Goal: Task Accomplishment & Management: Use online tool/utility

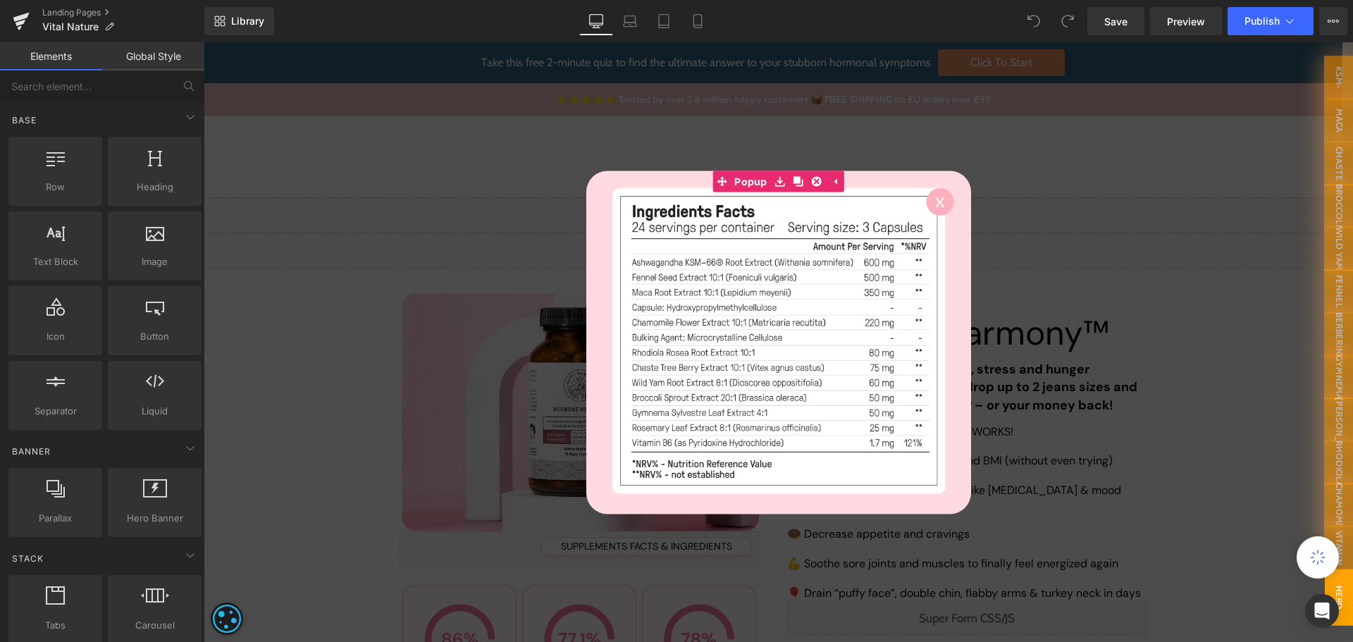
click at [817, 33] on div "Library Desktop Desktop Laptop Tablet Mobile Save Preview Publish Scheduled Vie…" at bounding box center [778, 21] width 1149 height 28
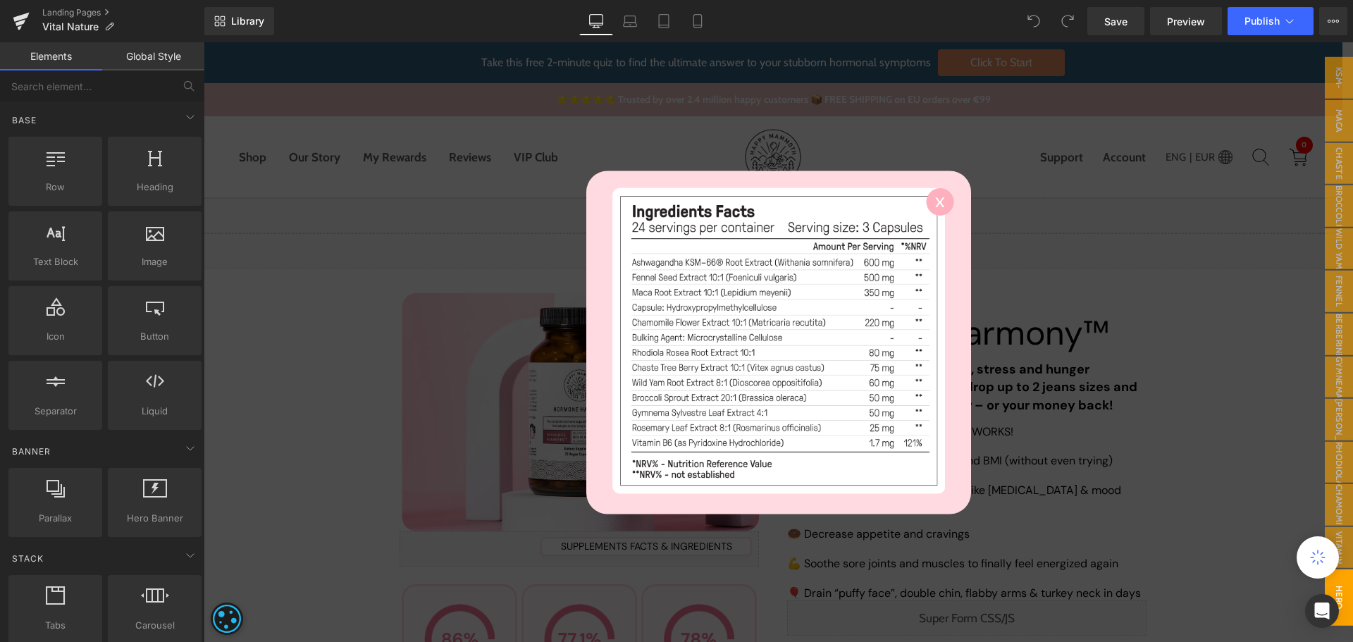
click at [935, 202] on icon at bounding box center [939, 202] width 9 height 10
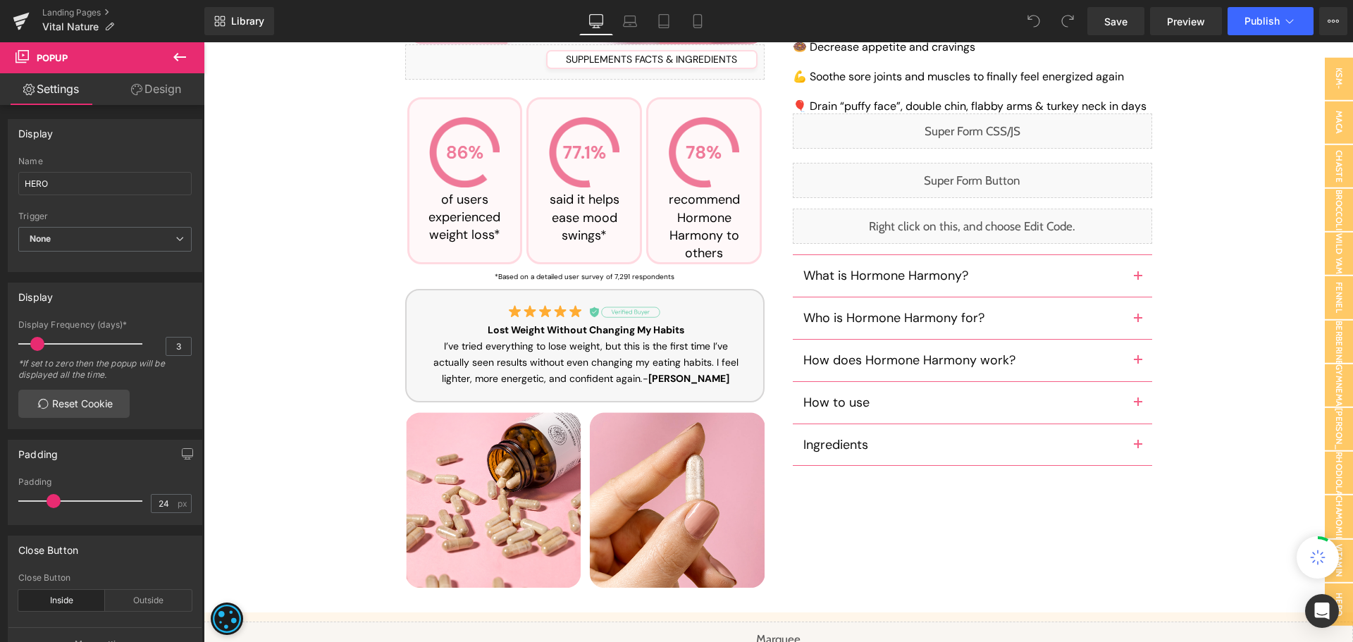
scroll to position [488, 0]
click at [999, 173] on div "Liquid" at bounding box center [972, 179] width 359 height 35
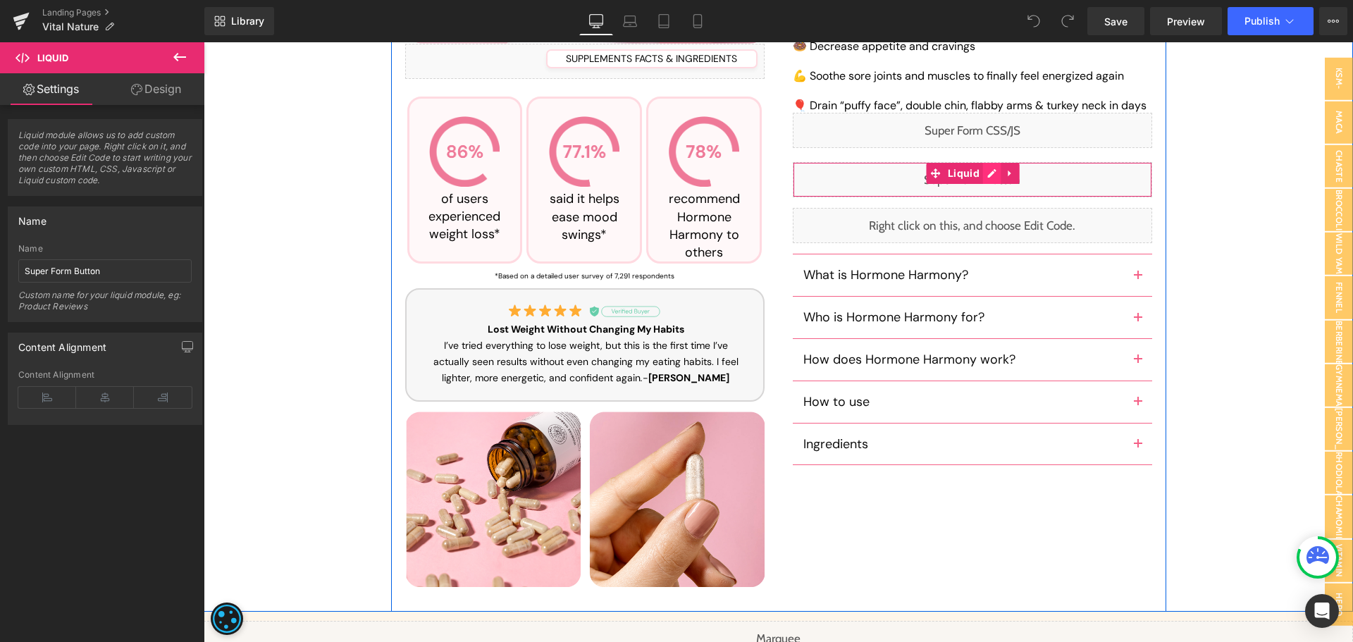
click at [986, 178] on div "Liquid" at bounding box center [972, 179] width 359 height 35
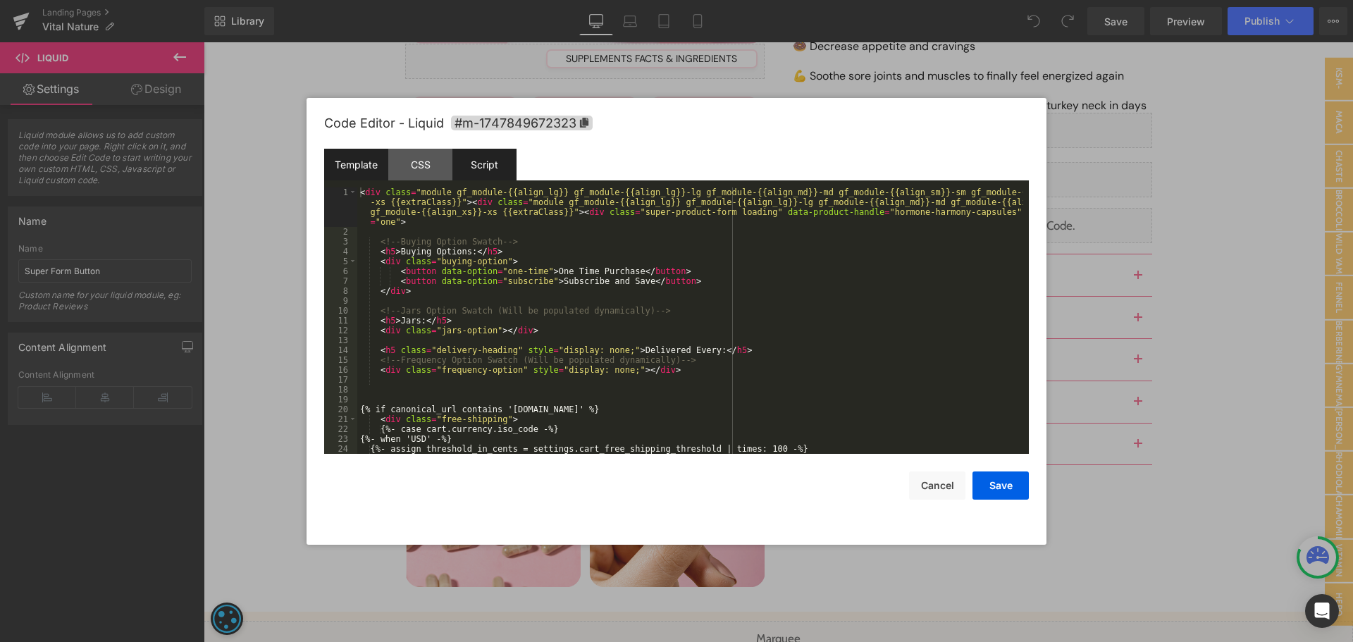
click at [505, 170] on div "Script" at bounding box center [484, 165] width 64 height 32
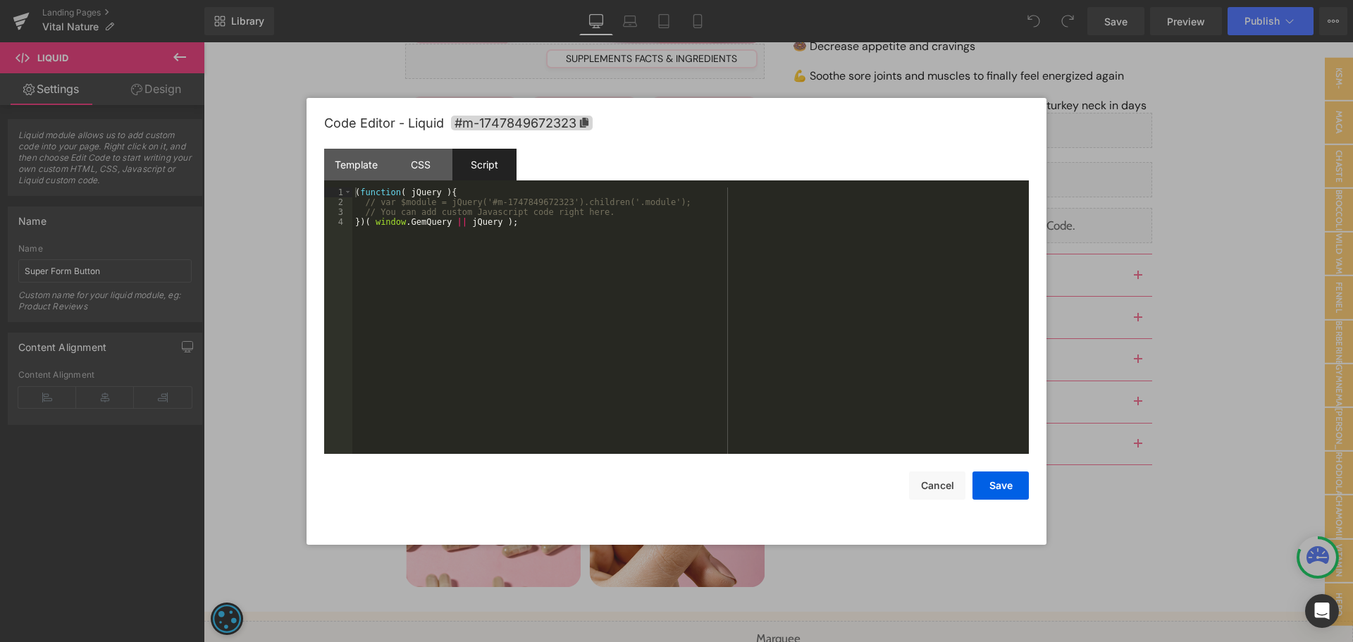
click at [625, 266] on div "( function ( jQuery ) { // var $module = jQuery('#m-1747849672323').children('.…" at bounding box center [690, 330] width 676 height 286
click at [933, 494] on button "Cancel" at bounding box center [937, 485] width 56 height 28
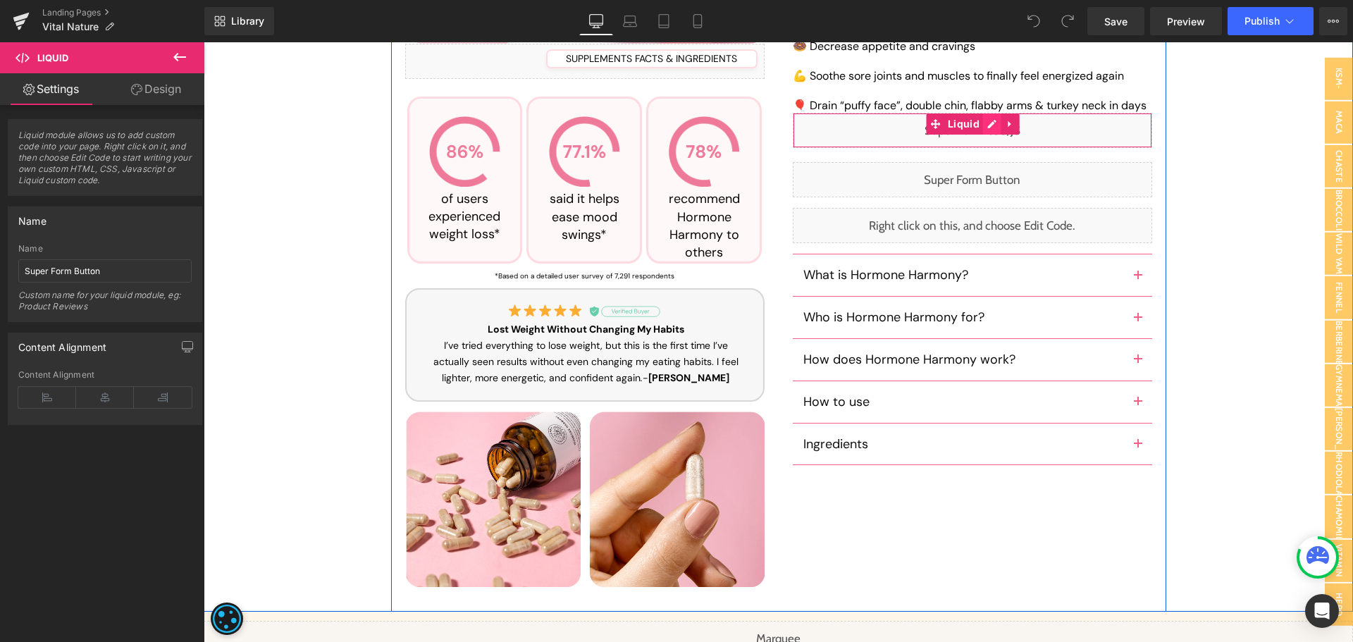
click at [991, 124] on icon at bounding box center [992, 124] width 10 height 11
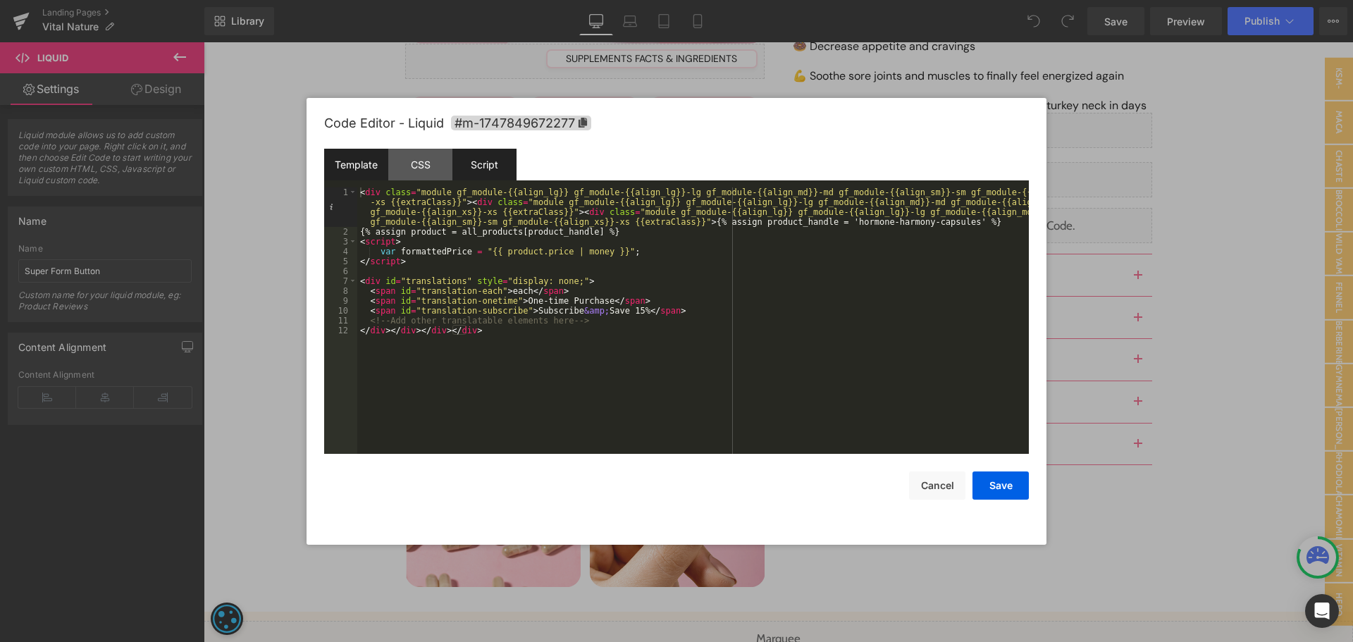
click at [495, 163] on div "Script" at bounding box center [484, 165] width 64 height 32
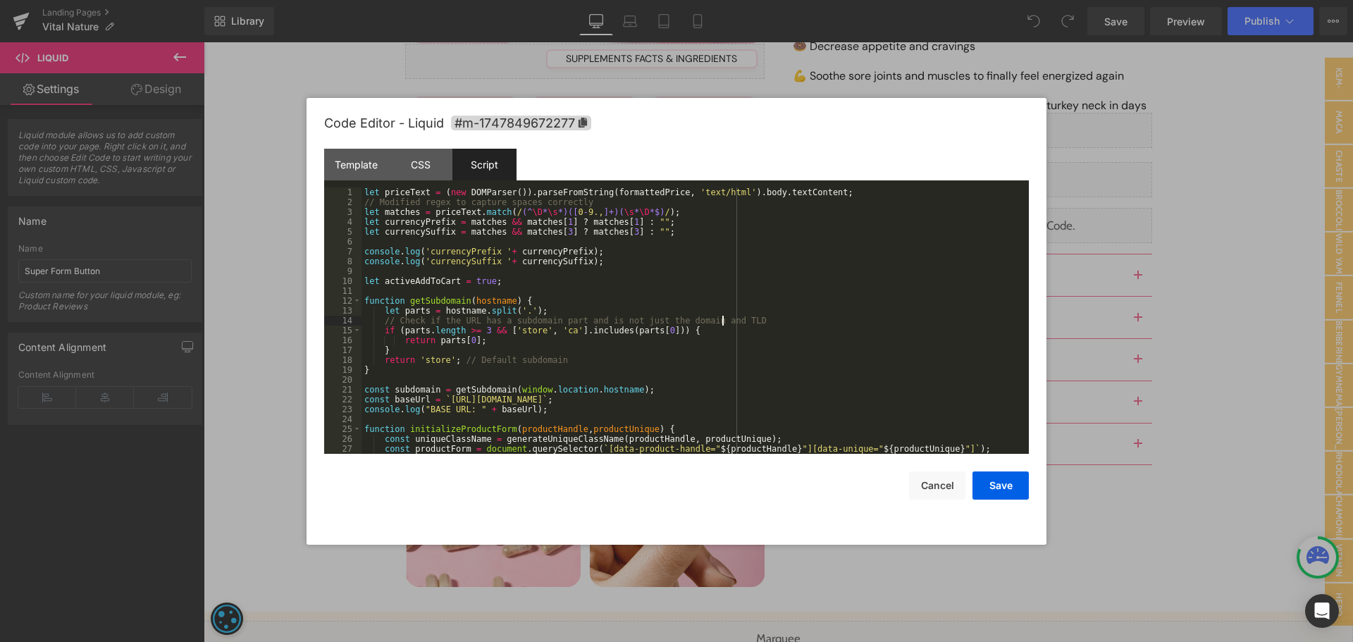
click at [724, 316] on div "let priceText = ( new DOMParser ( )) . parseFromString ( formattedPrice , 'text…" at bounding box center [692, 330] width 662 height 286
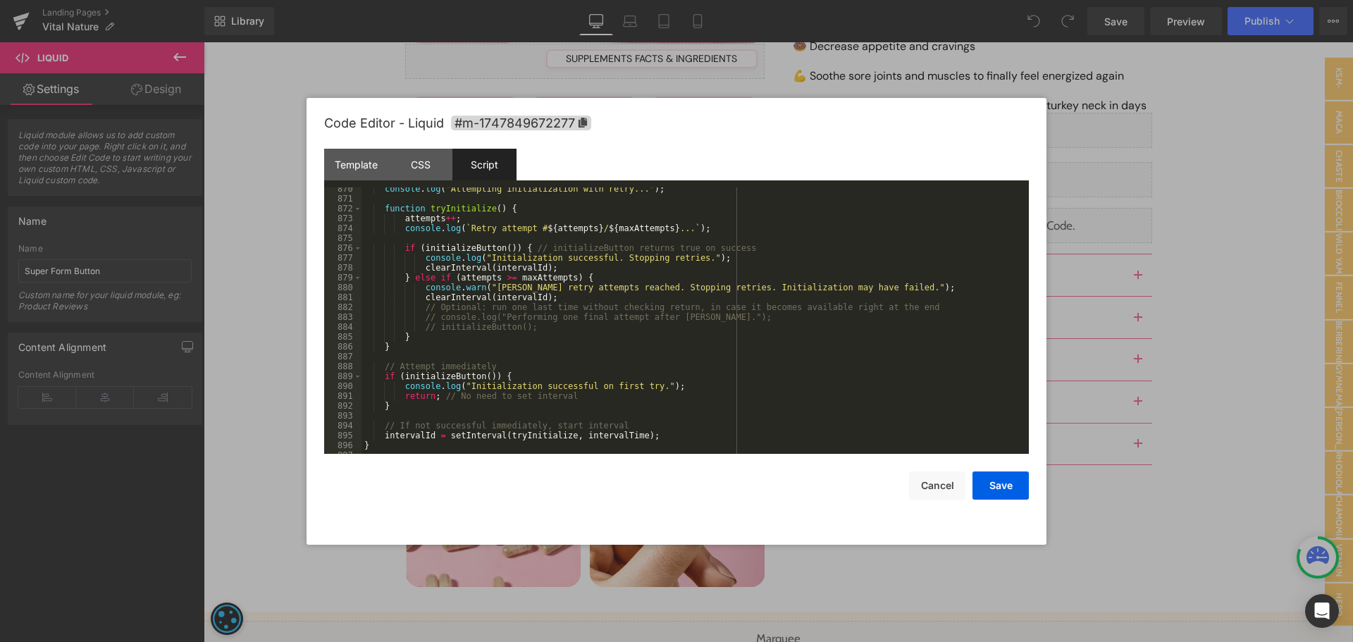
scroll to position [8665, 0]
click at [788, 342] on div "console . log ( "Attempting initialization with retry..." ) ; function tryIniti…" at bounding box center [692, 327] width 662 height 286
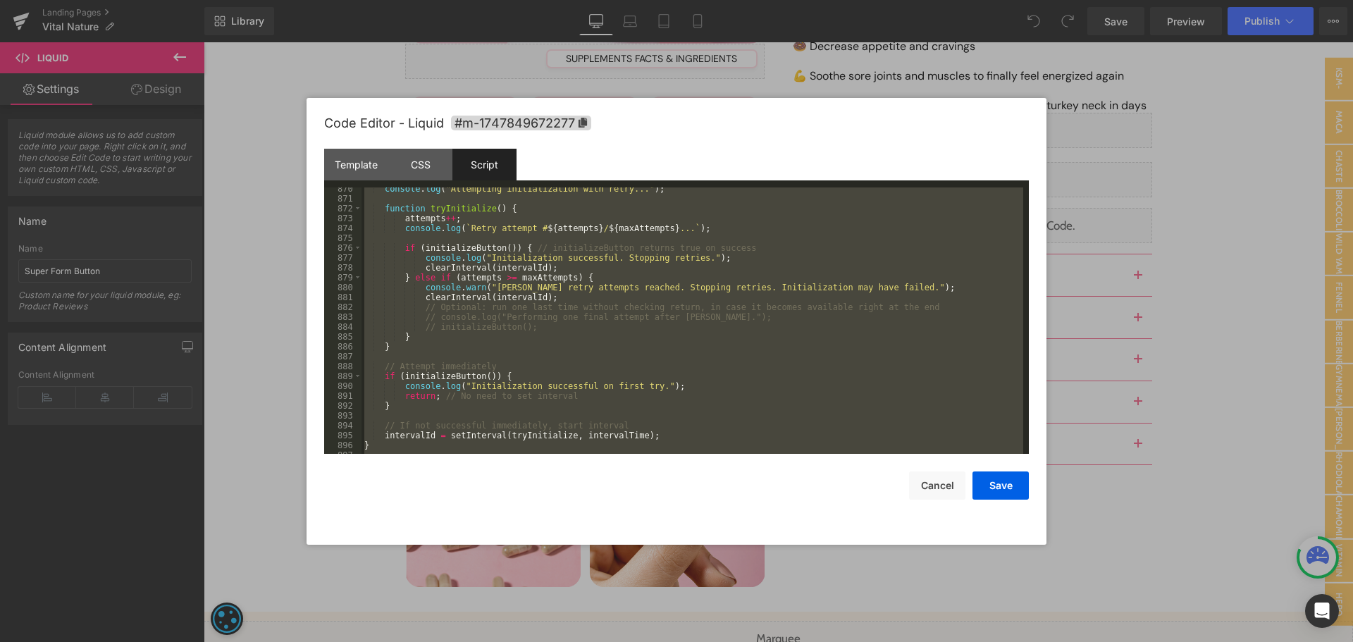
click at [664, 324] on div "console . log ( "Attempting initialization with retry..." ) ; function tryIniti…" at bounding box center [692, 320] width 662 height 266
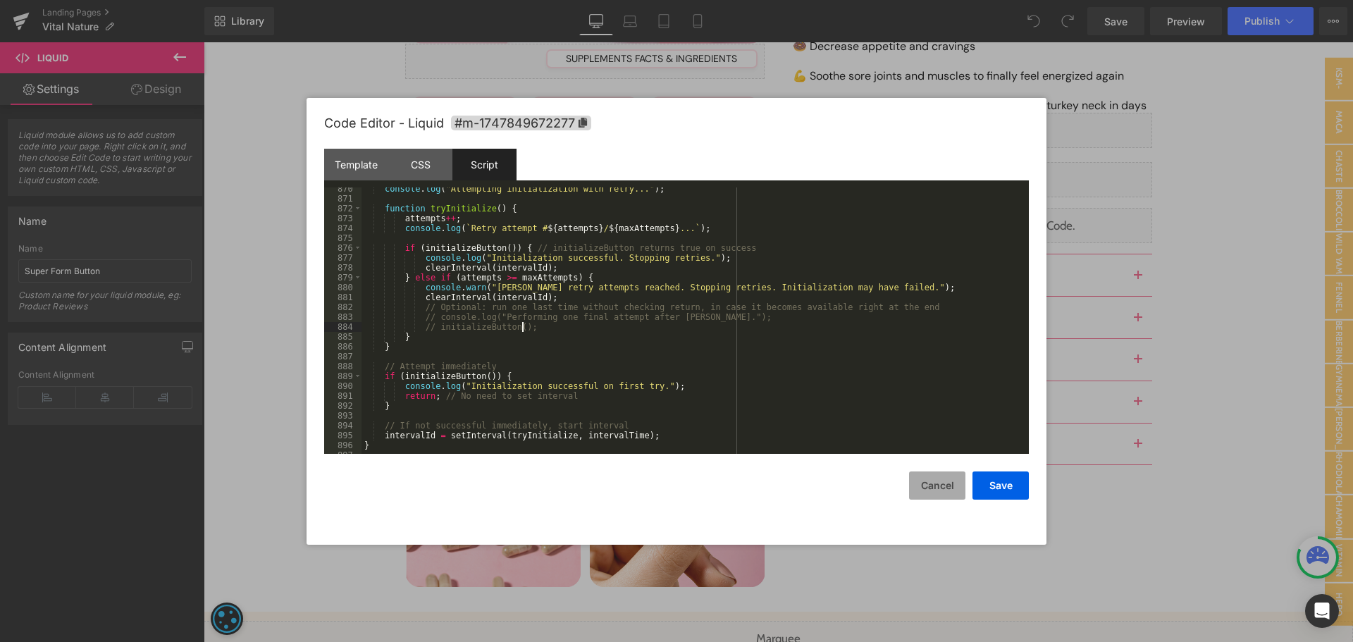
click at [932, 481] on button "Cancel" at bounding box center [937, 485] width 56 height 28
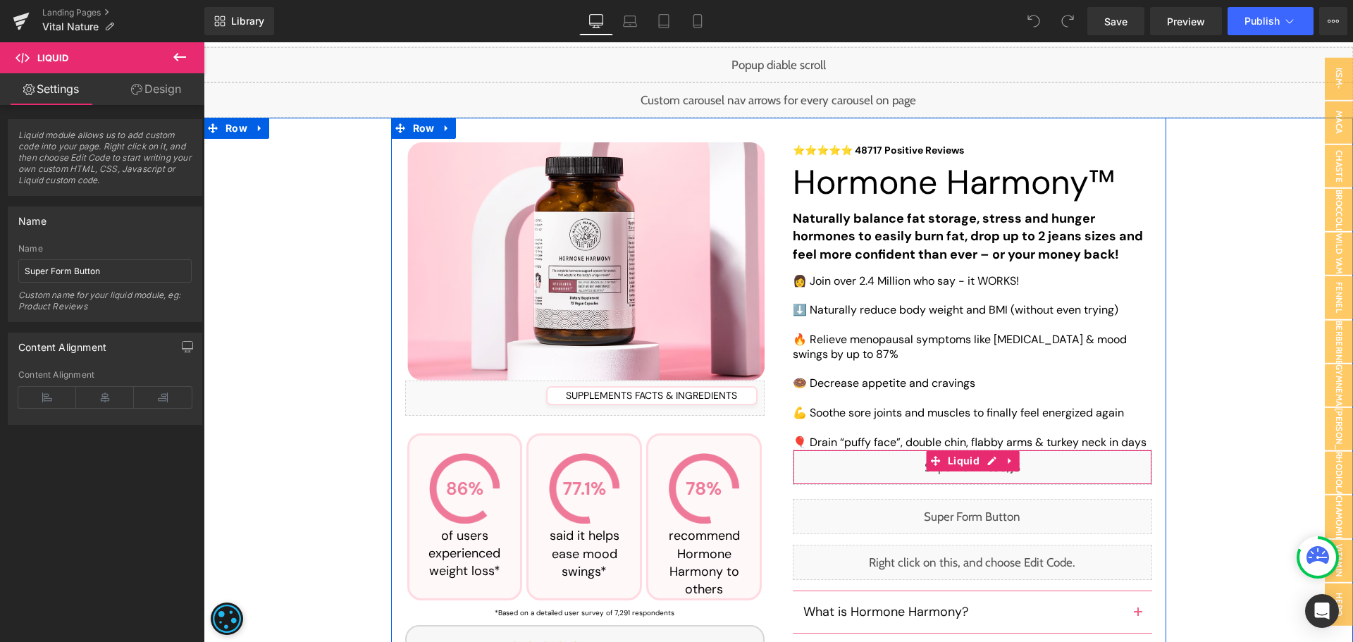
scroll to position [147, 0]
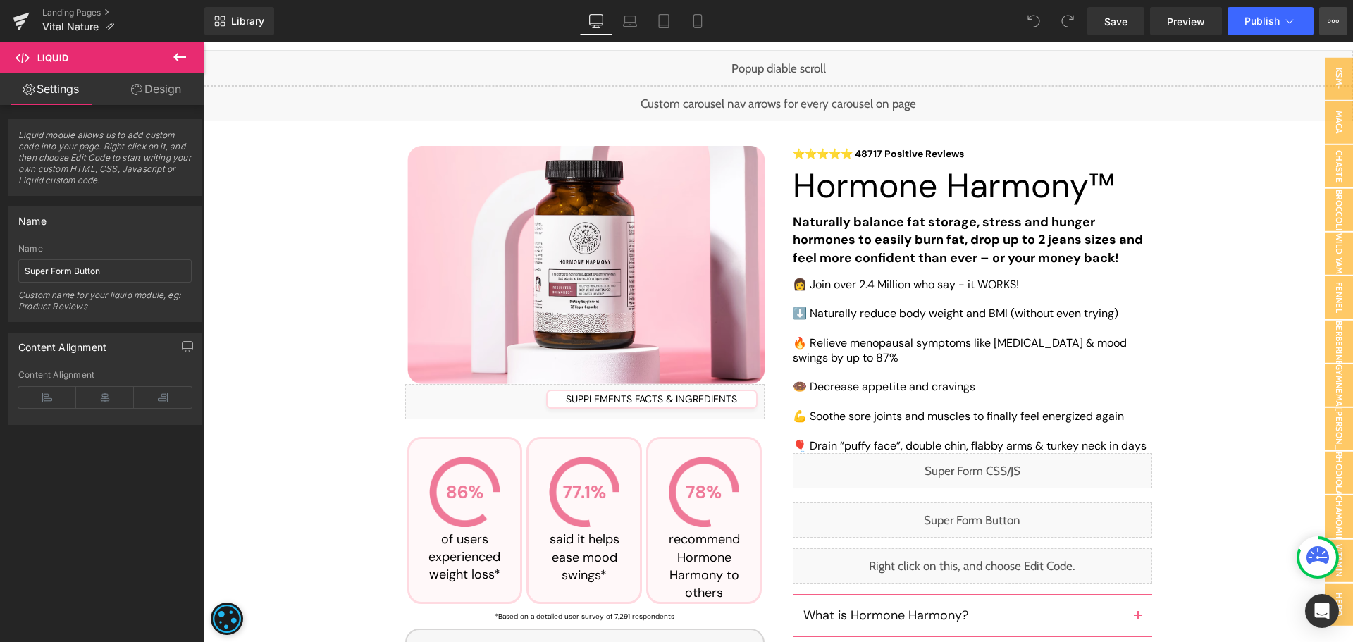
drag, startPoint x: 1330, startPoint y: 21, endPoint x: 1298, endPoint y: 47, distance: 40.6
click at [1328, 21] on icon at bounding box center [1333, 21] width 11 height 11
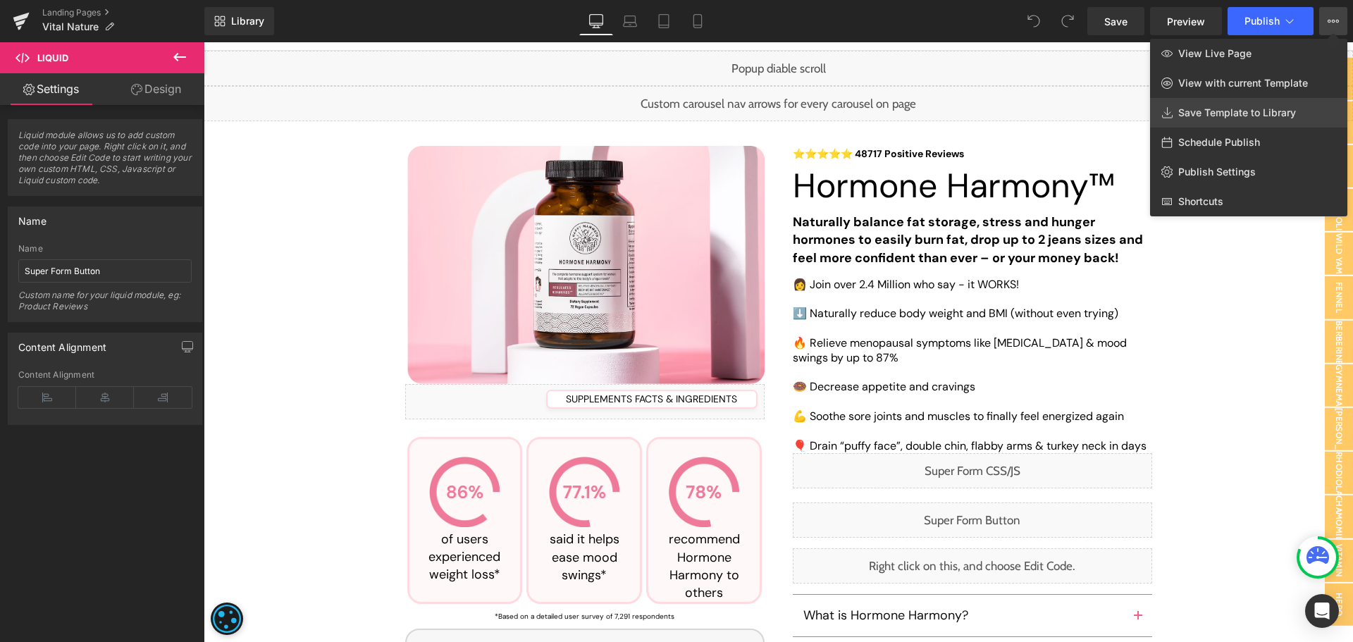
click at [1218, 108] on span "Save Template to Library" at bounding box center [1237, 112] width 118 height 13
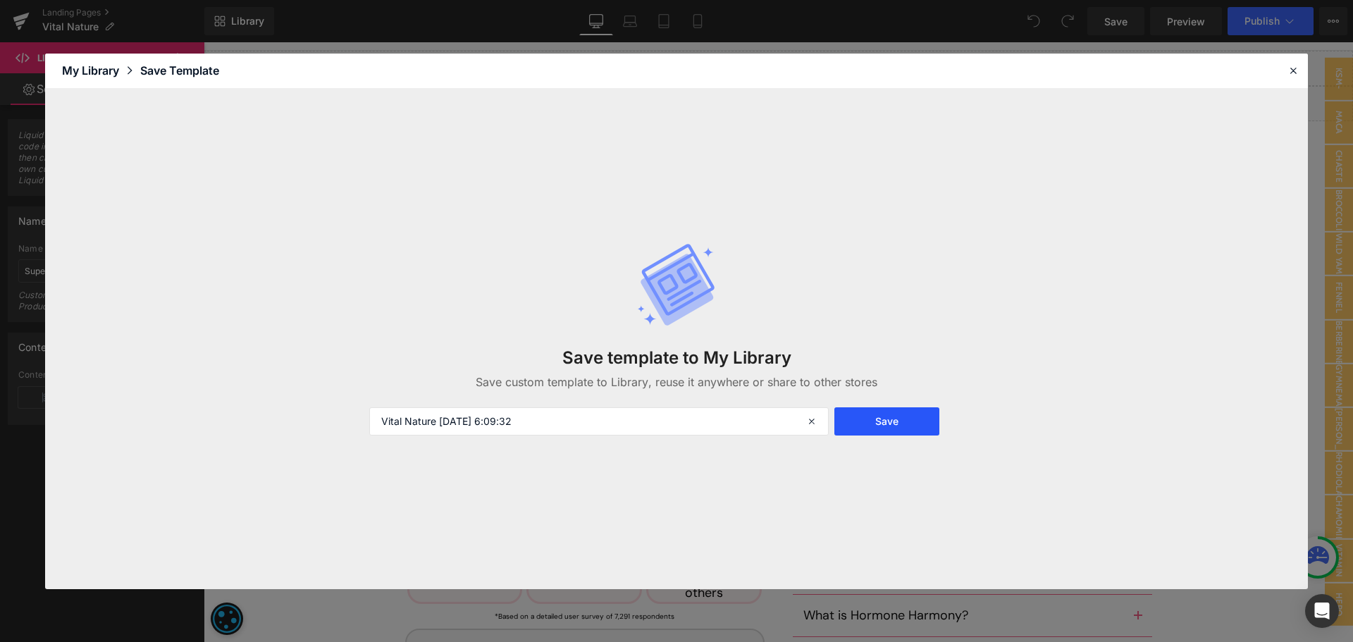
click at [902, 416] on button "Save" at bounding box center [886, 421] width 105 height 28
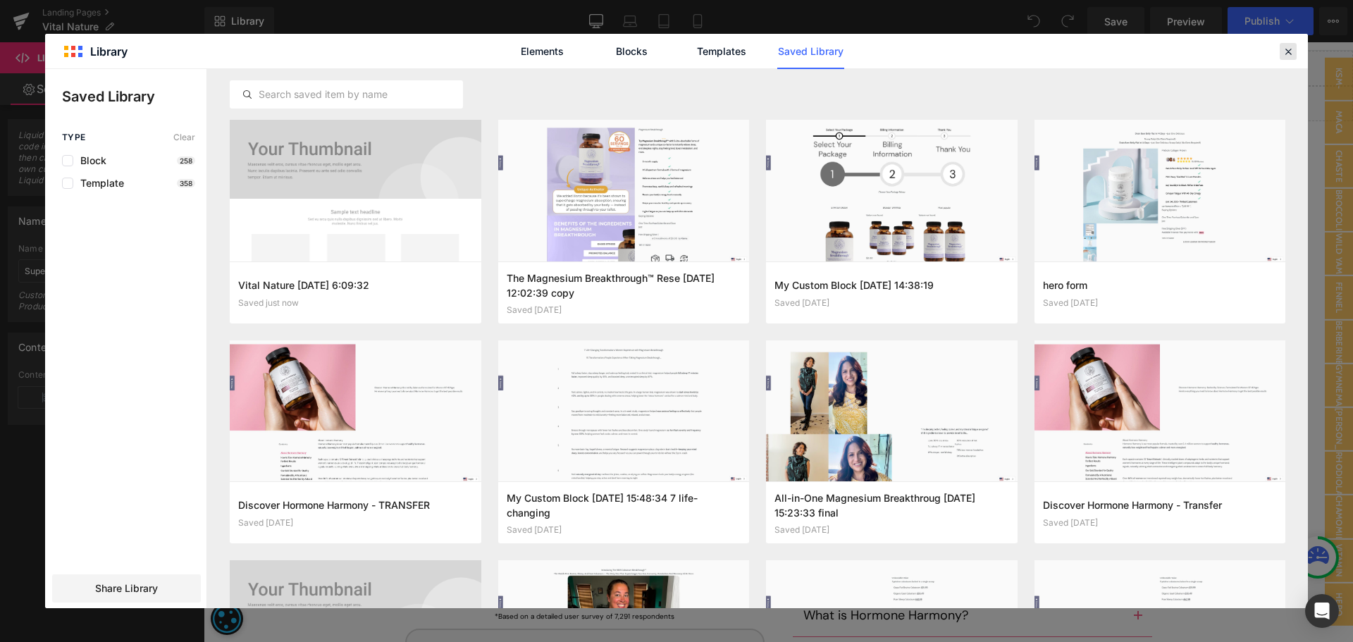
click at [1285, 43] on header "Library Elements Blocks Templates Saved Library" at bounding box center [676, 51] width 1263 height 35
click at [1287, 55] on icon at bounding box center [1288, 51] width 13 height 13
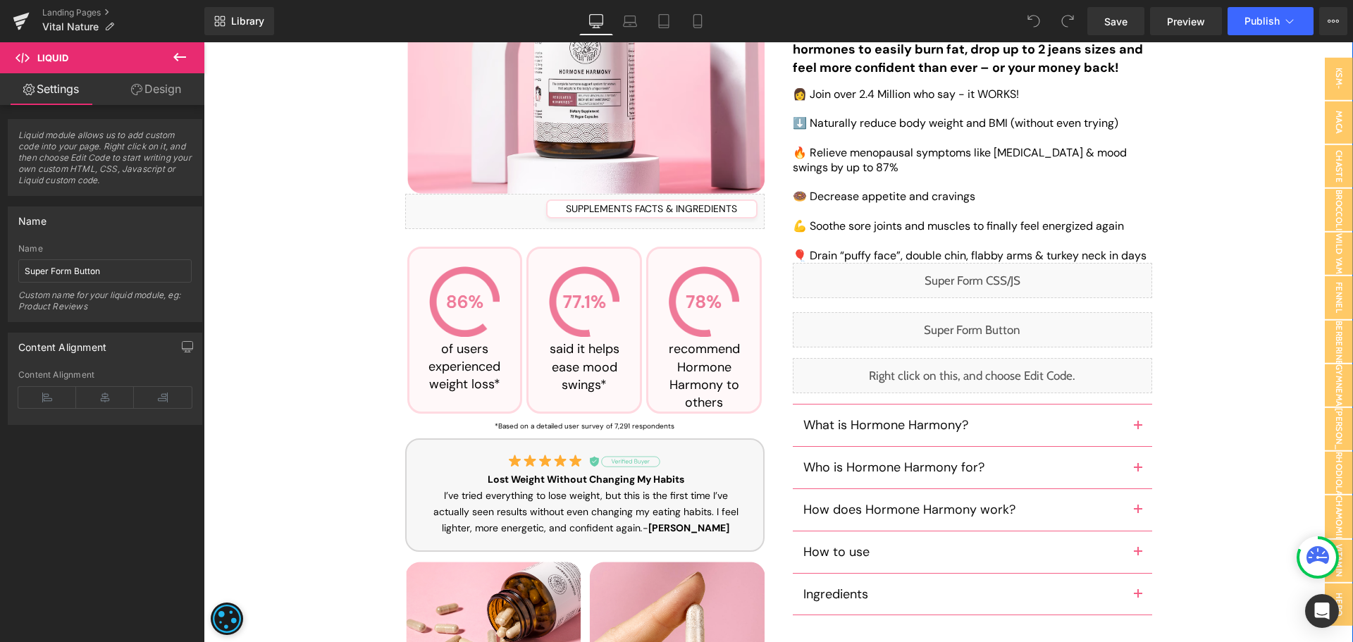
scroll to position [337, 0]
click at [972, 276] on div "Liquid" at bounding box center [972, 281] width 359 height 35
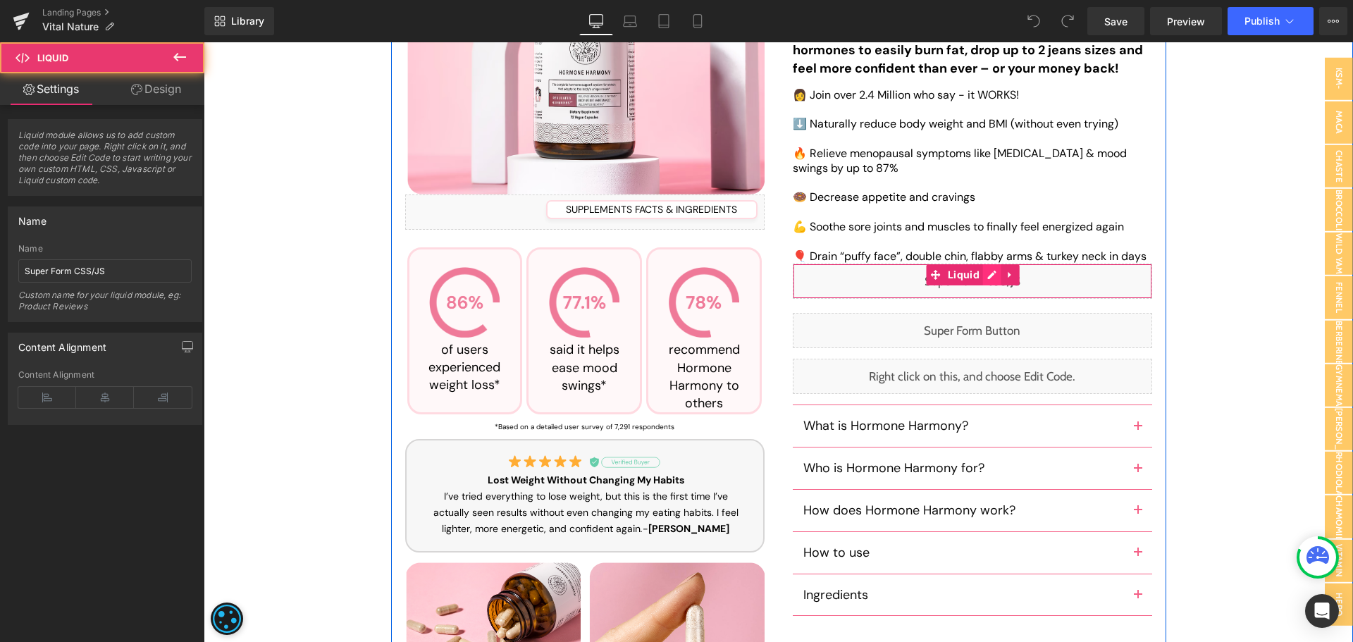
click at [988, 277] on div "Liquid" at bounding box center [972, 281] width 359 height 35
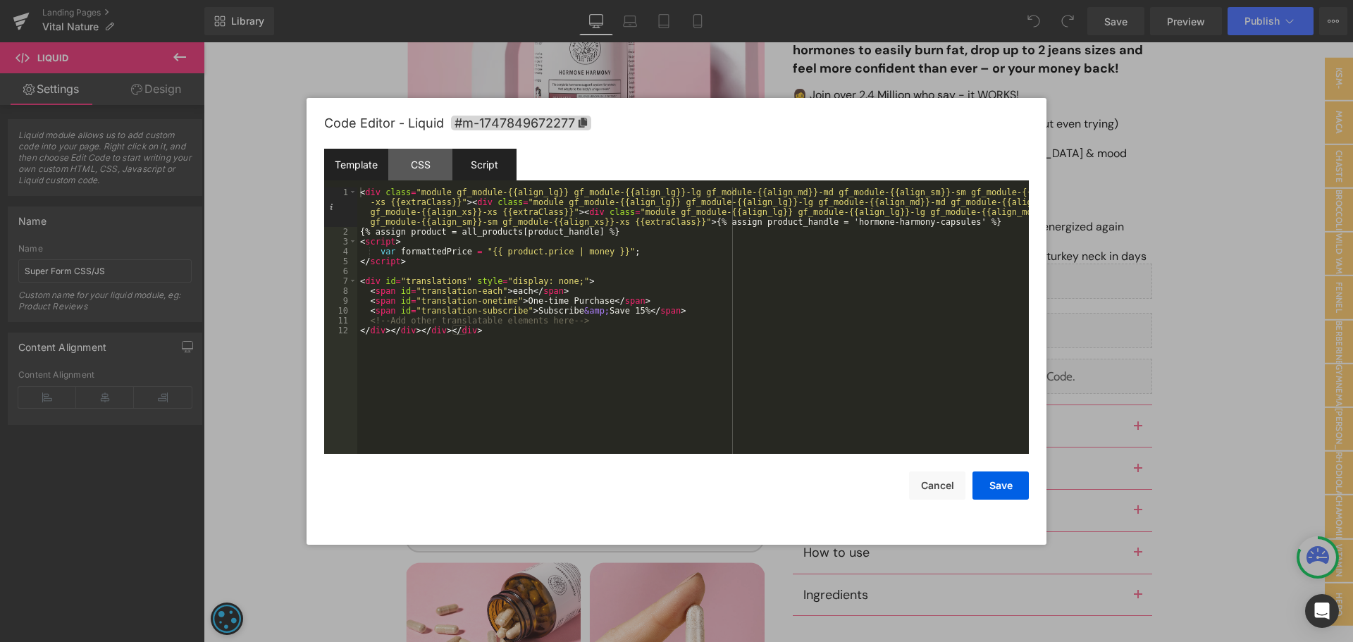
click at [502, 161] on div "Script" at bounding box center [484, 165] width 64 height 32
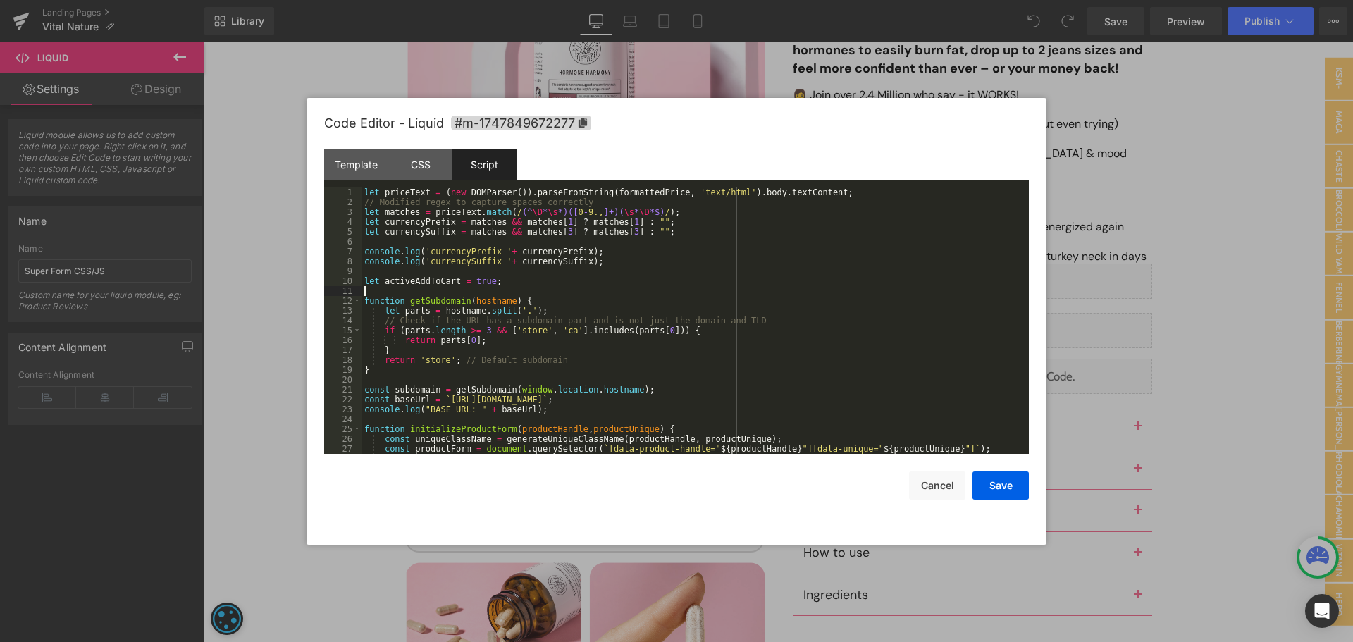
click at [793, 286] on div "let priceText = ( new DOMParser ( )) . parseFromString ( formattedPrice , 'text…" at bounding box center [692, 330] width 662 height 286
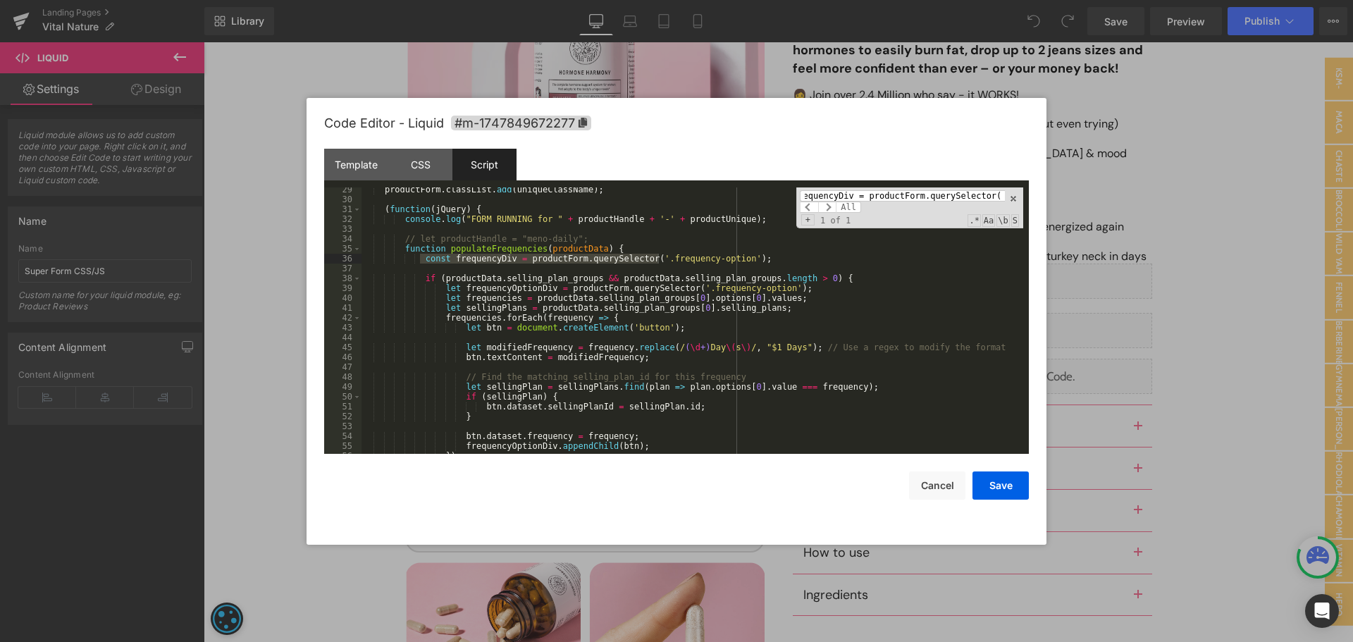
scroll to position [279, 0]
type input "const frequencyDiv = productForm.querySelector('.fr"
click at [414, 277] on div "productForm . classList . add ( uniqueClassName ) ; ( function ( jQuery ) { con…" at bounding box center [692, 327] width 662 height 286
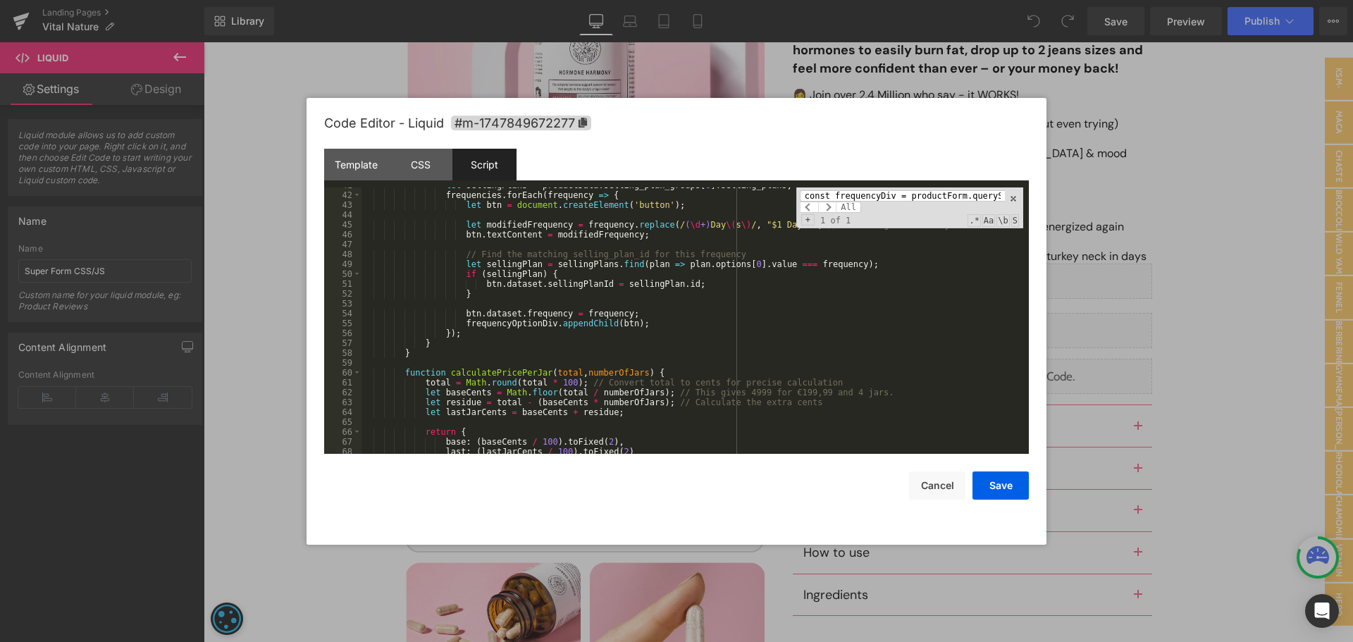
scroll to position [402, 0]
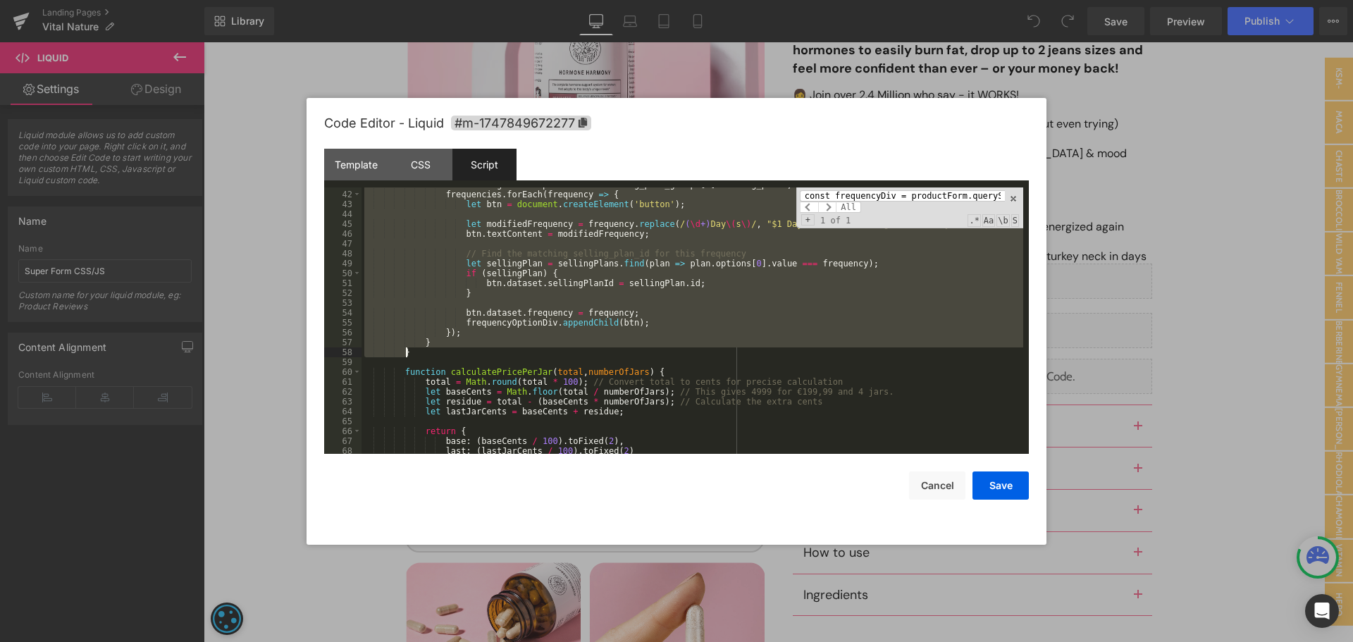
click at [493, 352] on div "let sellingPlans = productData . selling_plan_groups [ 0 ] . selling_plans ; fr…" at bounding box center [692, 323] width 662 height 286
click at [410, 355] on div "let sellingPlans = productData . selling_plan_groups [ 0 ] . selling_plans ; fr…" at bounding box center [692, 320] width 662 height 266
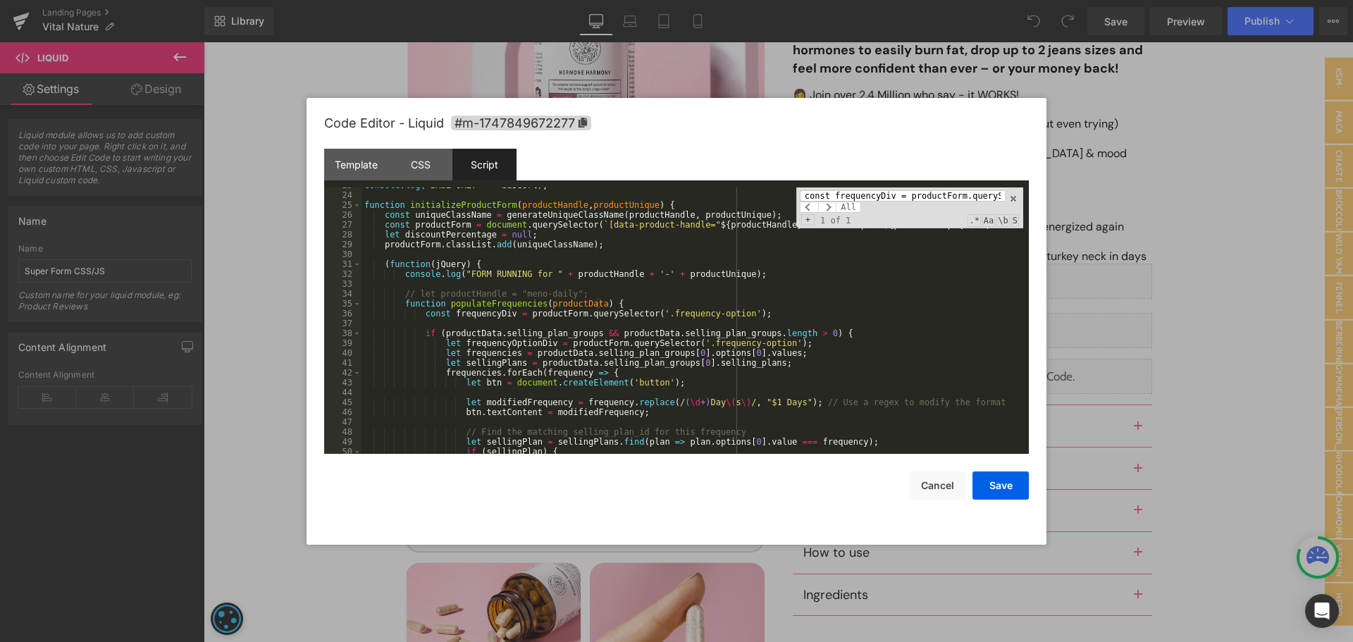
scroll to position [223, 0]
click at [934, 199] on input "const frequencyDiv = productForm.querySelector('.fr" at bounding box center [902, 195] width 205 height 11
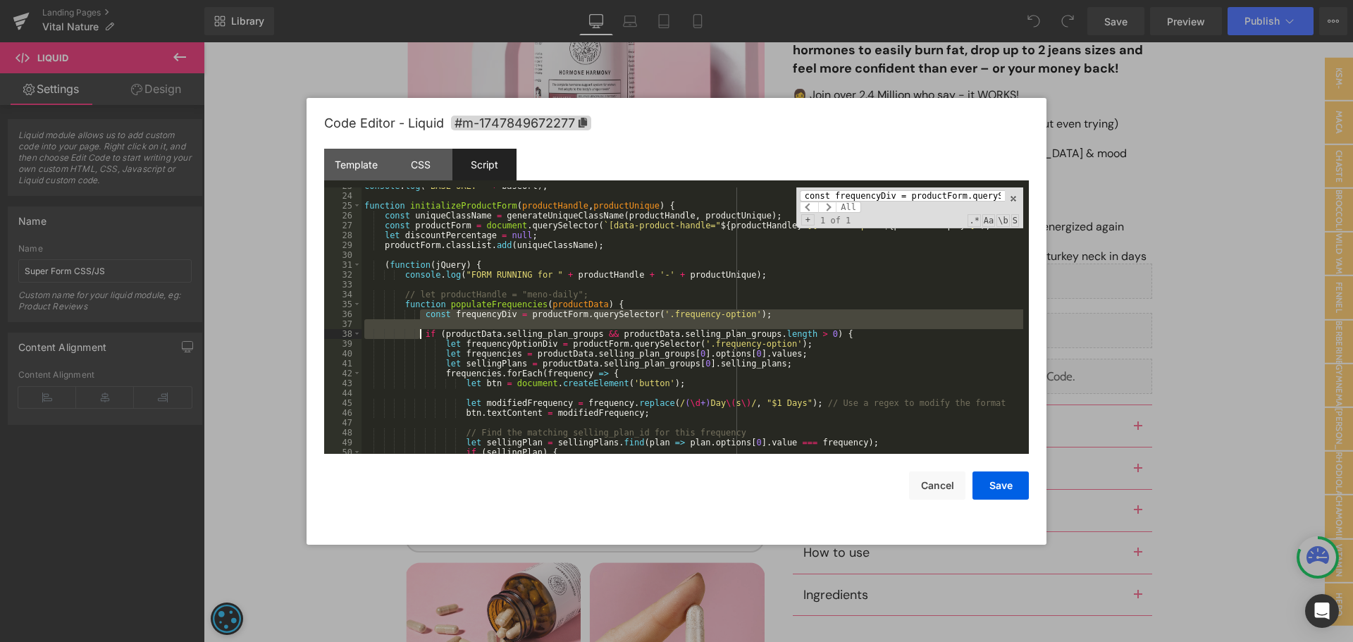
click at [418, 335] on div "console . log ( "BASE URL: " + baseUrl ) ; function initializeProductForm ( pro…" at bounding box center [692, 324] width 662 height 286
click at [422, 335] on div "console . log ( "BASE URL: " + baseUrl ) ; function initializeProductForm ( pro…" at bounding box center [692, 320] width 662 height 266
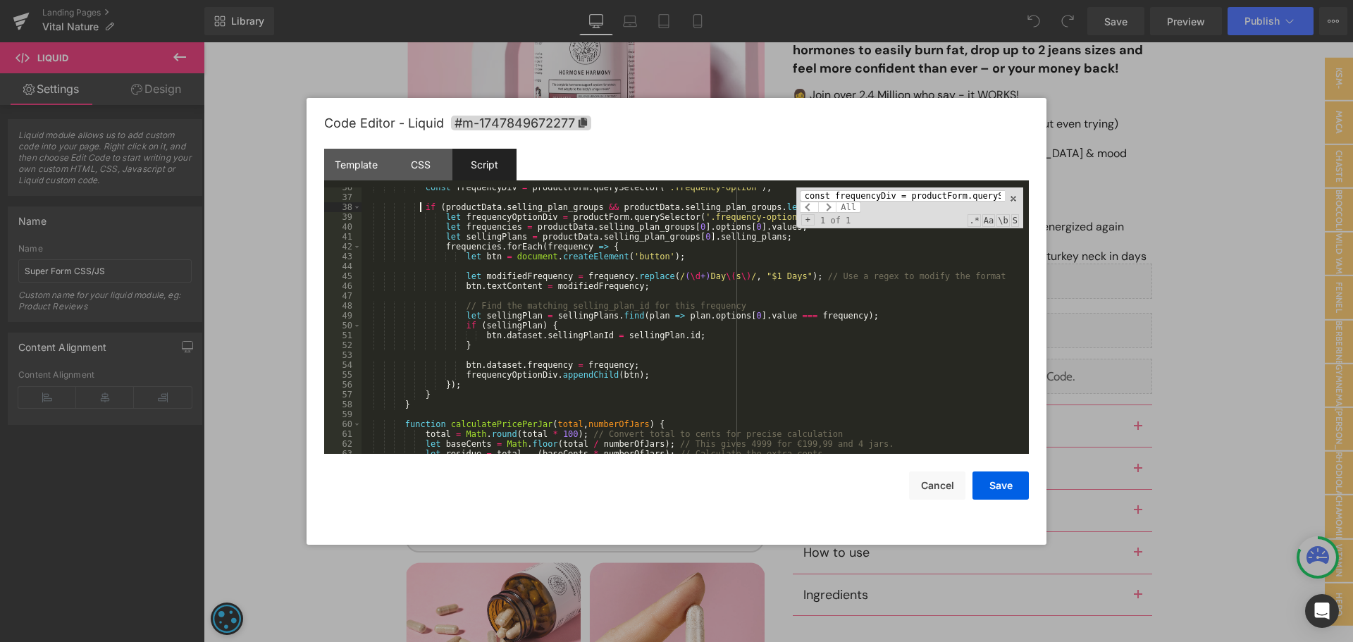
scroll to position [350, 0]
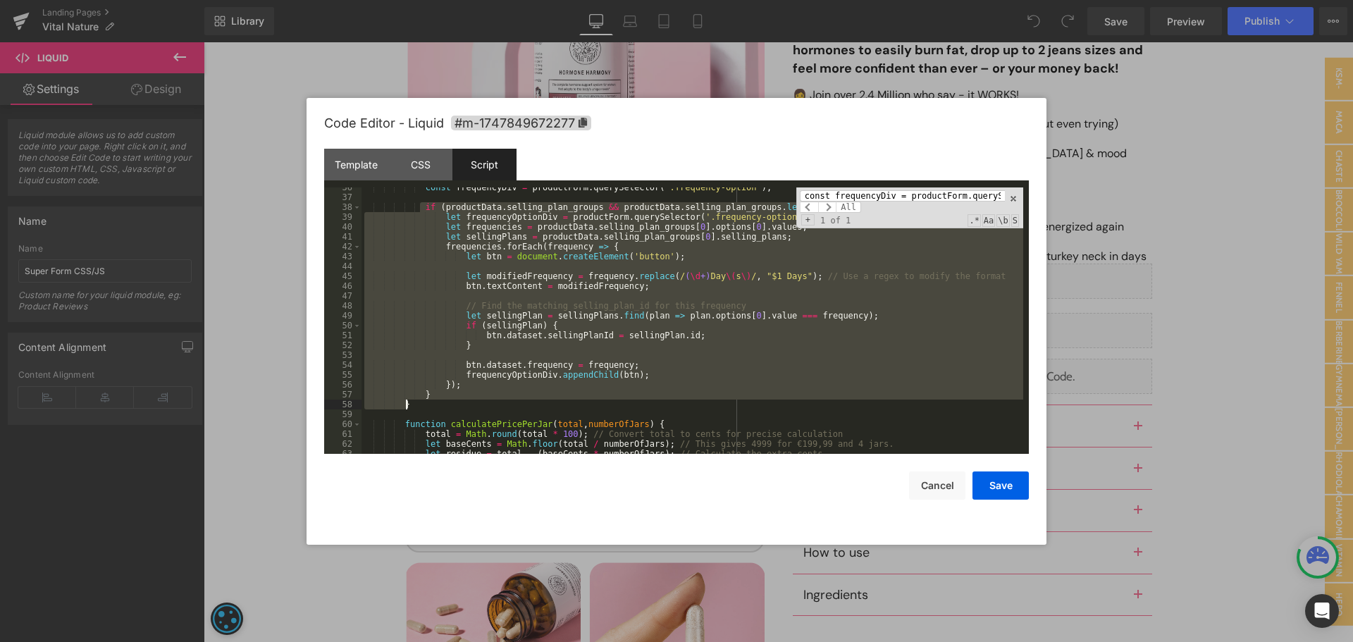
click at [424, 405] on div "const frequencyDiv = productForm . querySelector ( '.frequency-option' ) ; if (…" at bounding box center [692, 326] width 662 height 286
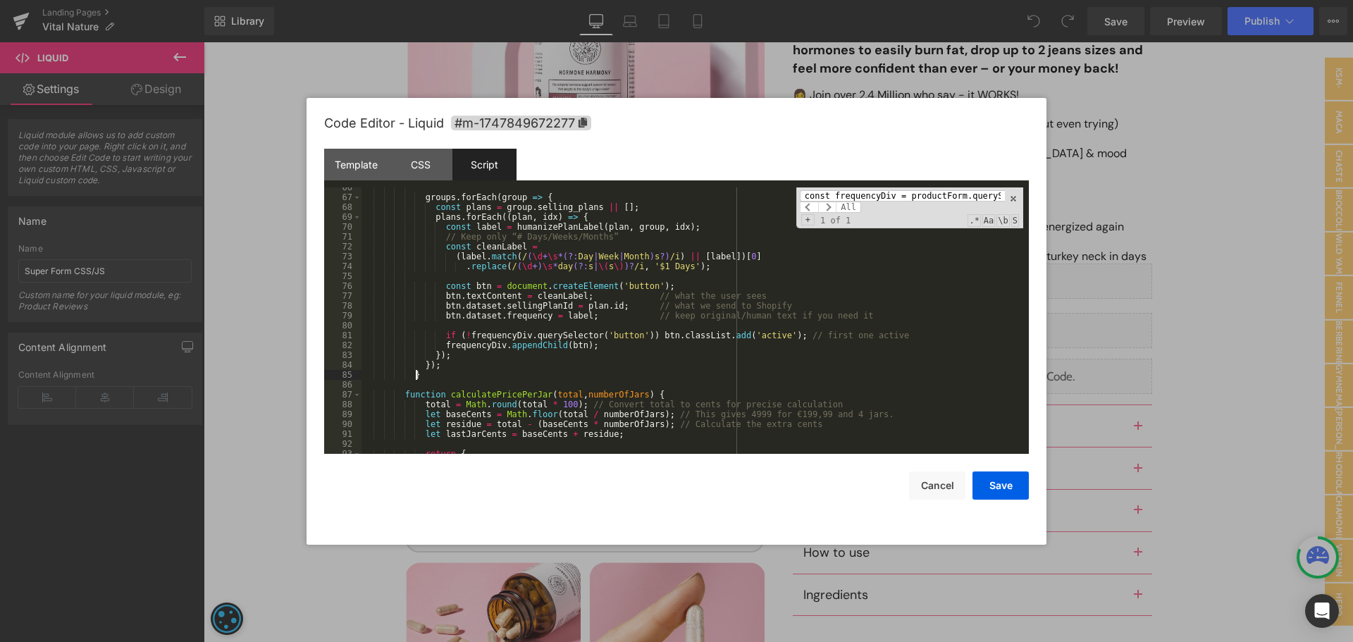
scroll to position [652, 0]
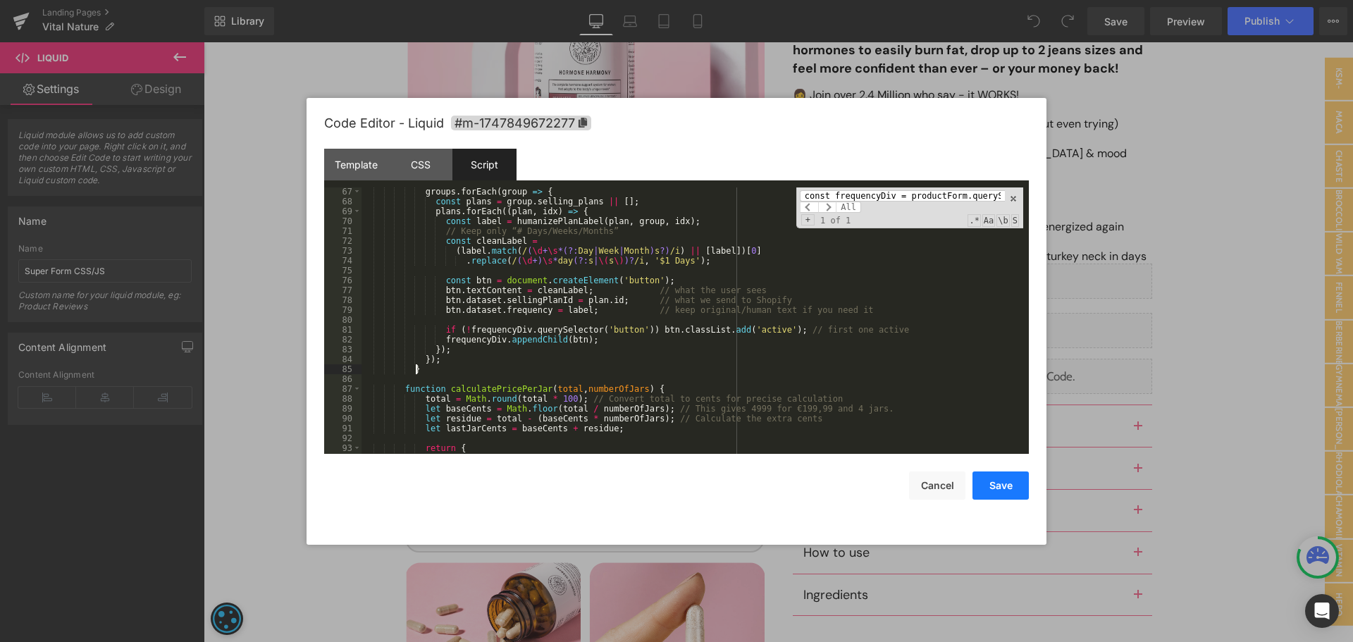
click at [995, 480] on button "Save" at bounding box center [1000, 485] width 56 height 28
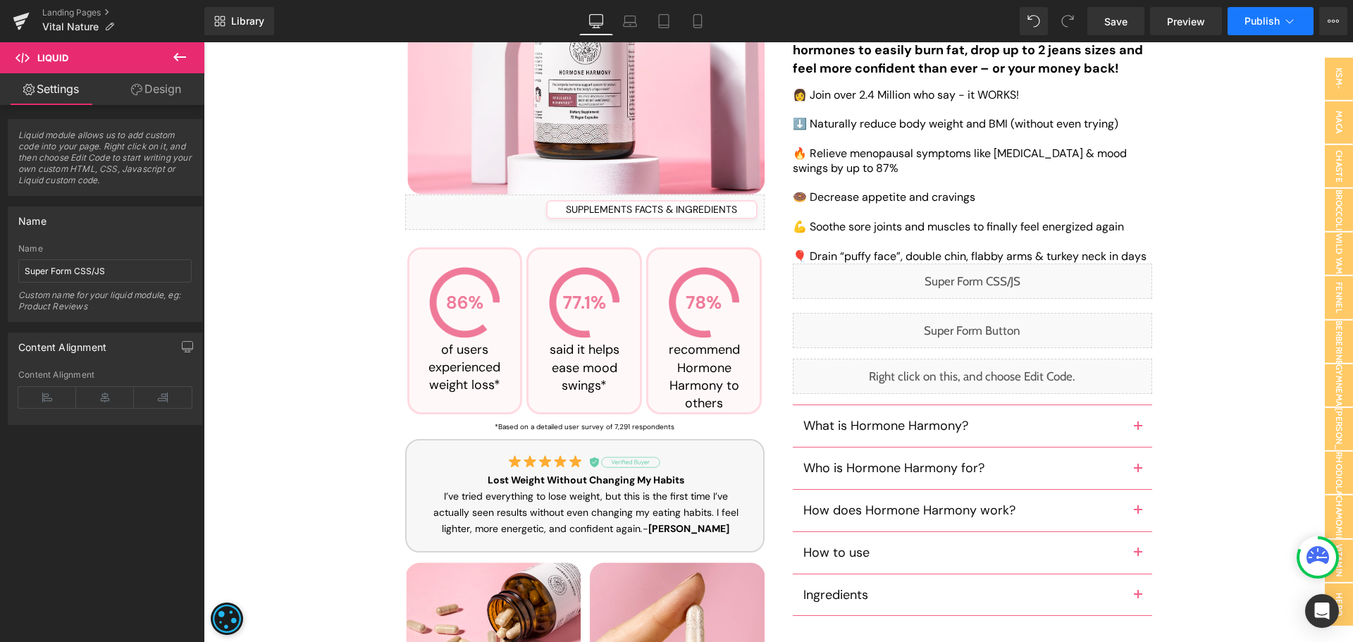
click at [1256, 21] on span "Publish" at bounding box center [1261, 21] width 35 height 11
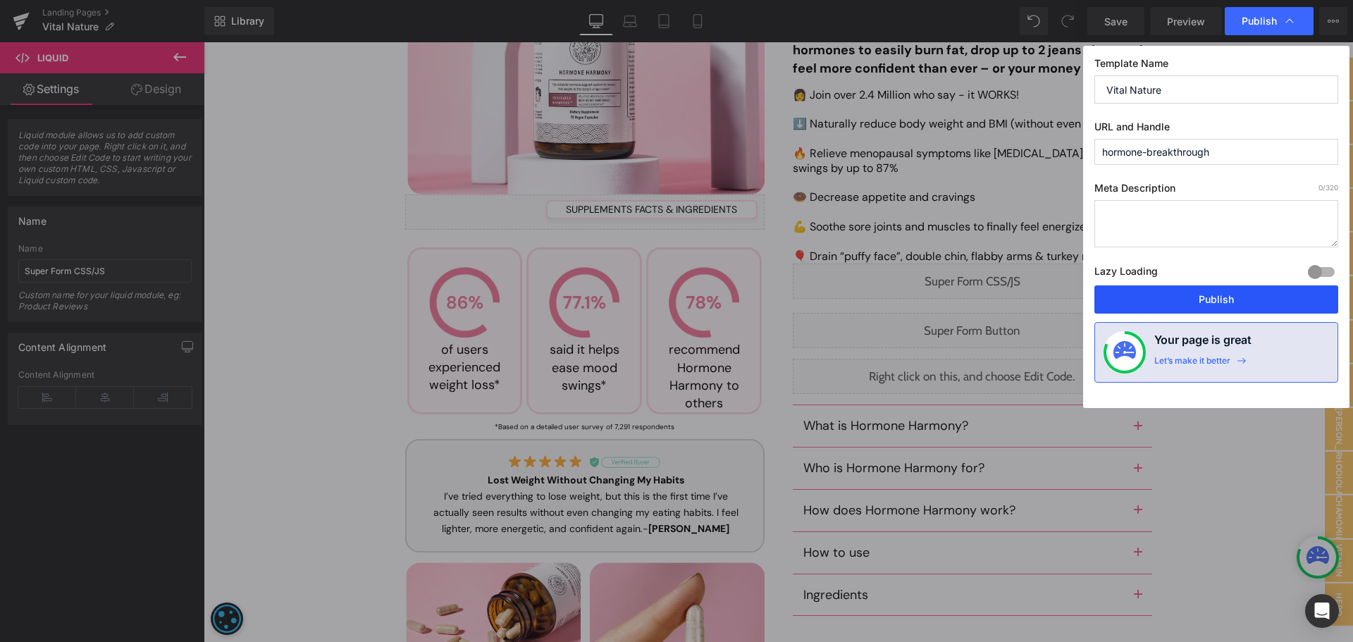
click at [1214, 294] on button "Publish" at bounding box center [1216, 299] width 244 height 28
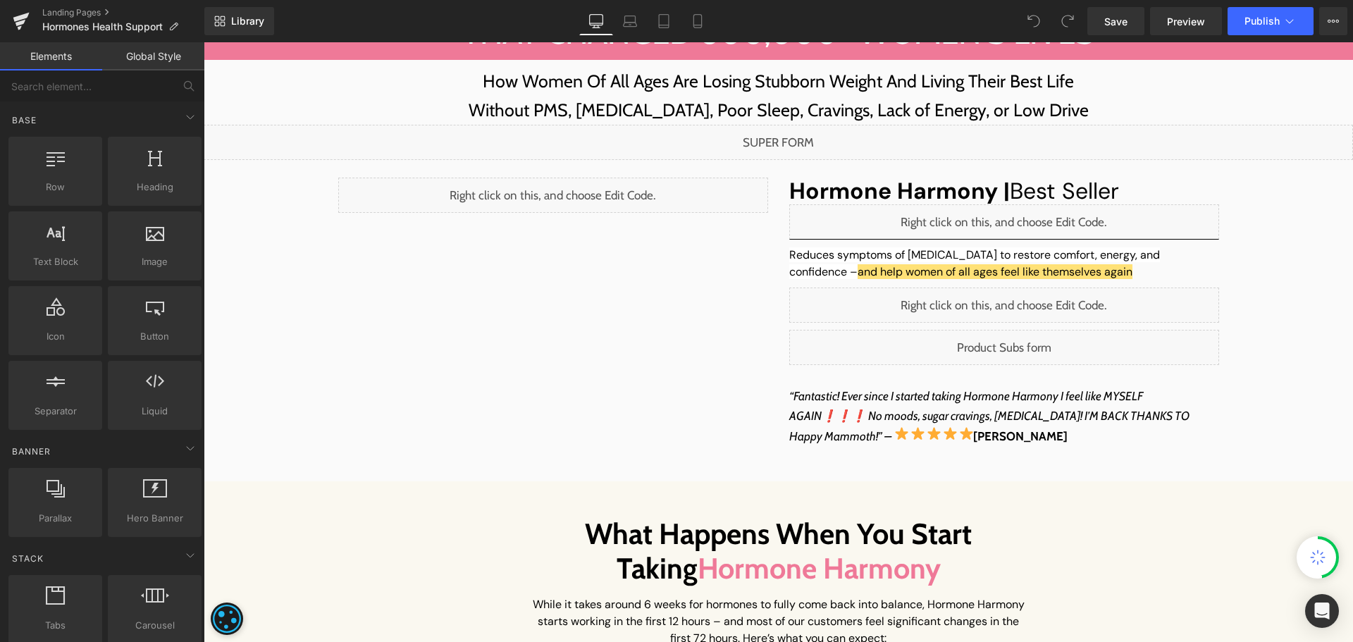
scroll to position [231, 0]
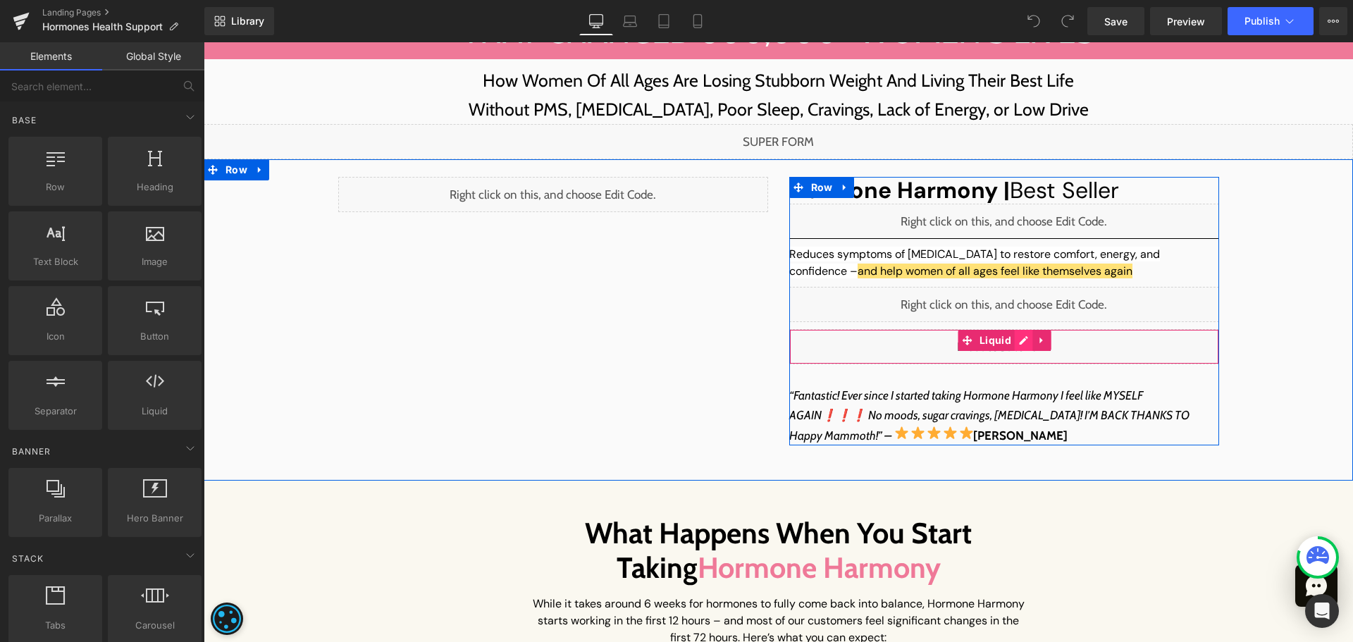
click at [1019, 343] on div "Liquid" at bounding box center [1004, 346] width 430 height 35
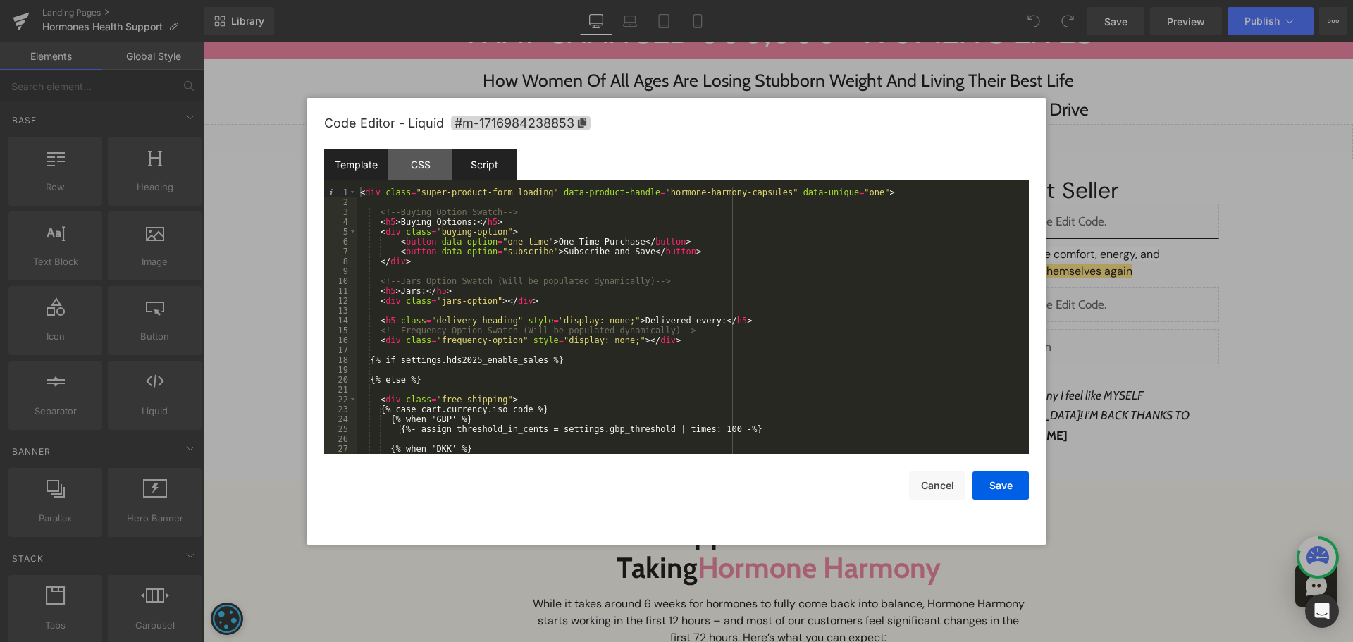
click at [481, 162] on div "Script" at bounding box center [484, 165] width 64 height 32
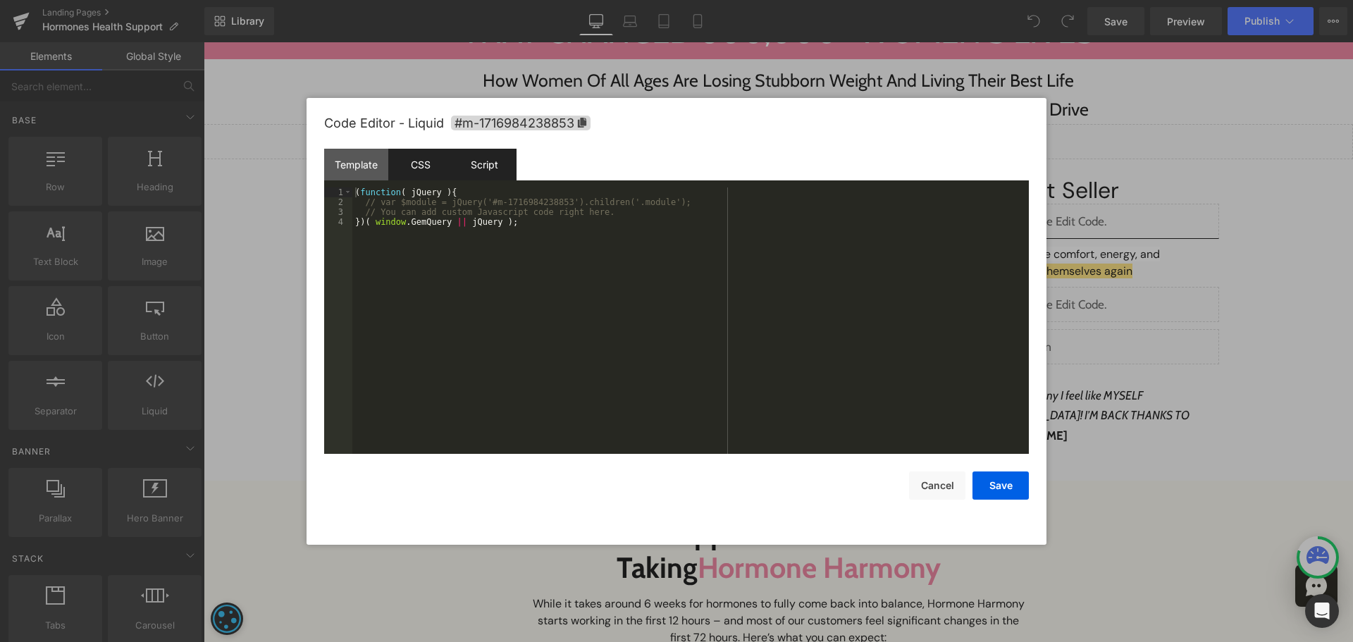
click at [428, 159] on div "CSS" at bounding box center [420, 165] width 64 height 32
drag, startPoint x: 363, startPoint y: 171, endPoint x: 407, endPoint y: 203, distance: 54.0
click at [363, 171] on div "Template" at bounding box center [356, 165] width 64 height 32
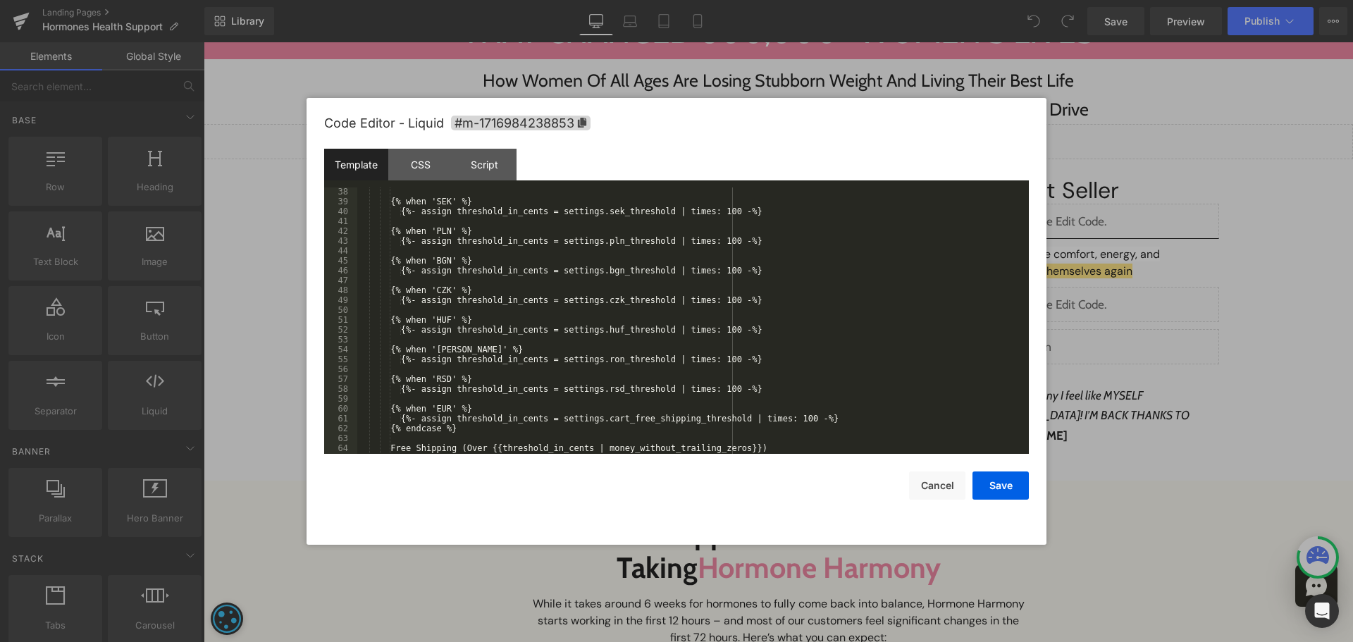
scroll to position [464, 0]
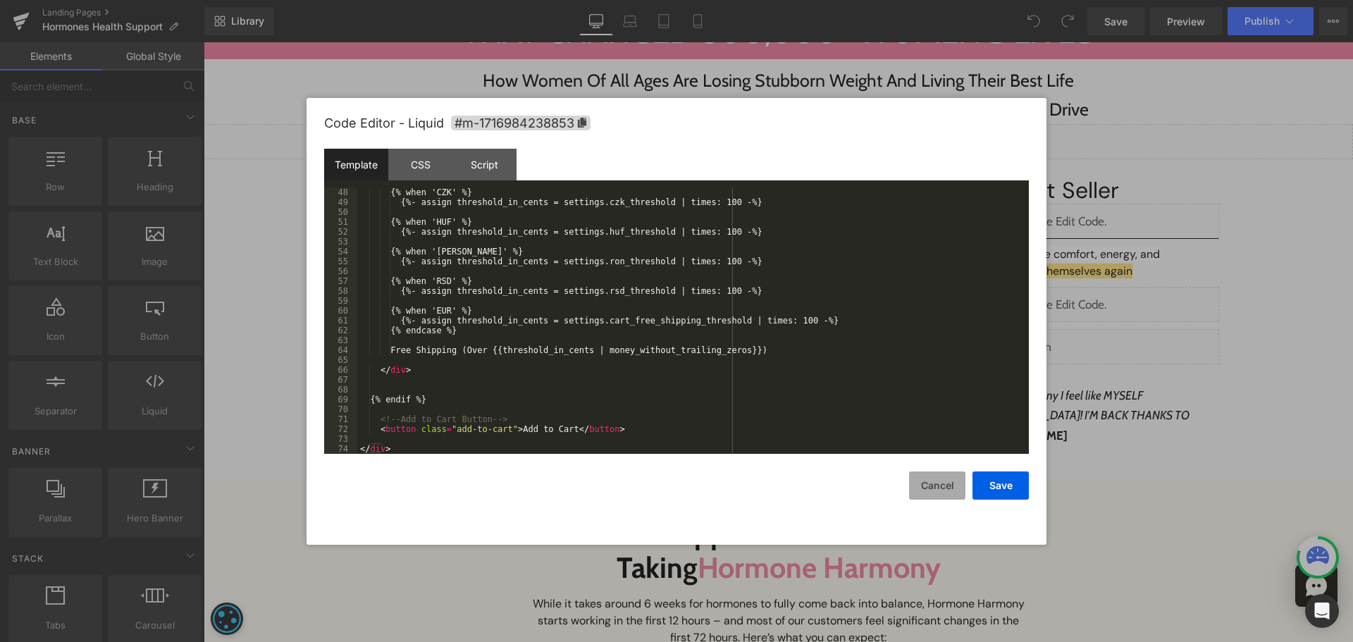
click at [918, 488] on button "Cancel" at bounding box center [937, 485] width 56 height 28
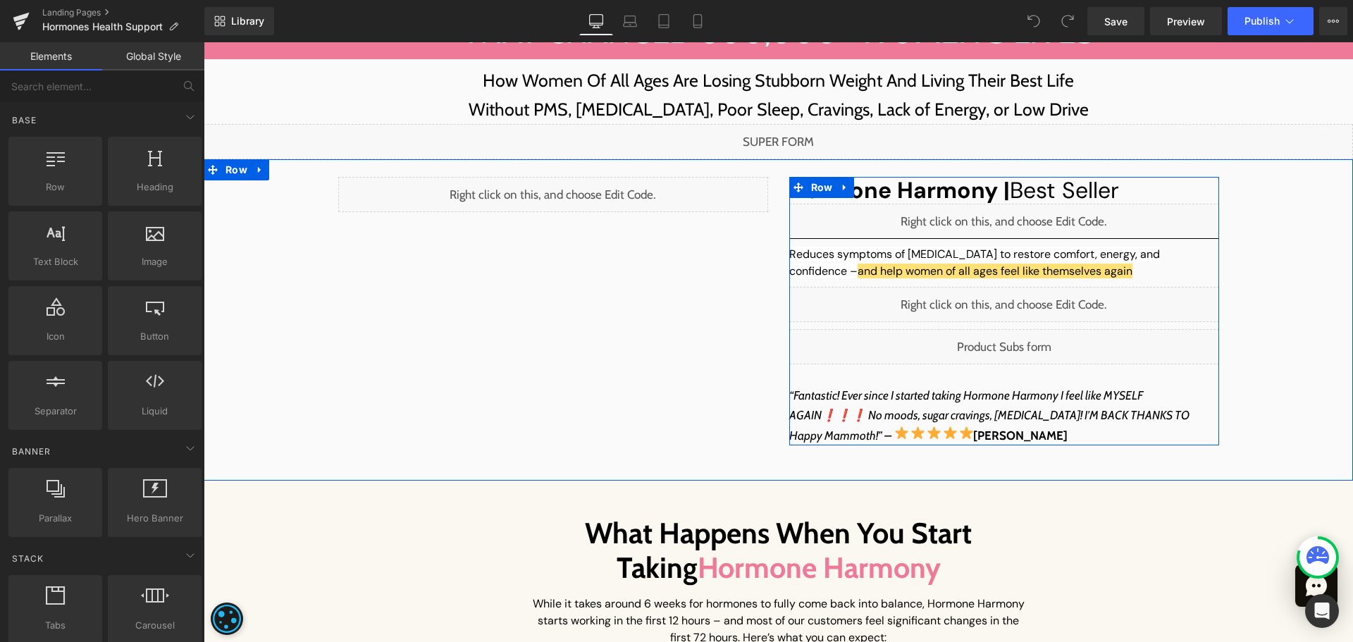
click at [1017, 298] on div "Liquid" at bounding box center [1004, 304] width 430 height 35
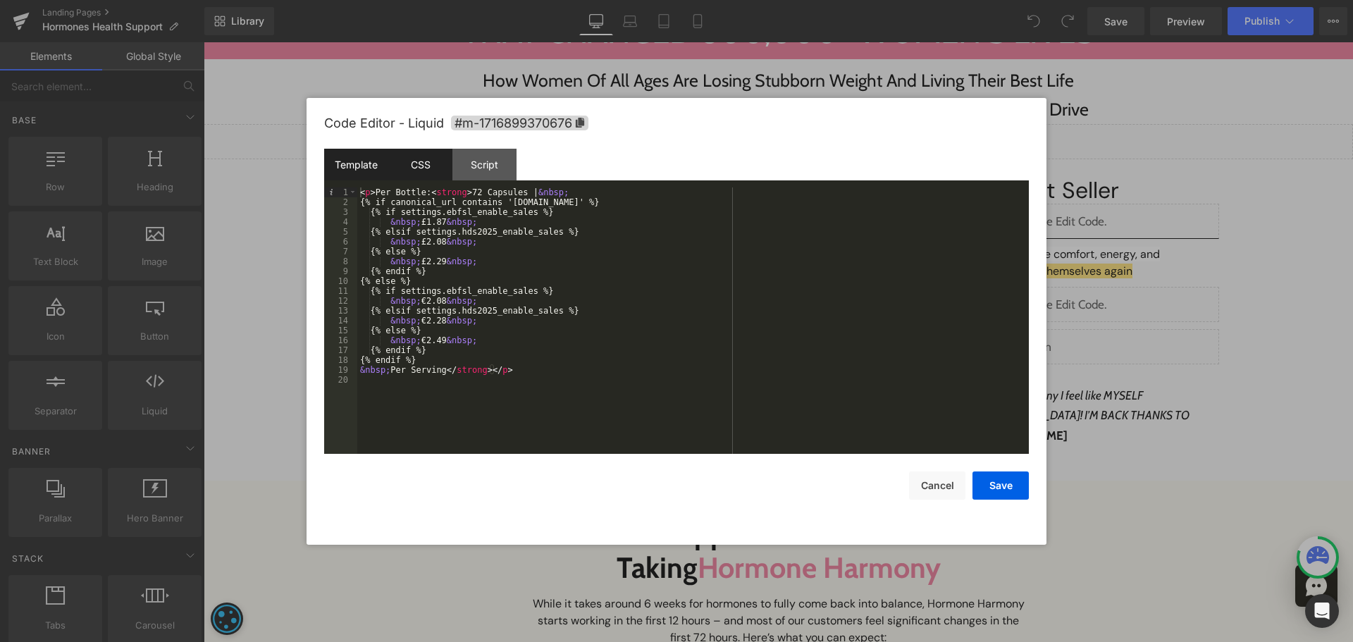
click at [406, 156] on div "CSS" at bounding box center [420, 165] width 64 height 32
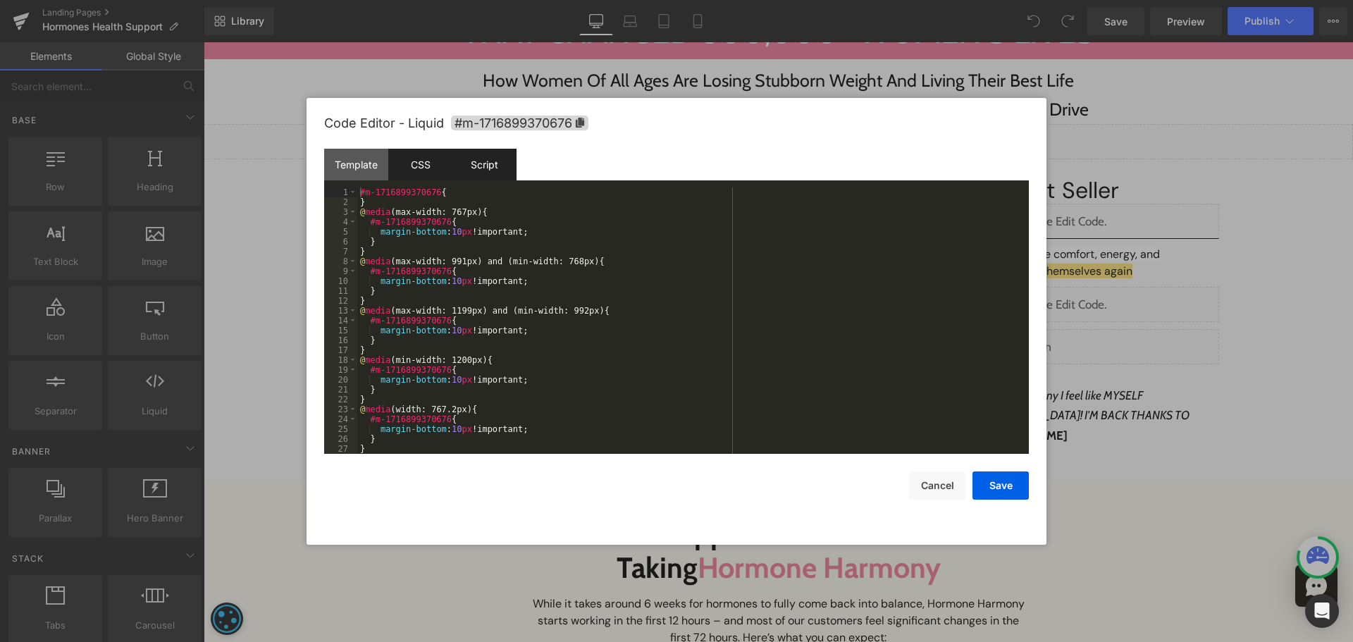
click at [488, 162] on div "Script" at bounding box center [484, 165] width 64 height 32
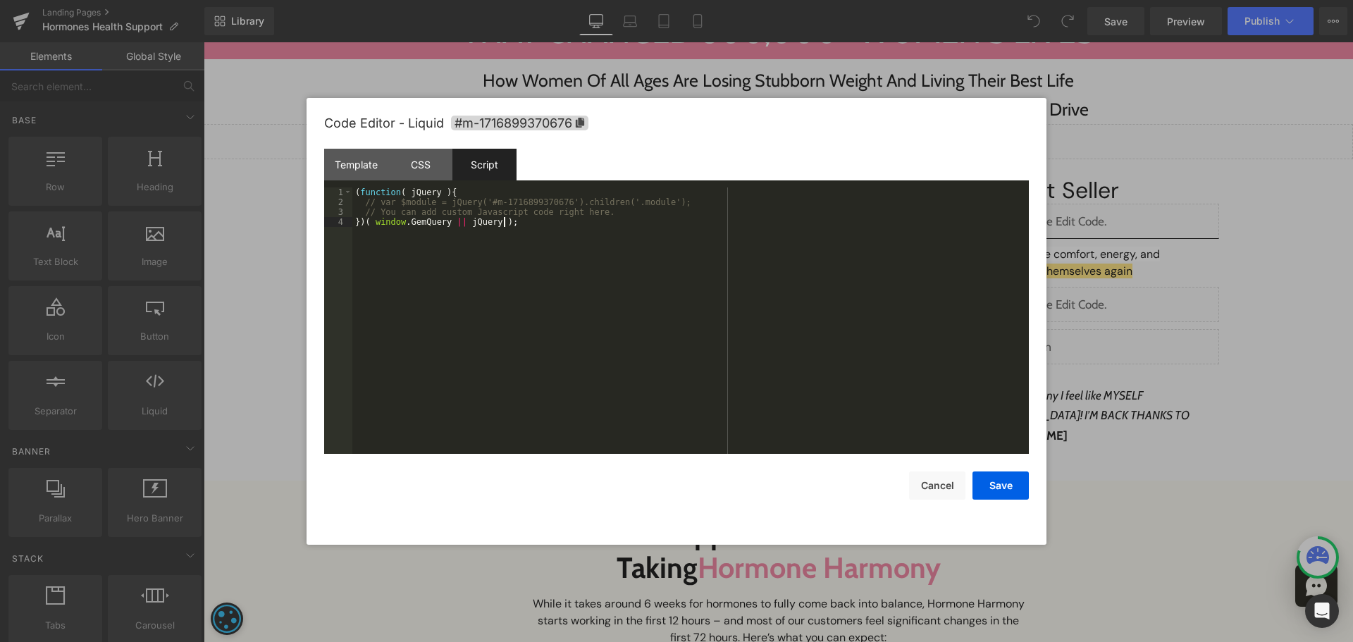
drag, startPoint x: 622, startPoint y: 298, endPoint x: 761, endPoint y: 364, distance: 153.8
click at [624, 299] on div "( function ( jQuery ) { // var $module = jQuery('#m-1716899370676').children('.…" at bounding box center [690, 330] width 676 height 286
click at [938, 502] on div "Code Editor - Liquid #m-1716899370676 Template CSS Script Data 1 2 3 4 5 6 7 8 …" at bounding box center [676, 321] width 705 height 447
drag, startPoint x: 936, startPoint y: 494, endPoint x: 732, endPoint y: 451, distance: 208.1
click at [936, 494] on button "Cancel" at bounding box center [937, 485] width 56 height 28
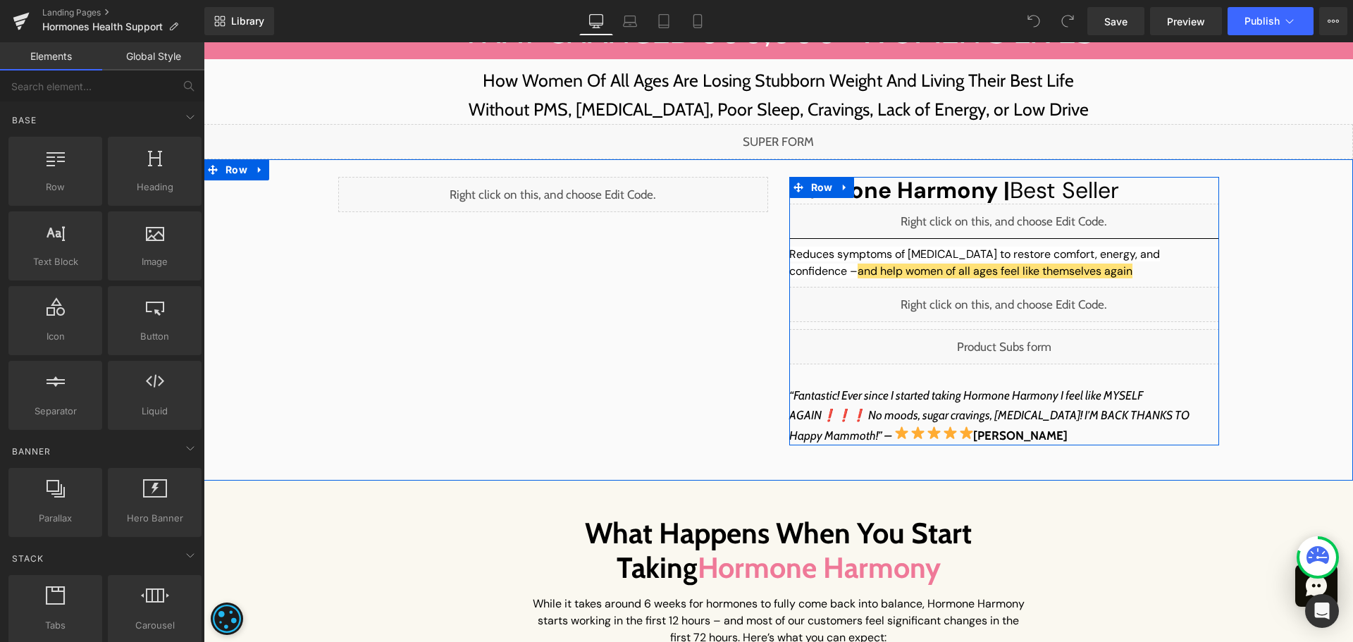
click at [1019, 338] on div "Liquid" at bounding box center [1004, 346] width 430 height 35
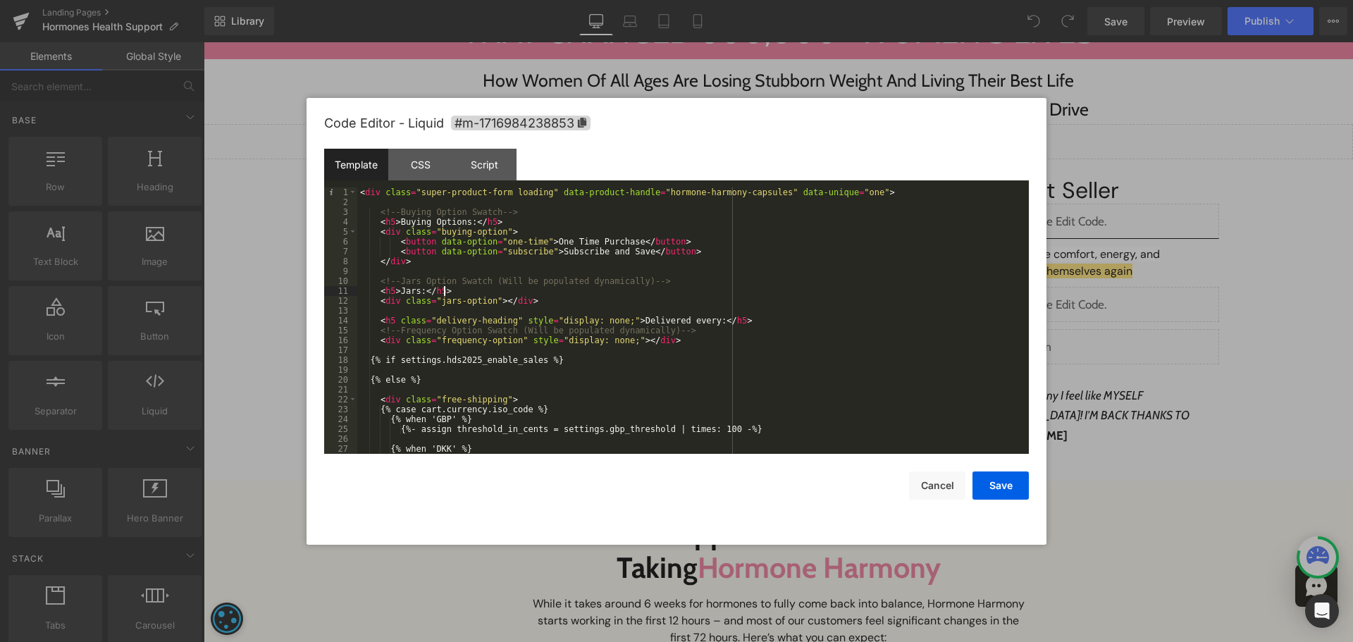
click at [741, 288] on div "< div class = "super-product-form loading" data-product-handle = "hormone-harmo…" at bounding box center [690, 330] width 666 height 286
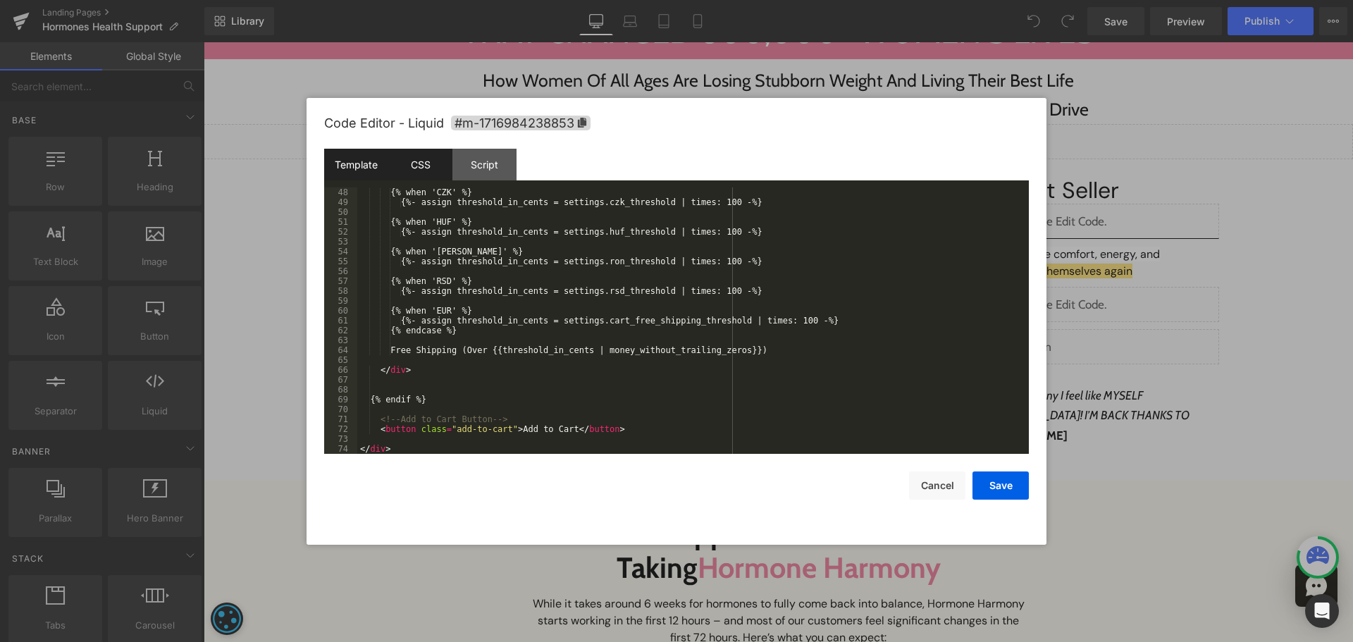
click at [419, 175] on div "CSS" at bounding box center [420, 165] width 64 height 32
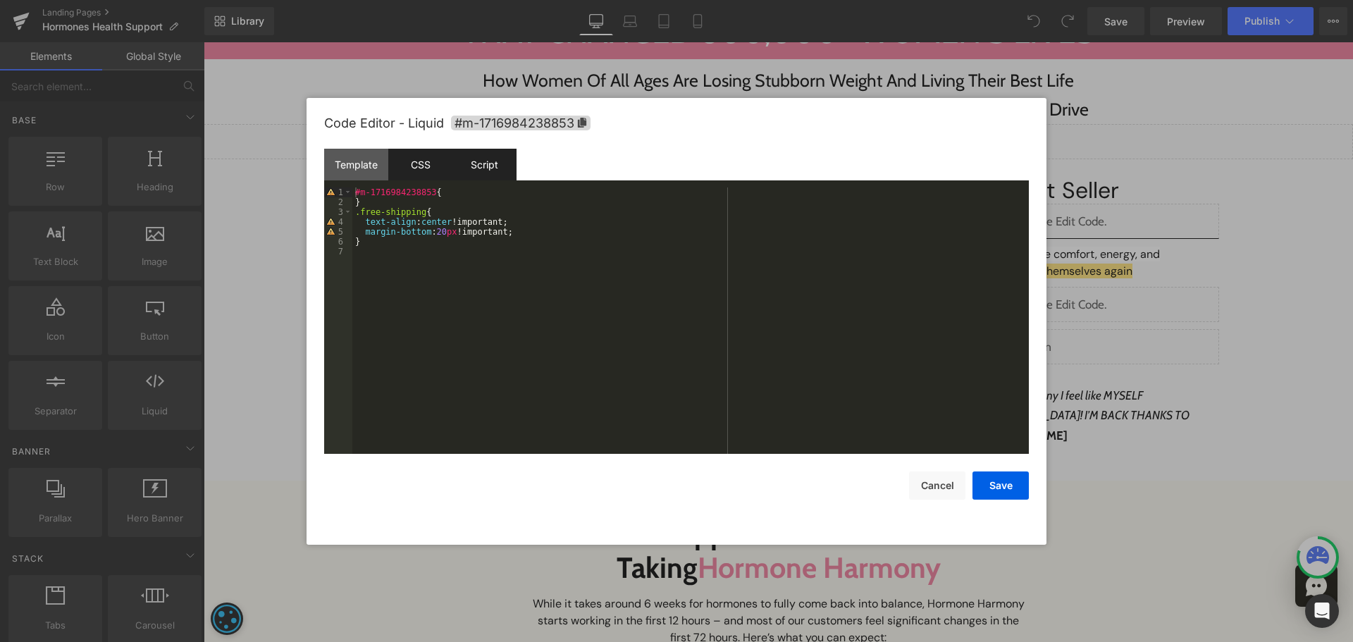
click at [504, 168] on div "Script" at bounding box center [484, 165] width 64 height 32
click at [486, 296] on div "( function ( jQuery ) { // var $module = jQuery('#m-1716984238853').children('.…" at bounding box center [690, 330] width 676 height 286
click at [357, 157] on div "Template" at bounding box center [356, 165] width 64 height 32
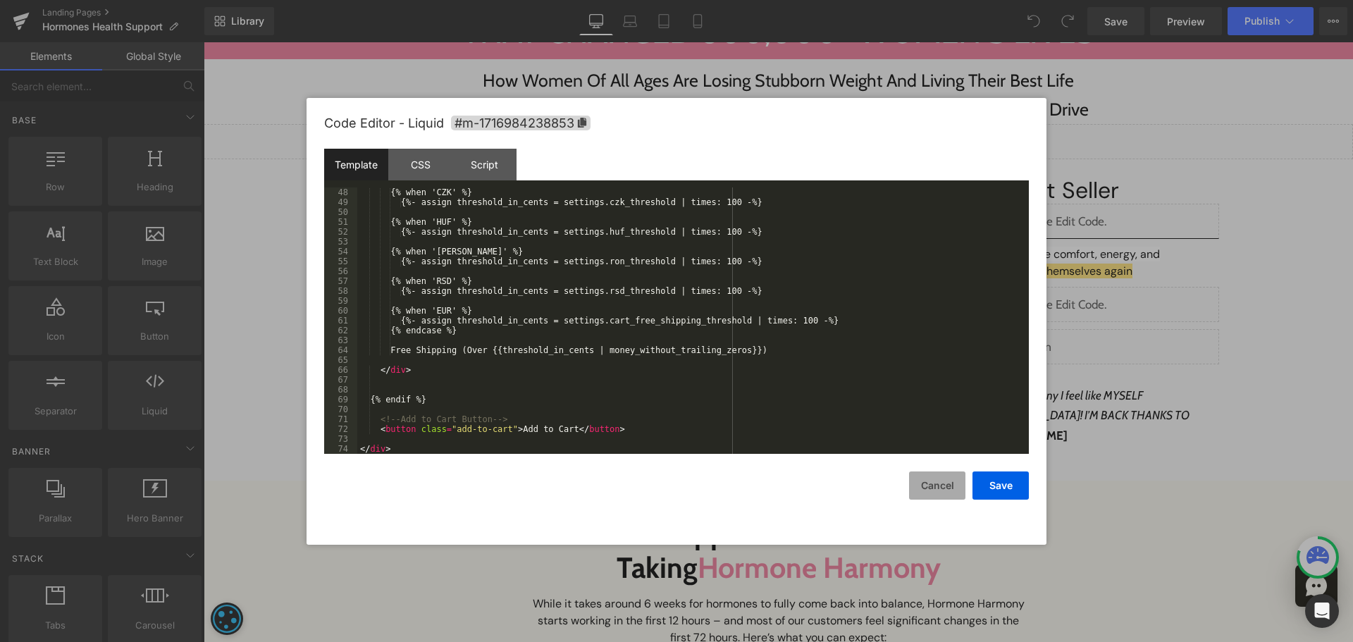
click at [943, 486] on button "Cancel" at bounding box center [937, 485] width 56 height 28
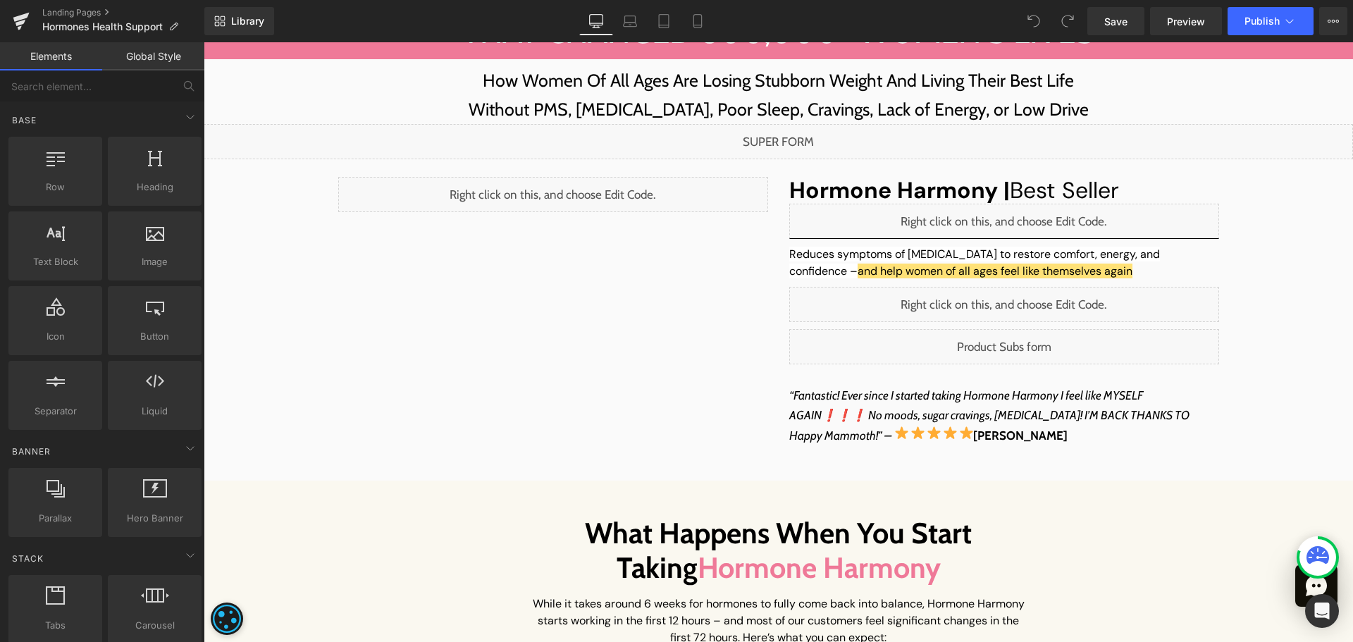
click at [784, 134] on div "Liquid" at bounding box center [778, 141] width 1149 height 35
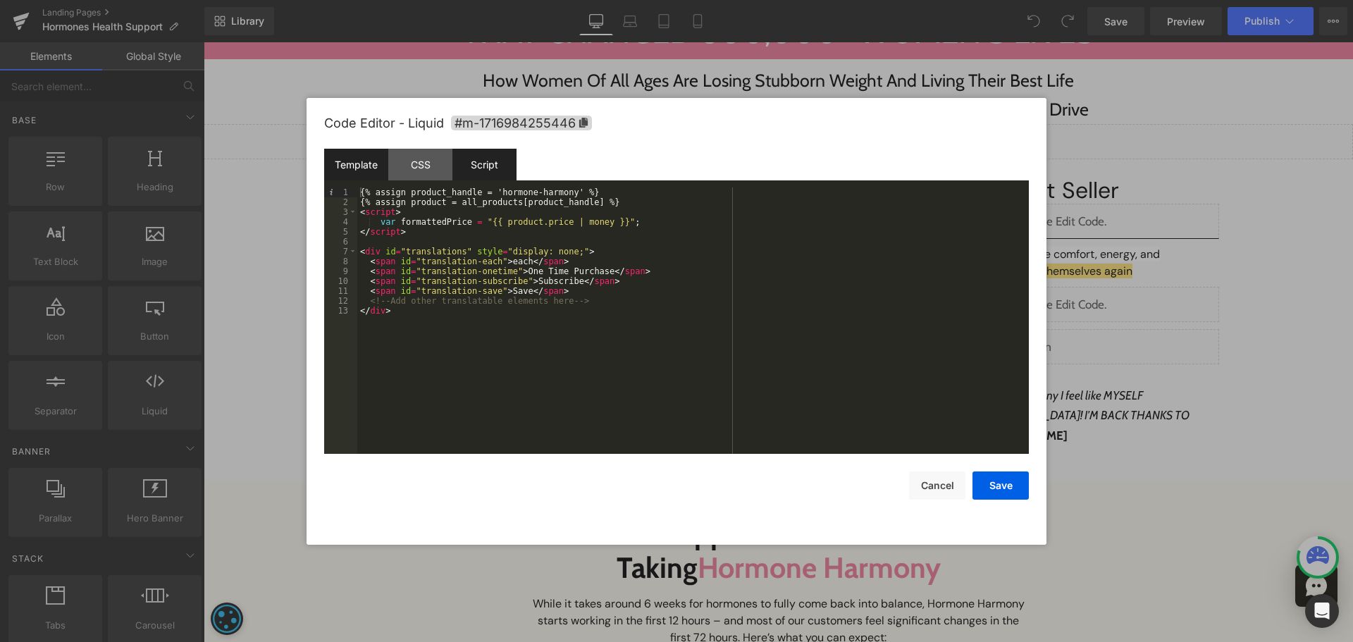
click at [459, 166] on div "Script" at bounding box center [484, 165] width 64 height 32
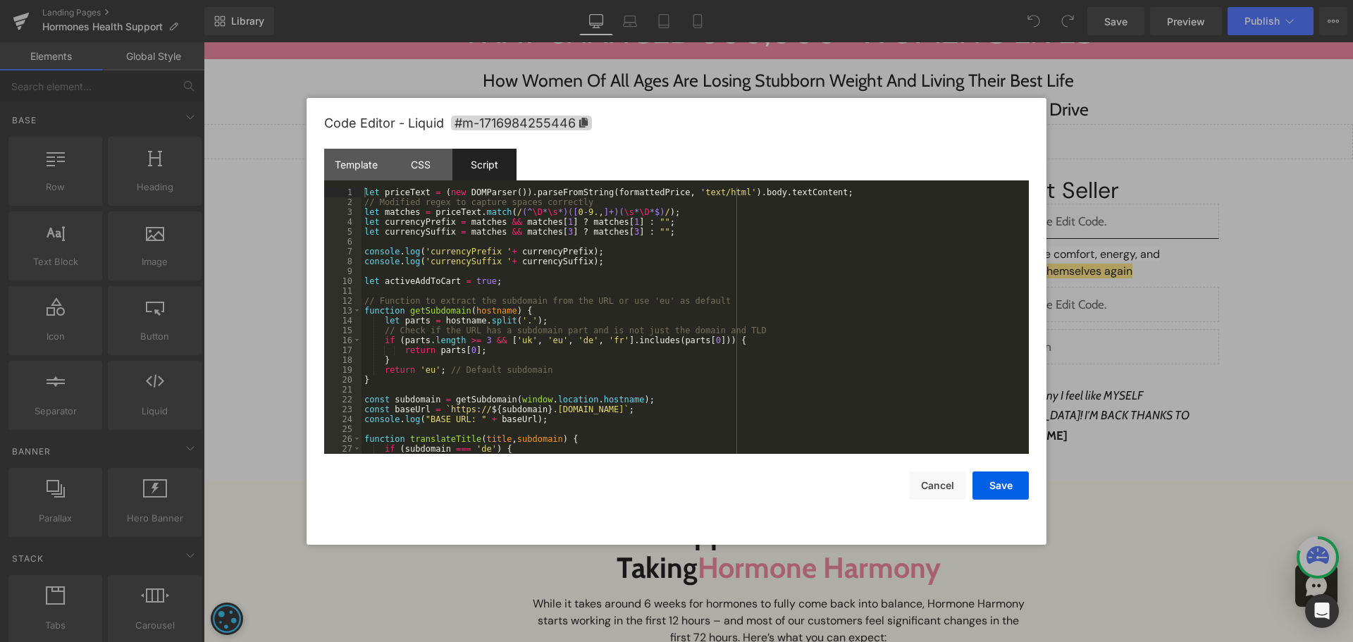
click at [474, 166] on div "Script" at bounding box center [484, 165] width 64 height 32
click at [897, 325] on div "let priceText = ( new DOMParser ( )) . parseFromString ( formattedPrice , 'text…" at bounding box center [692, 330] width 662 height 286
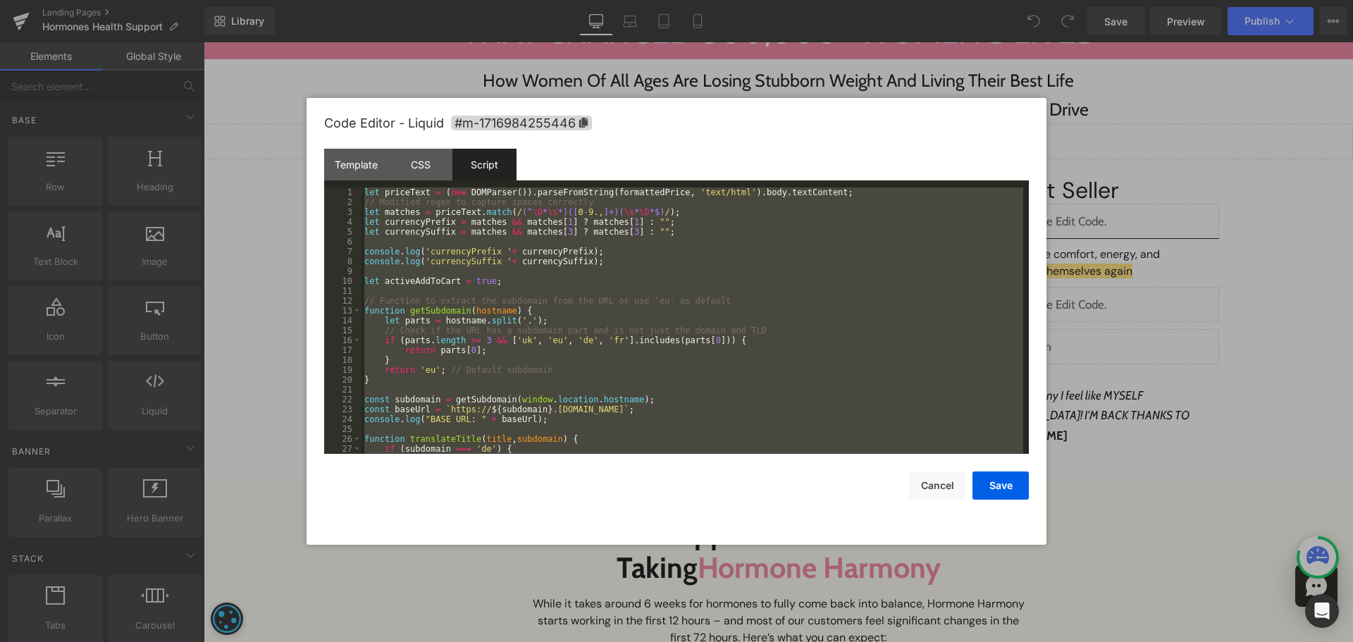
click at [932, 466] on div "Save Cancel" at bounding box center [676, 477] width 705 height 46
click at [930, 477] on button "Cancel" at bounding box center [937, 485] width 56 height 28
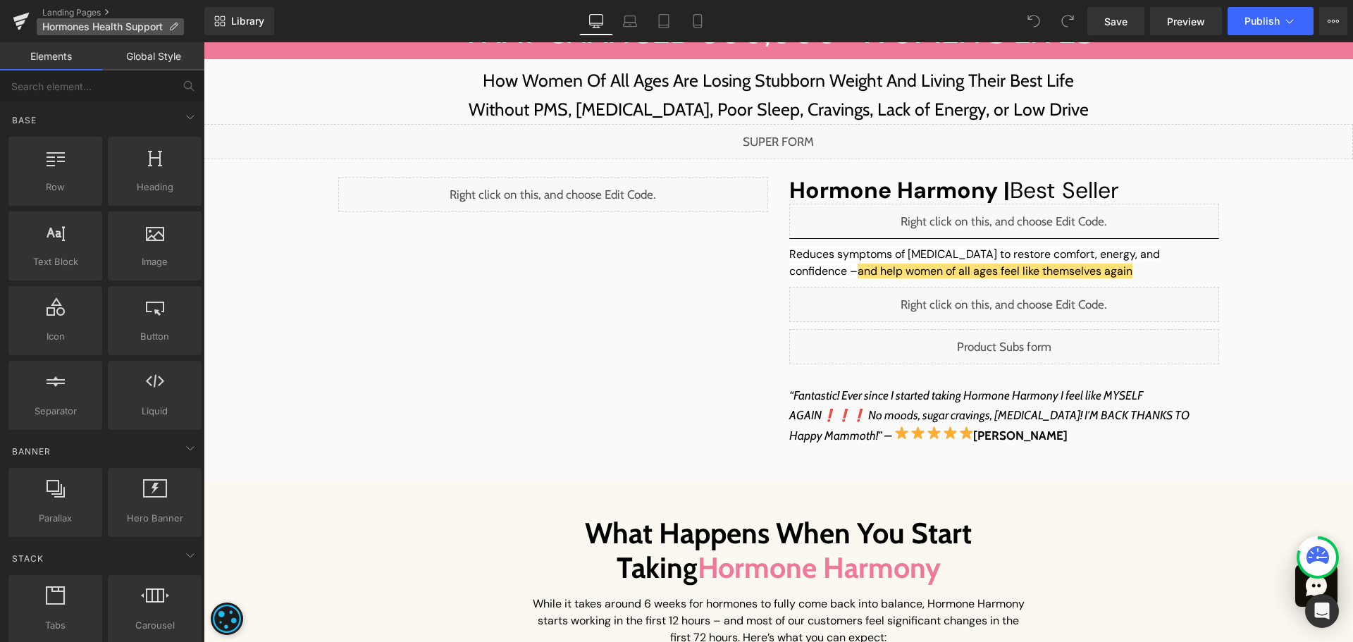
click at [178, 30] on icon at bounding box center [173, 27] width 10 height 10
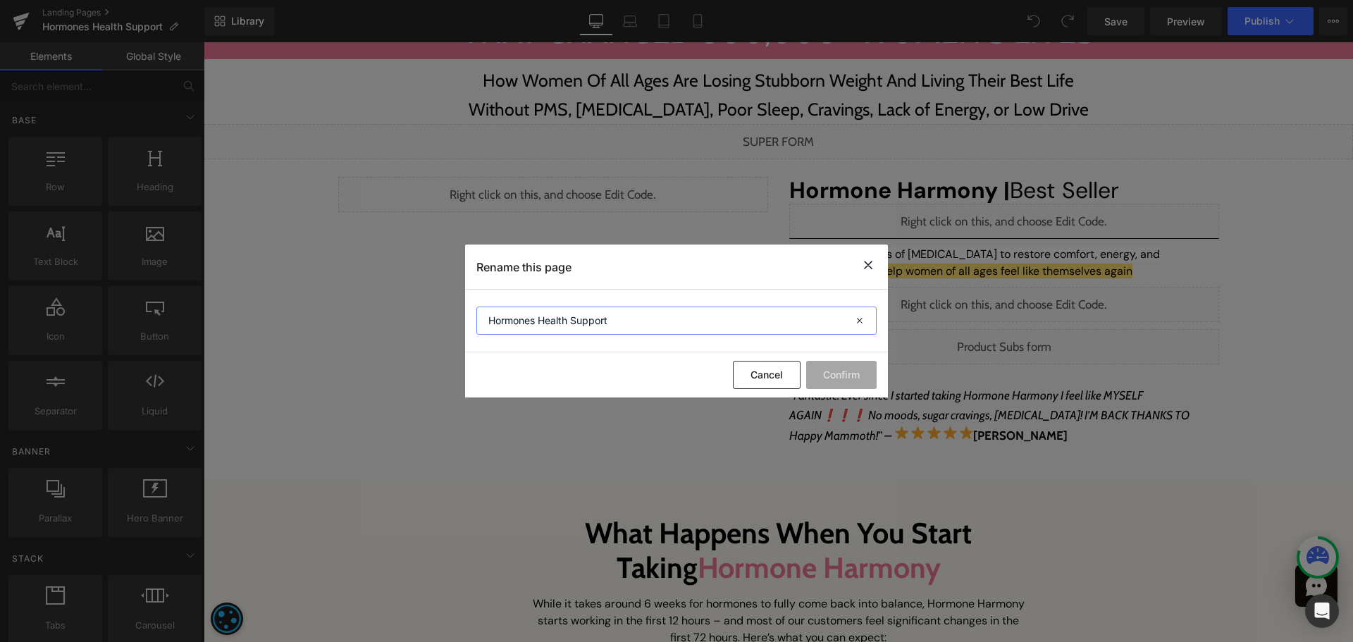
click at [586, 319] on input "Hormones Health Support" at bounding box center [676, 321] width 400 height 28
click at [762, 369] on button "Cancel" at bounding box center [767, 375] width 68 height 28
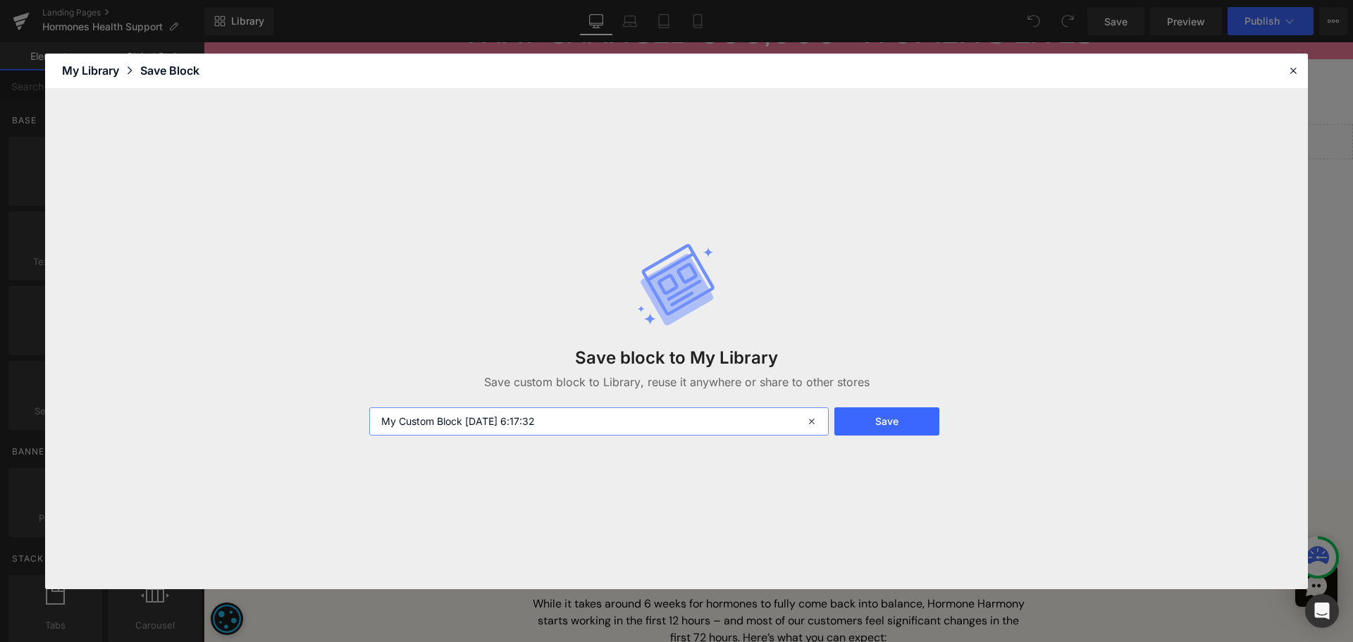
click at [637, 426] on input "My Custom Block [DATE] 6:17:32" at bounding box center [598, 421] width 459 height 28
paste input "Hormones Health Support"
type input "Hormones Health Support - JS"
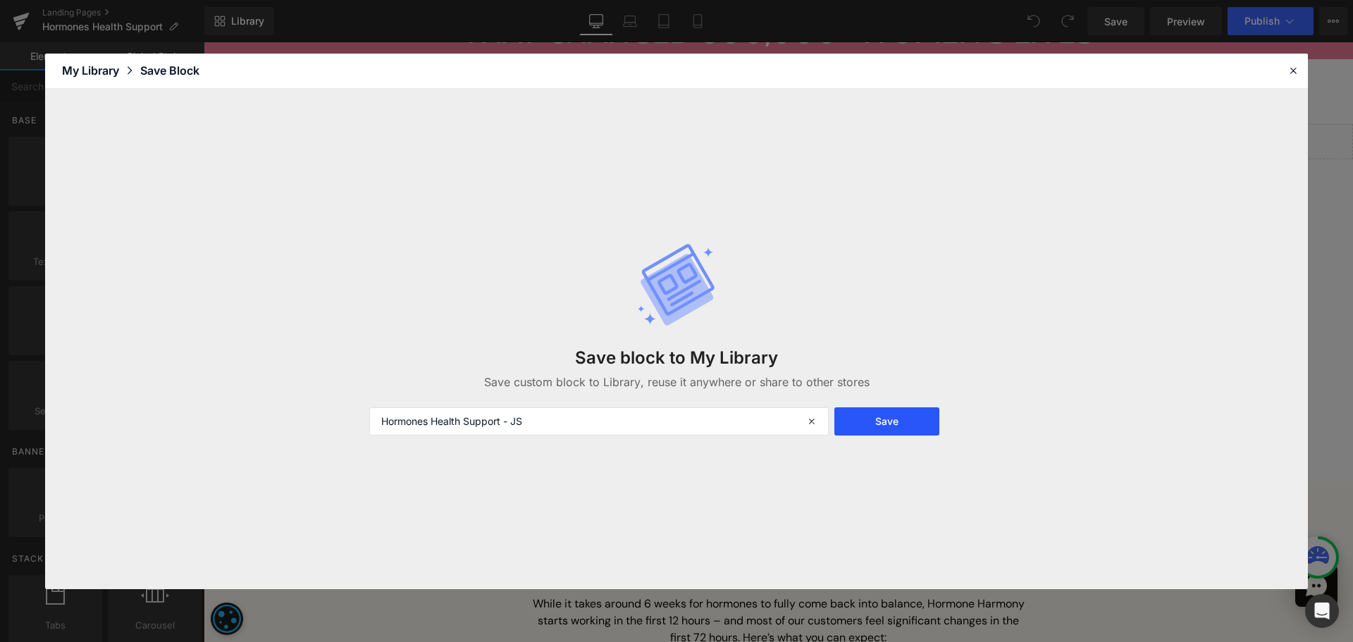
click at [897, 413] on button "Save" at bounding box center [886, 421] width 105 height 28
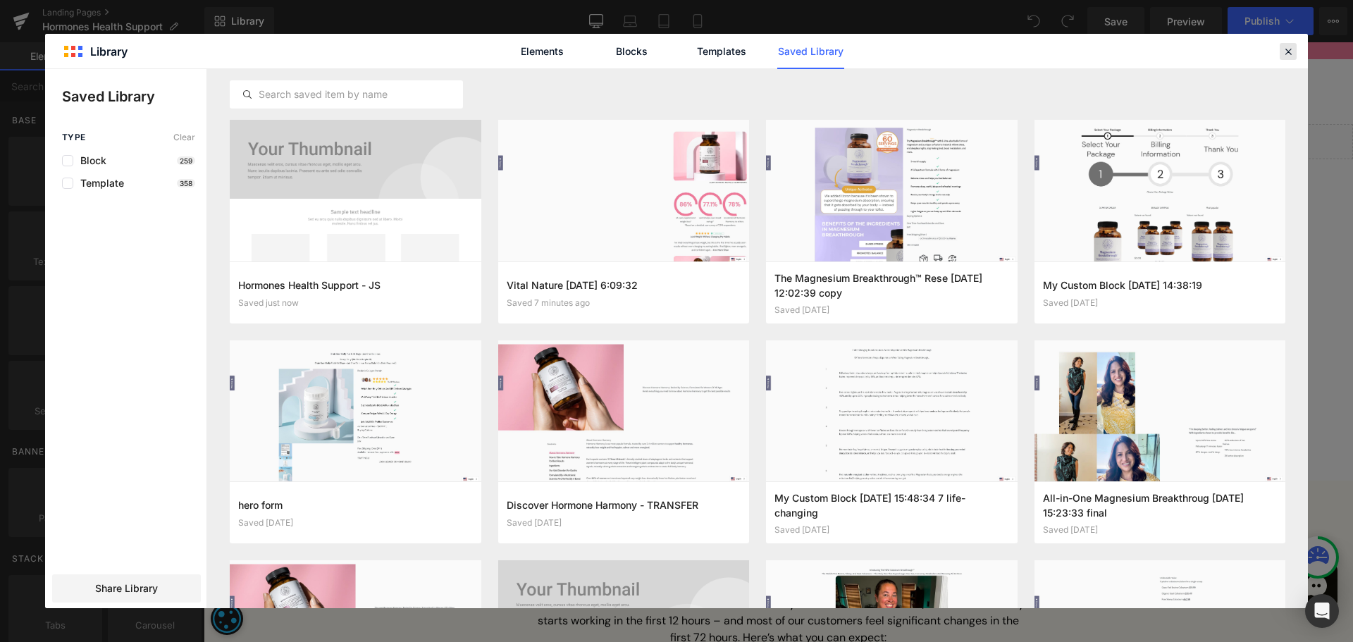
drag, startPoint x: 1290, startPoint y: 56, endPoint x: 976, endPoint y: 41, distance: 314.7
click at [1290, 56] on icon at bounding box center [1288, 51] width 13 height 13
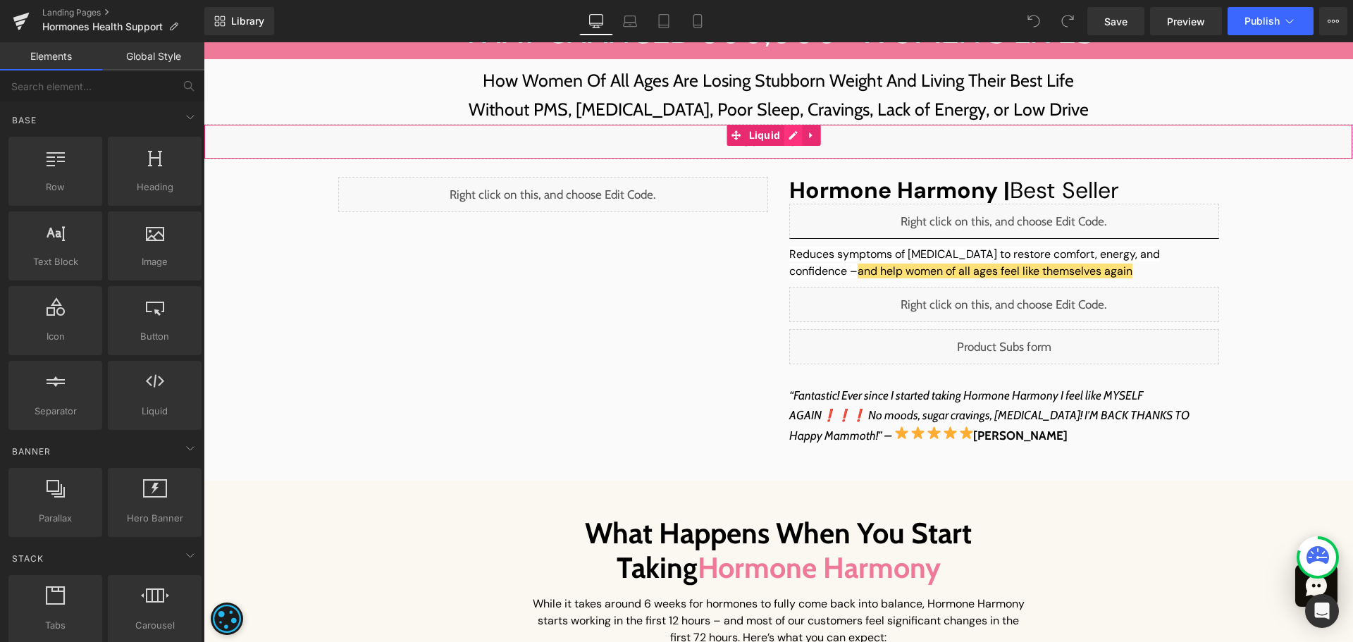
click at [795, 135] on div "Liquid" at bounding box center [778, 141] width 1149 height 35
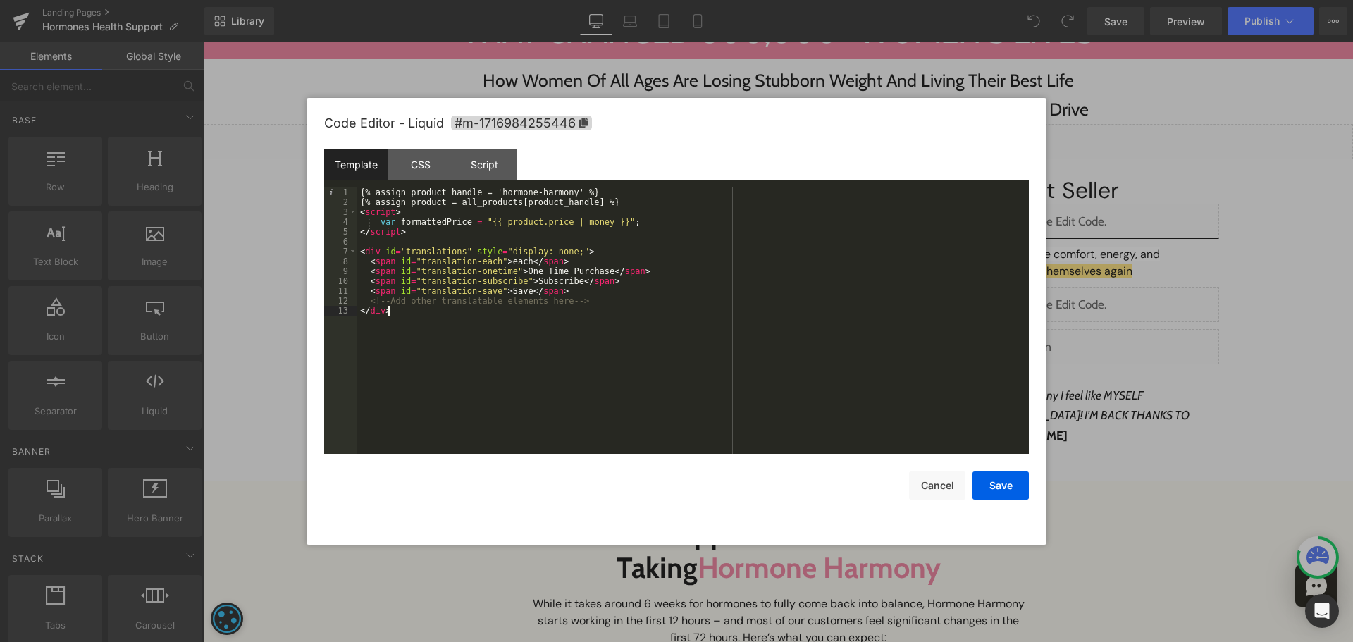
drag, startPoint x: 700, startPoint y: 360, endPoint x: 879, endPoint y: 476, distance: 212.5
click at [701, 360] on div "{% assign product_handle = 'hormone-harmony' %} {% assign product = all_product…" at bounding box center [693, 330] width 672 height 286
click at [950, 488] on button "Cancel" at bounding box center [937, 485] width 56 height 28
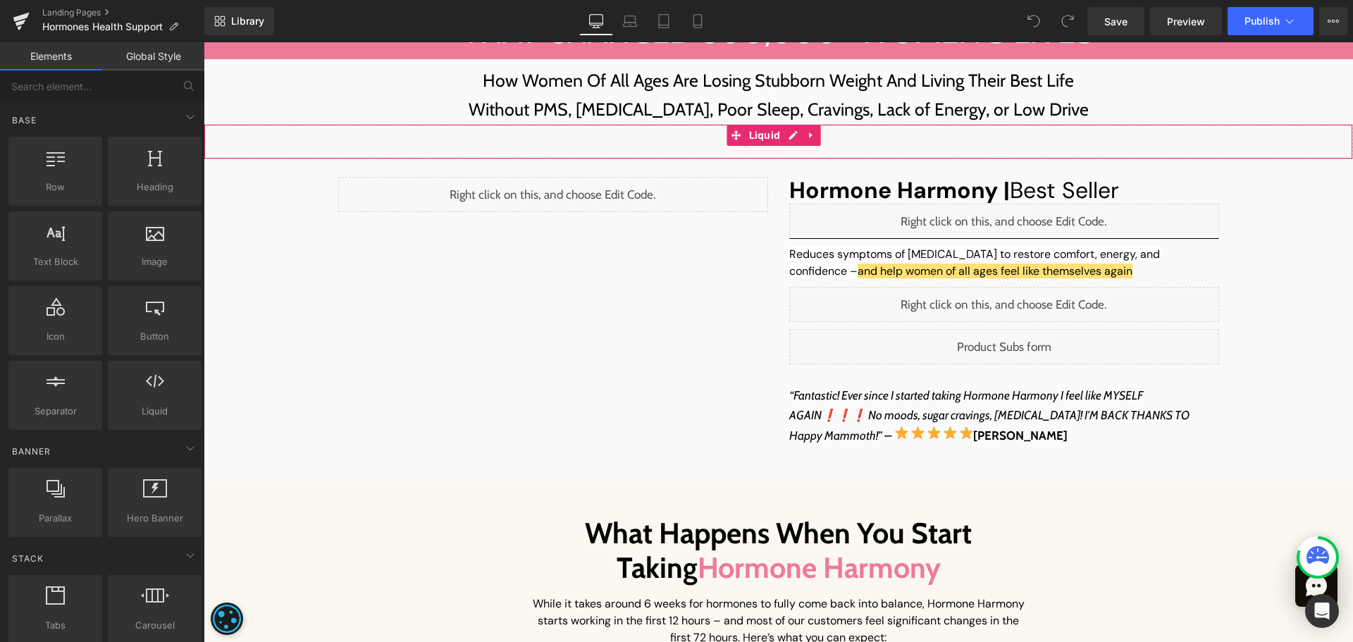
click at [790, 139] on div "Liquid" at bounding box center [778, 141] width 1149 height 35
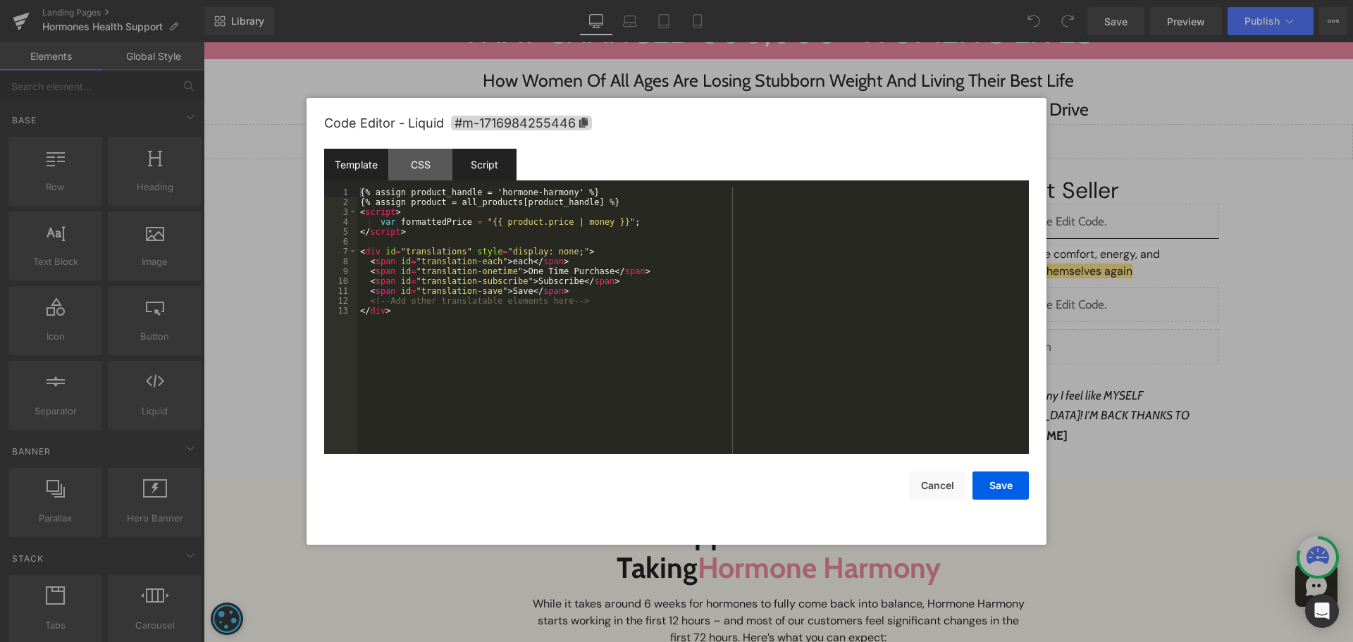
click at [483, 176] on div "Script" at bounding box center [484, 165] width 64 height 32
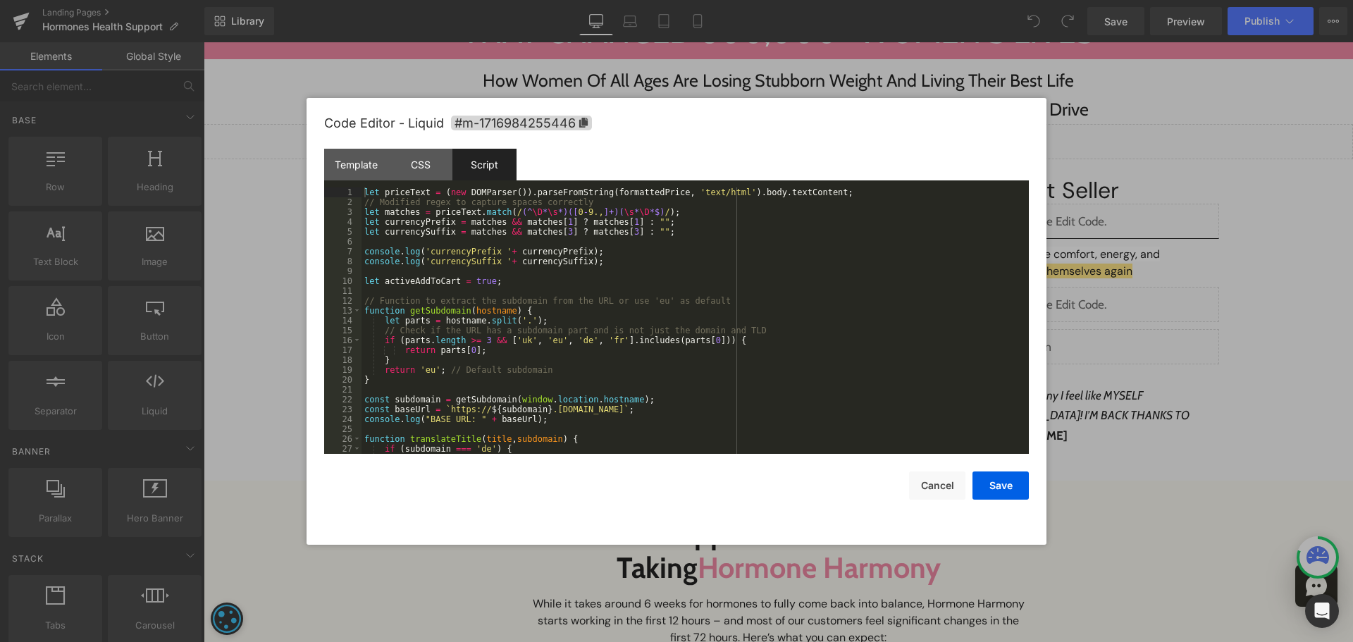
click at [800, 287] on div "let priceText = ( new DOMParser ( )) . parseFromString ( formattedPrice , 'text…" at bounding box center [692, 330] width 662 height 286
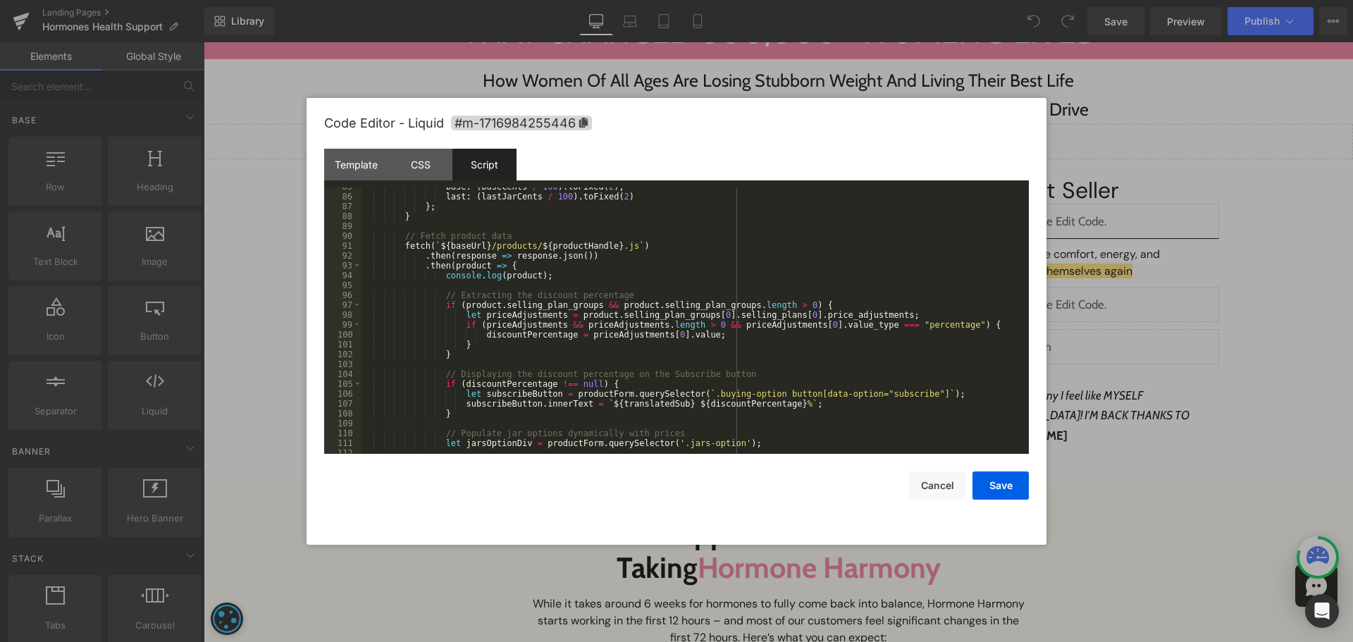
scroll to position [835, 0]
click at [712, 235] on div "base : ( baseCents / 100 ) . toFixed ( 2 ) , last : ( lastJarCents / 100 ) . to…" at bounding box center [692, 324] width 662 height 286
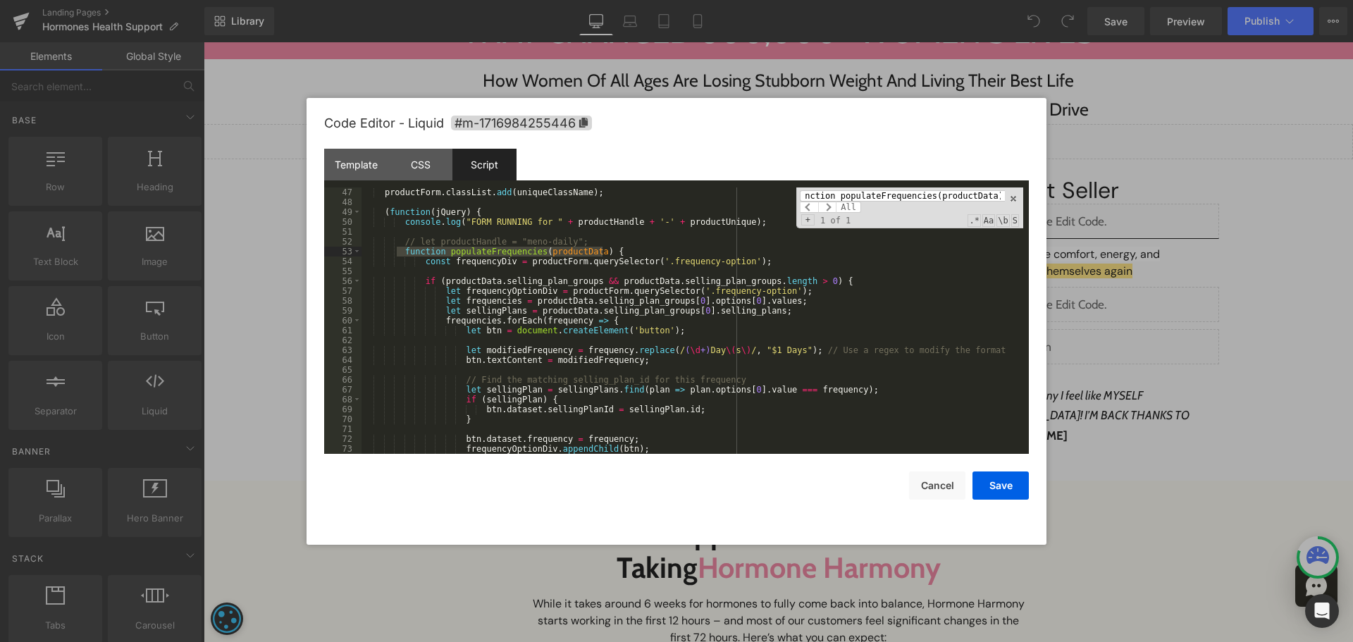
scroll to position [0, 0]
click at [415, 262] on div "productForm . classList . add ( uniqueClassName ) ; ( function ( jQuery ) { con…" at bounding box center [692, 330] width 662 height 286
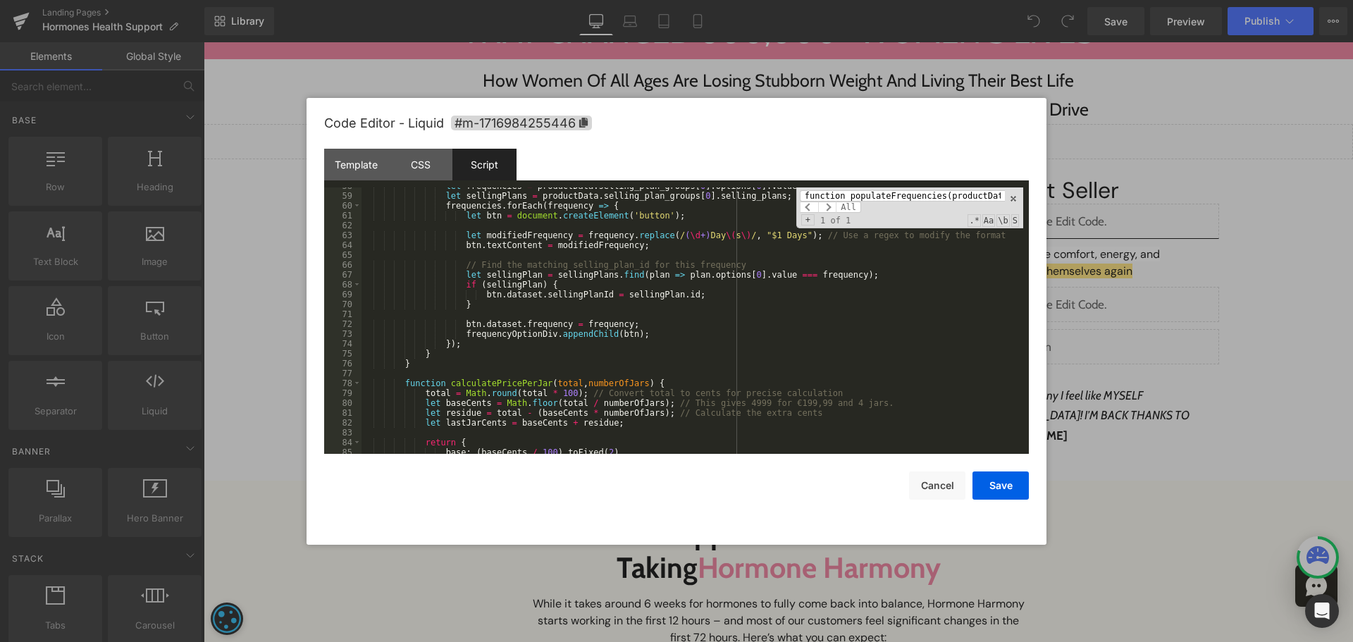
scroll to position [569, 0]
click at [424, 361] on div "let frequencies = productData . selling_plan_groups [ 0 ] . options [ 0 ] . val…" at bounding box center [692, 323] width 662 height 286
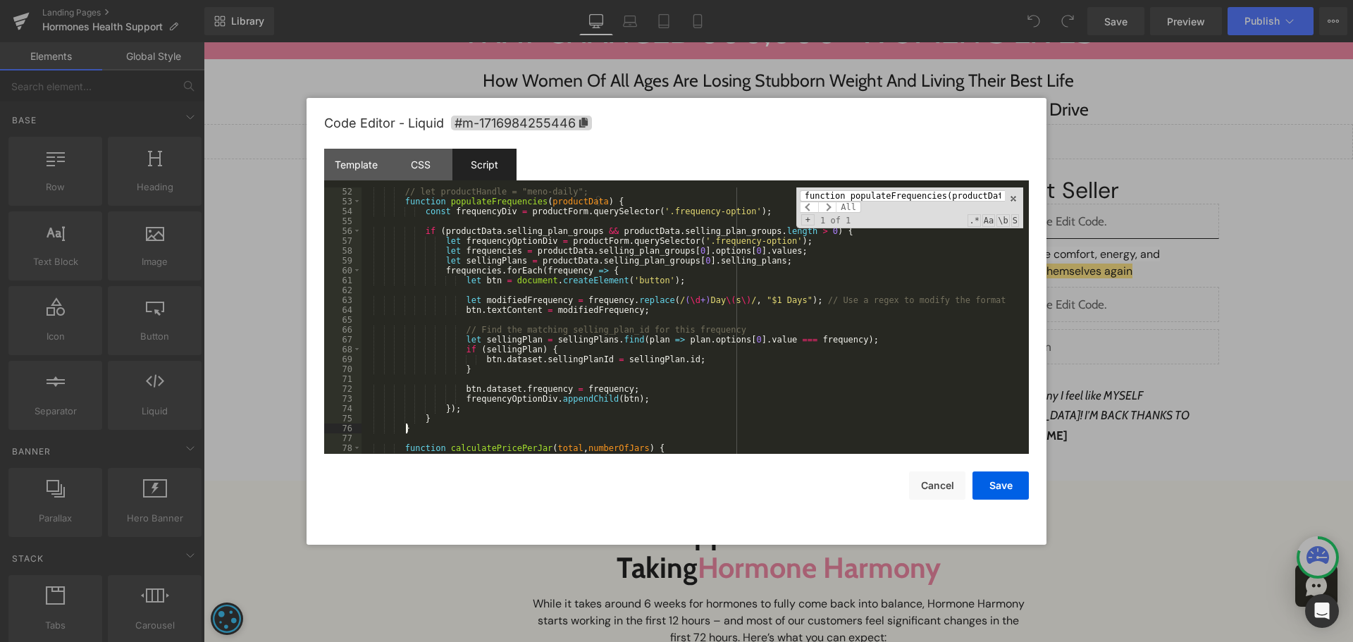
scroll to position [504, 0]
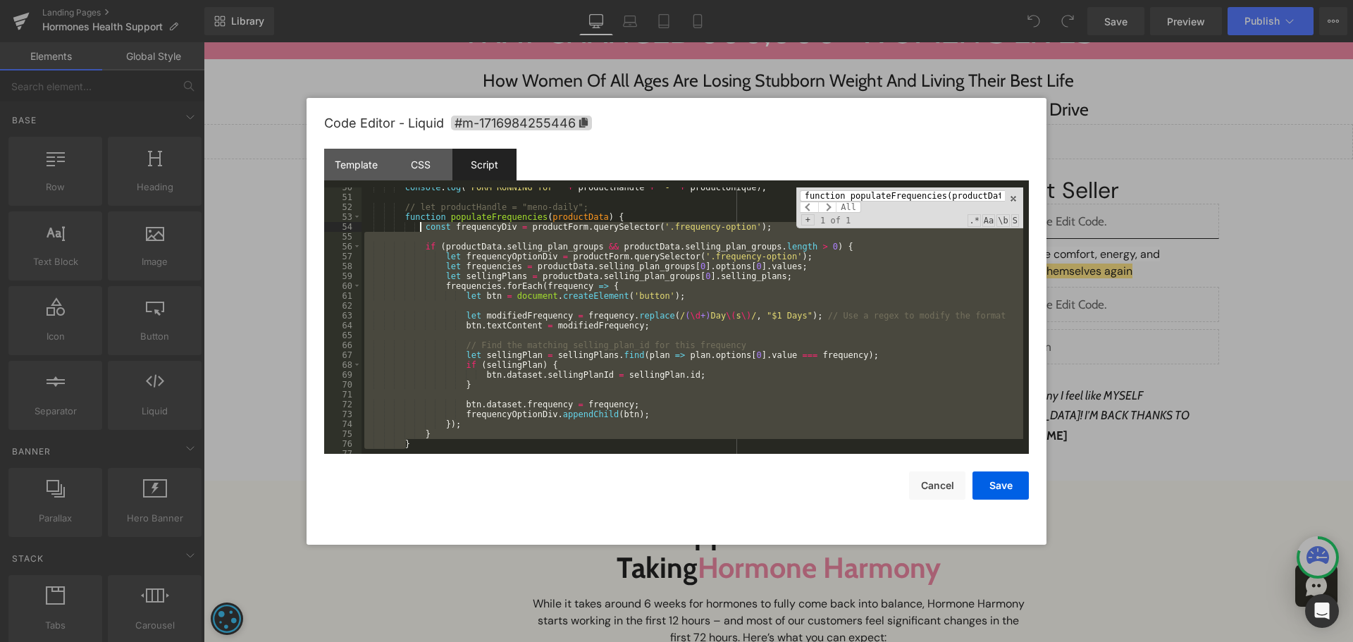
click at [421, 226] on div "console . log ( "FORM RUNNING for " + productHandle + '-' + productUnique ) ; /…" at bounding box center [692, 326] width 662 height 286
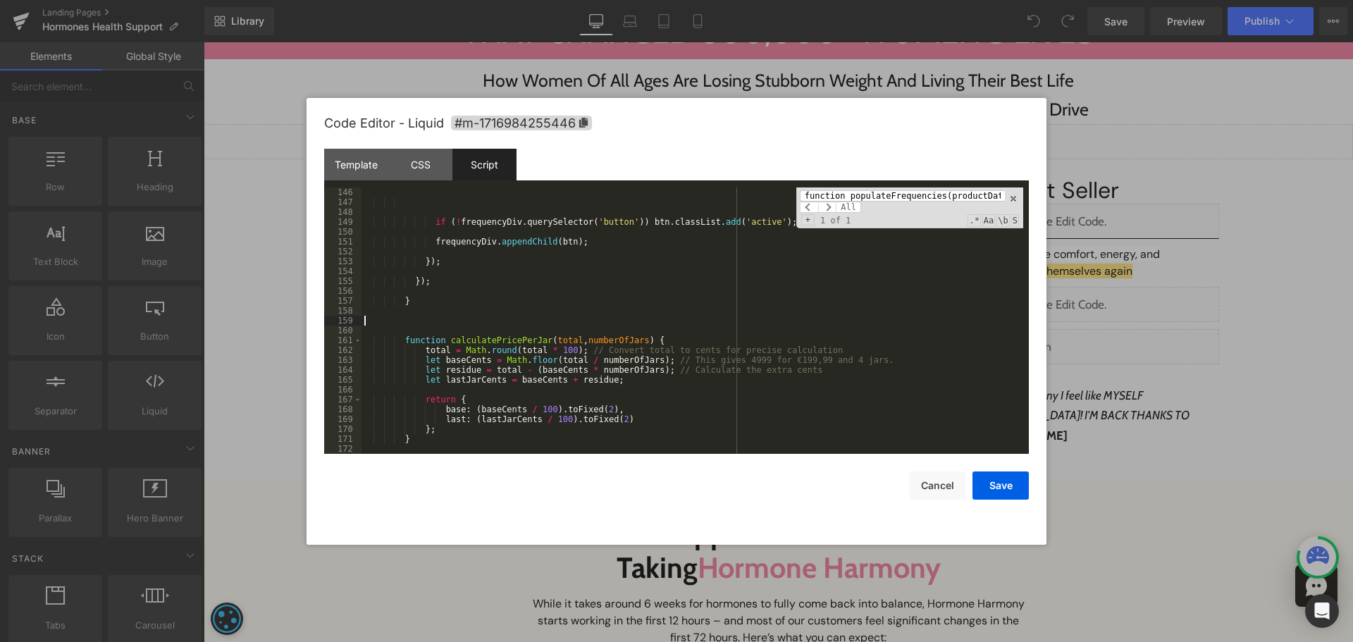
scroll to position [1433, 0]
click at [933, 199] on input "function populateFrequencies(productData) {" at bounding box center [902, 195] width 205 height 11
paste input "if (button.dataset.option === 'subscribe'"
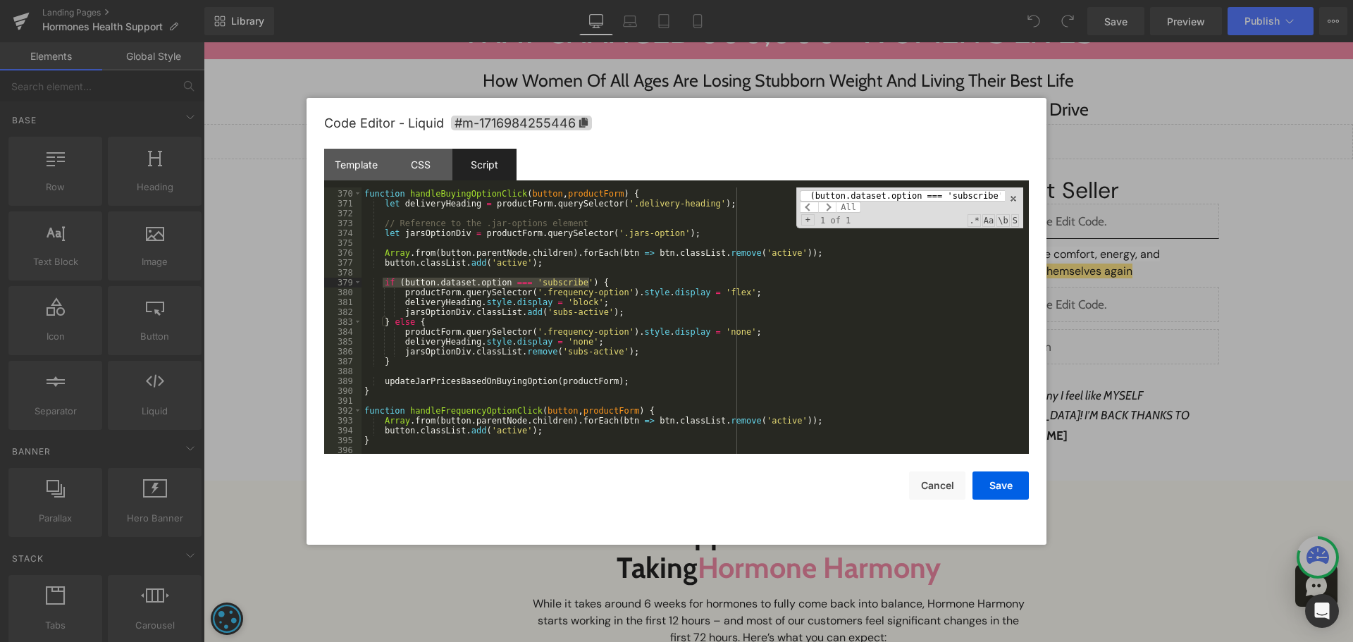
scroll to position [3688, 0]
type input "if (button.dataset.option === 'subscribe') {"
click at [382, 285] on div "function handleBuyingOptionClick ( button , productForm ) { let deliveryHeading…" at bounding box center [692, 320] width 662 height 266
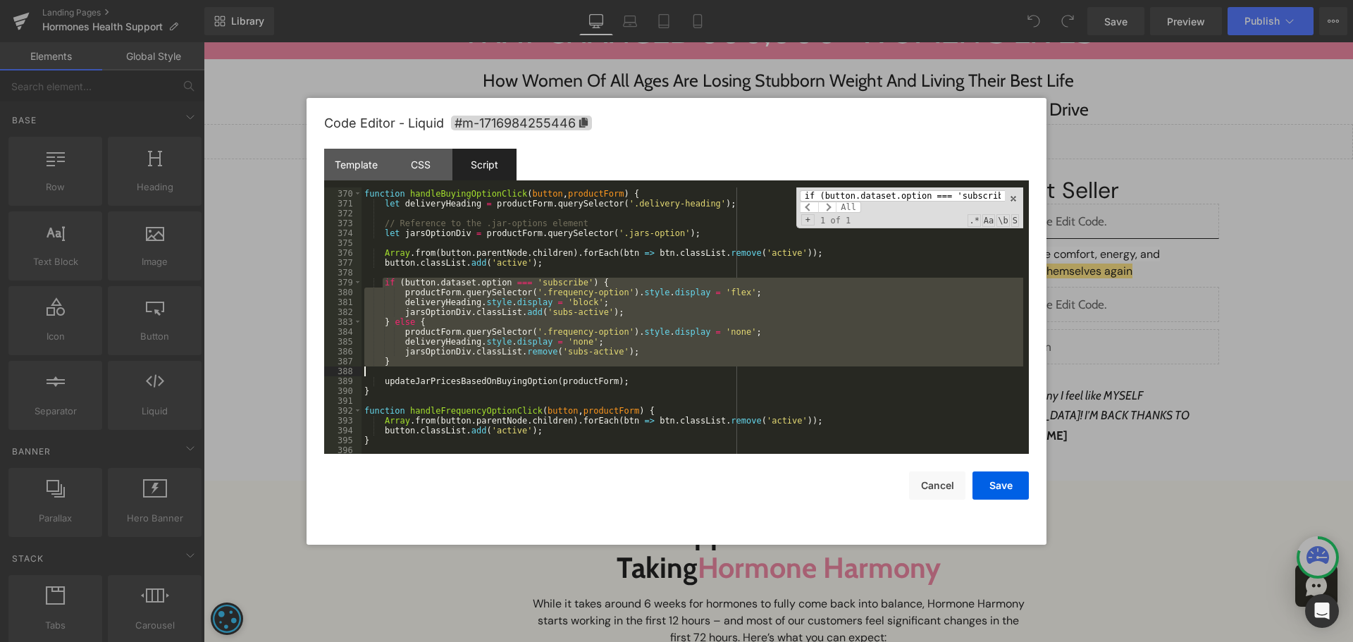
click at [398, 367] on div "function handleBuyingOptionClick ( button , productForm ) { let deliveryHeading…" at bounding box center [692, 322] width 662 height 286
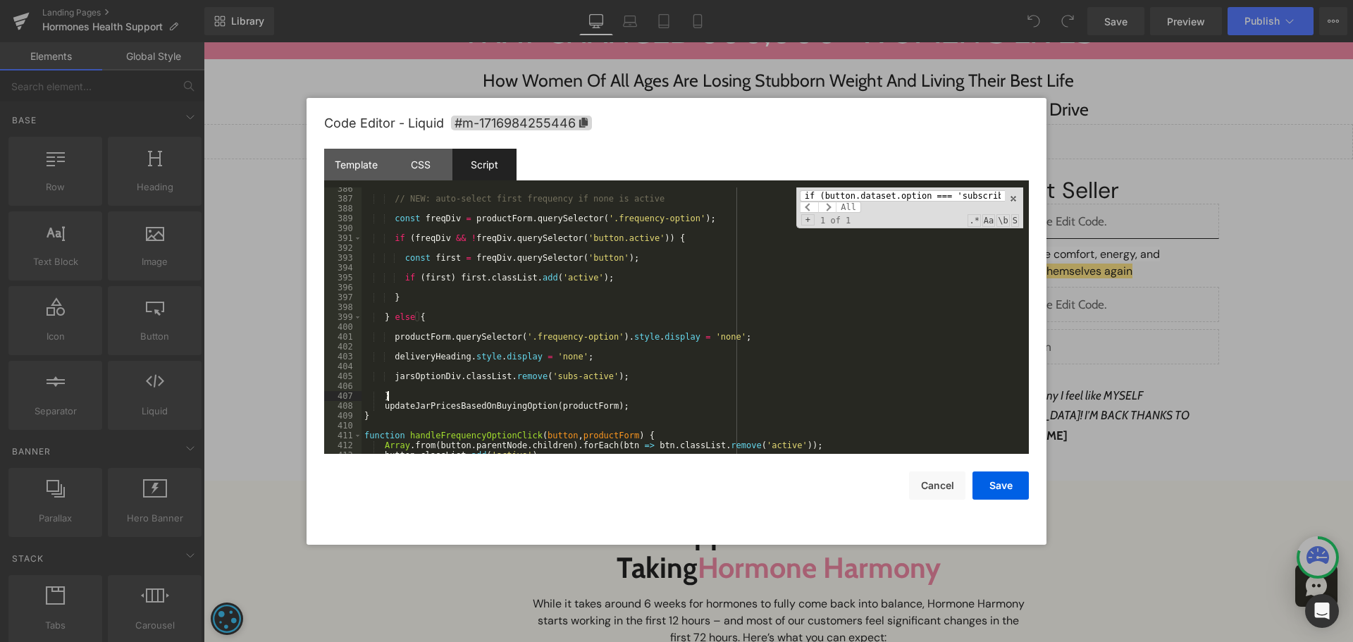
scroll to position [3854, 0]
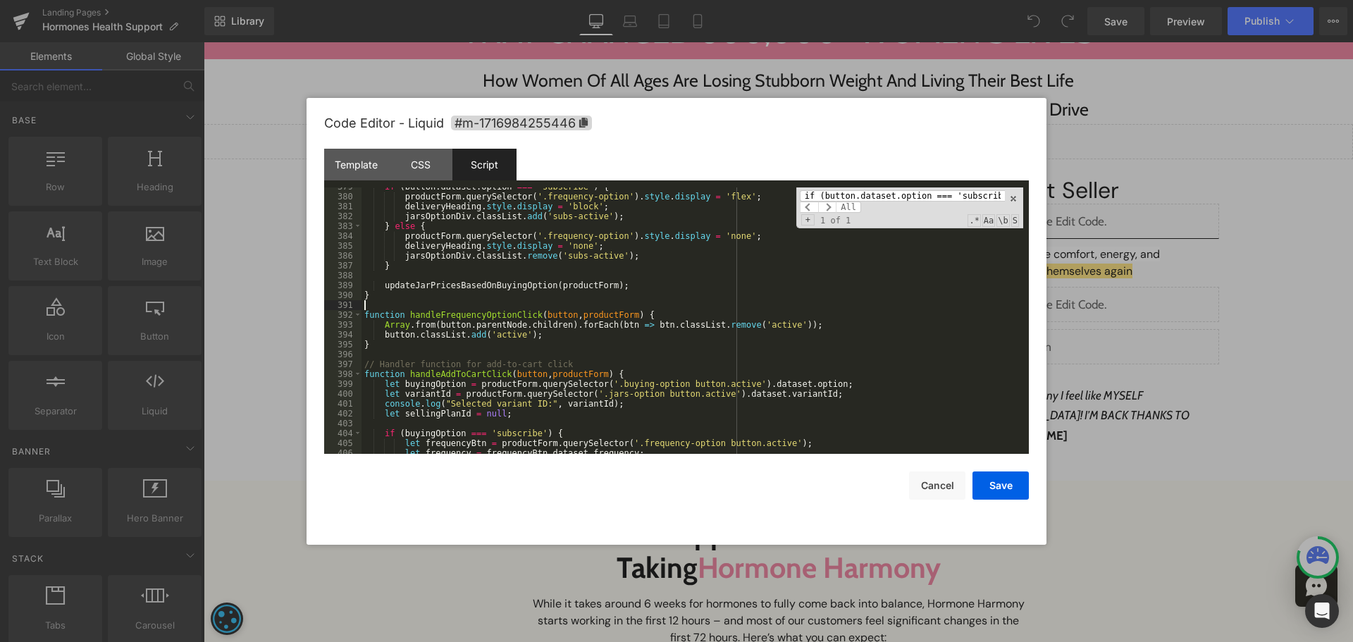
click at [399, 301] on div "if ( button . dataset . option === 'subscribe' ) { productForm . querySelector …" at bounding box center [692, 325] width 662 height 286
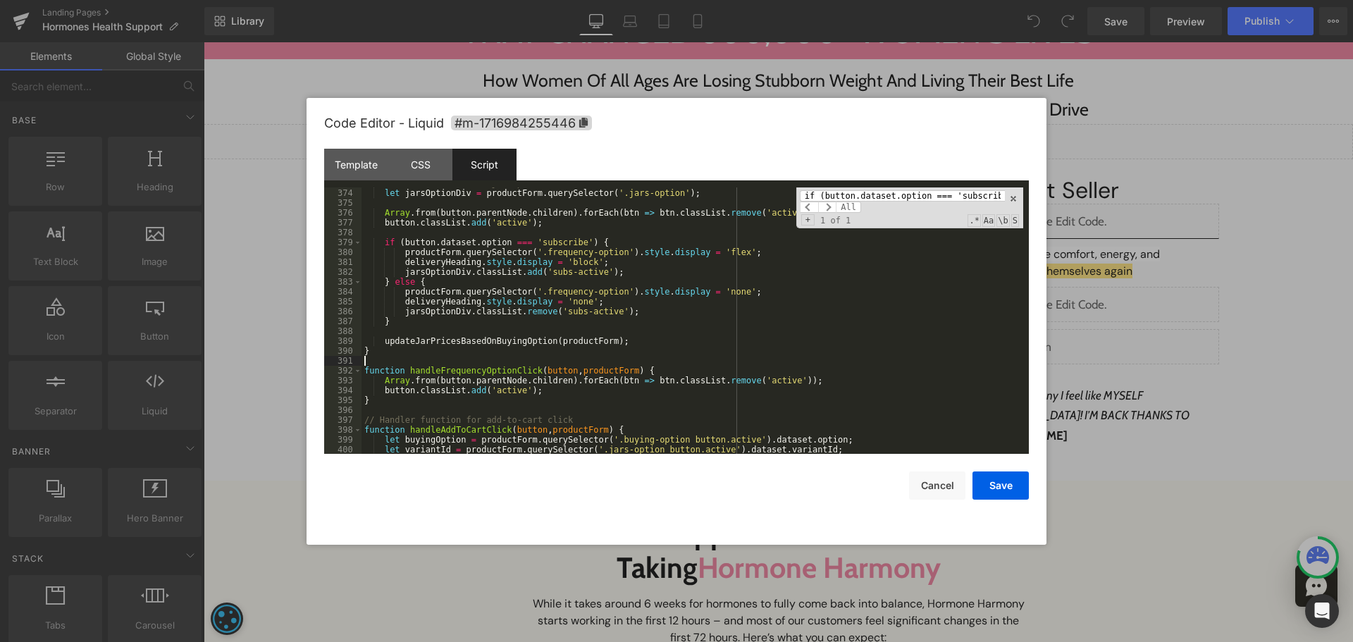
scroll to position [3728, 0]
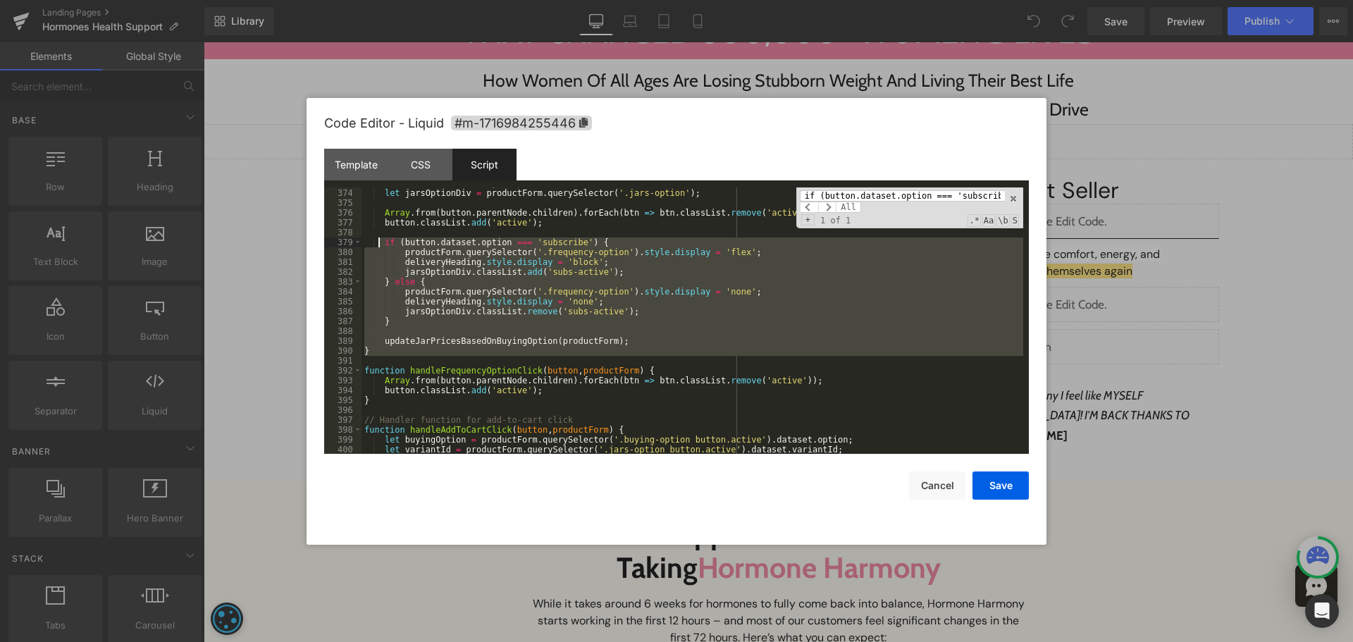
click at [379, 242] on div "// Reference to the .jar-options element let jarsOptionDiv = productForm . quer…" at bounding box center [692, 321] width 662 height 286
click at [399, 321] on div "// Reference to the .jar-options element let jarsOptionDiv = productForm . quer…" at bounding box center [692, 320] width 662 height 266
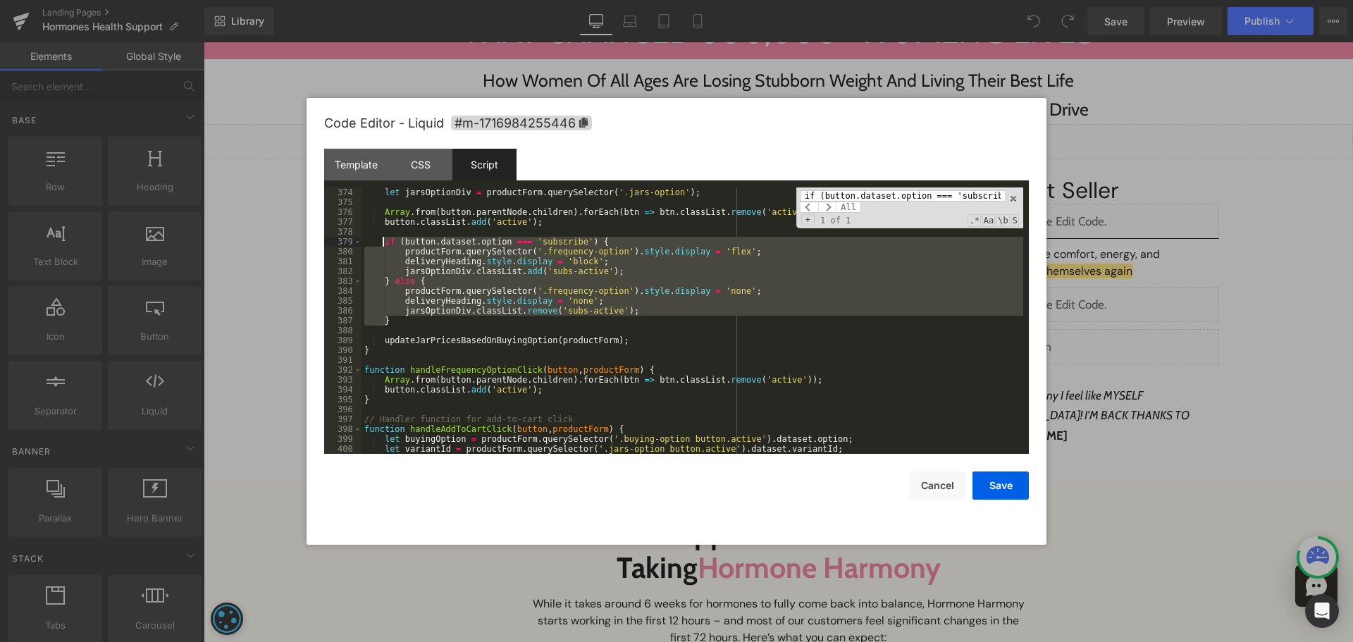
click at [383, 240] on div "// Reference to the .jar-options element let jarsOptionDiv = productForm . quer…" at bounding box center [692, 321] width 662 height 286
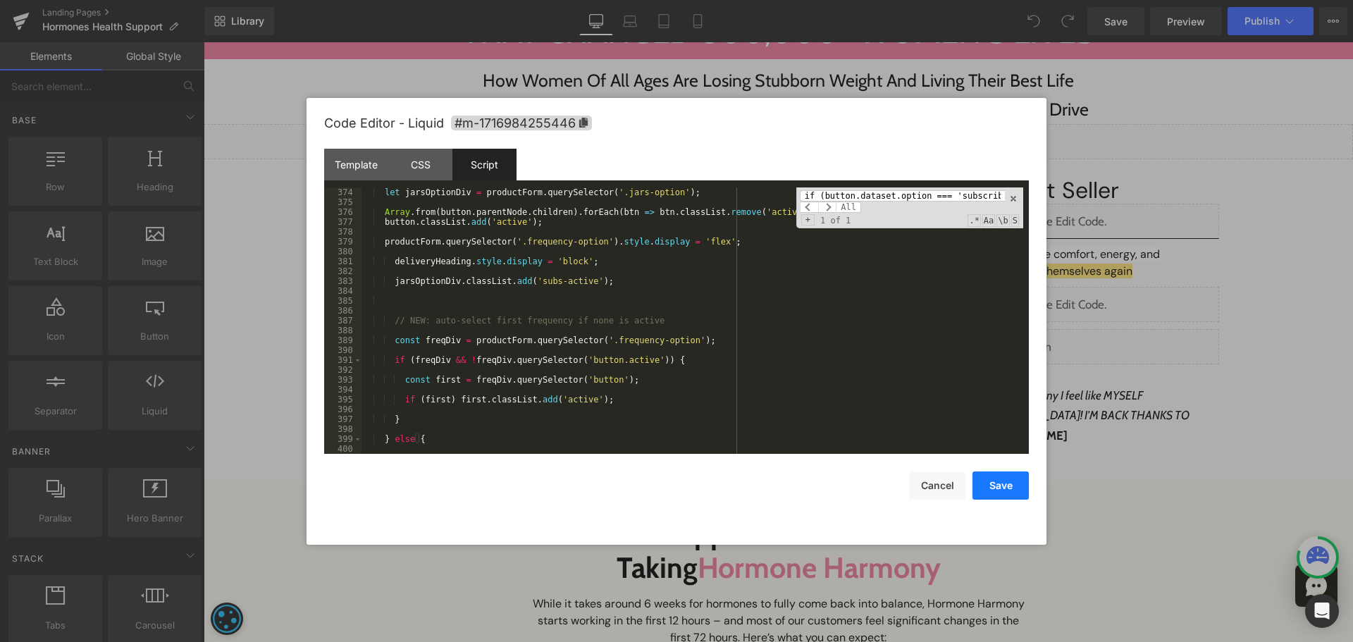
drag, startPoint x: 996, startPoint y: 483, endPoint x: 1090, endPoint y: 18, distance: 475.2
click at [996, 483] on button "Save" at bounding box center [1000, 485] width 56 height 28
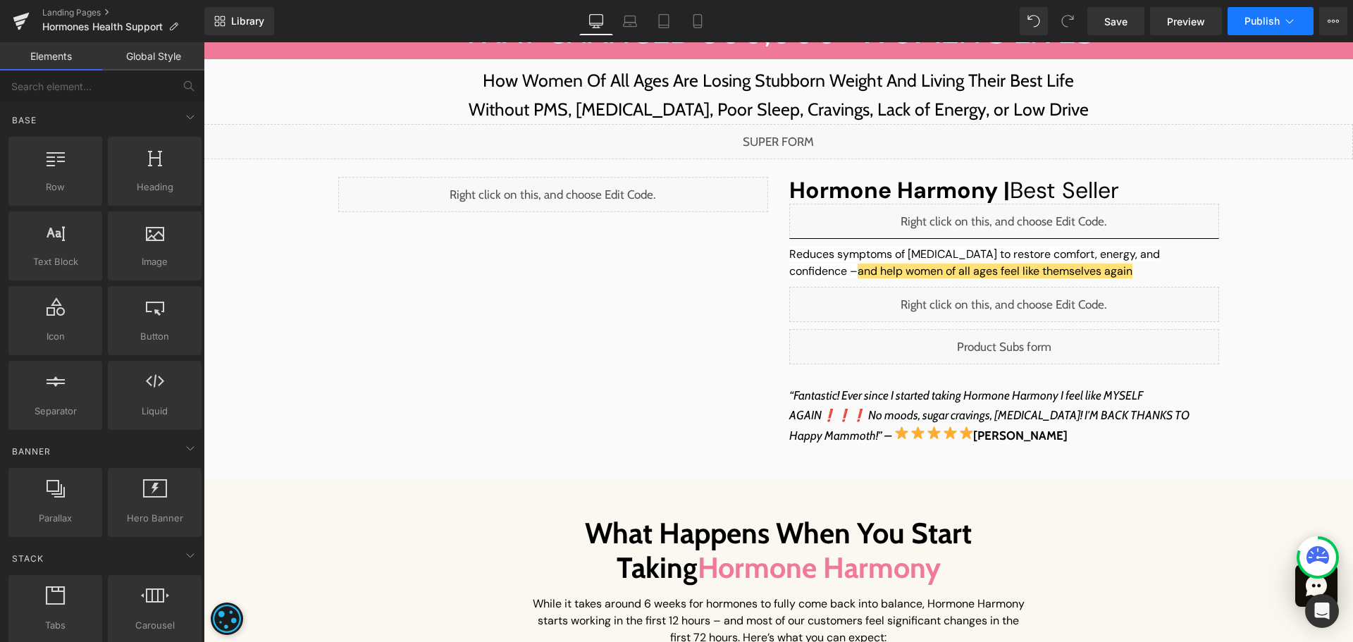
click at [1265, 28] on button "Publish" at bounding box center [1271, 21] width 86 height 28
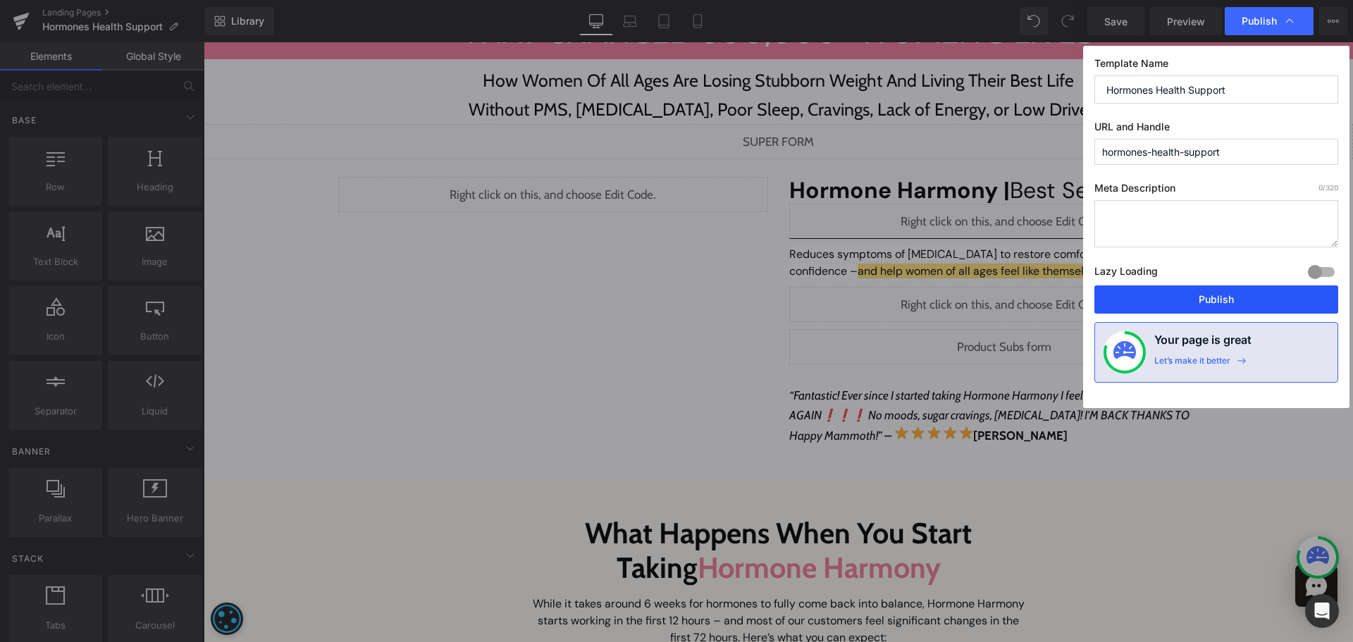
click at [1201, 304] on button "Publish" at bounding box center [1216, 299] width 244 height 28
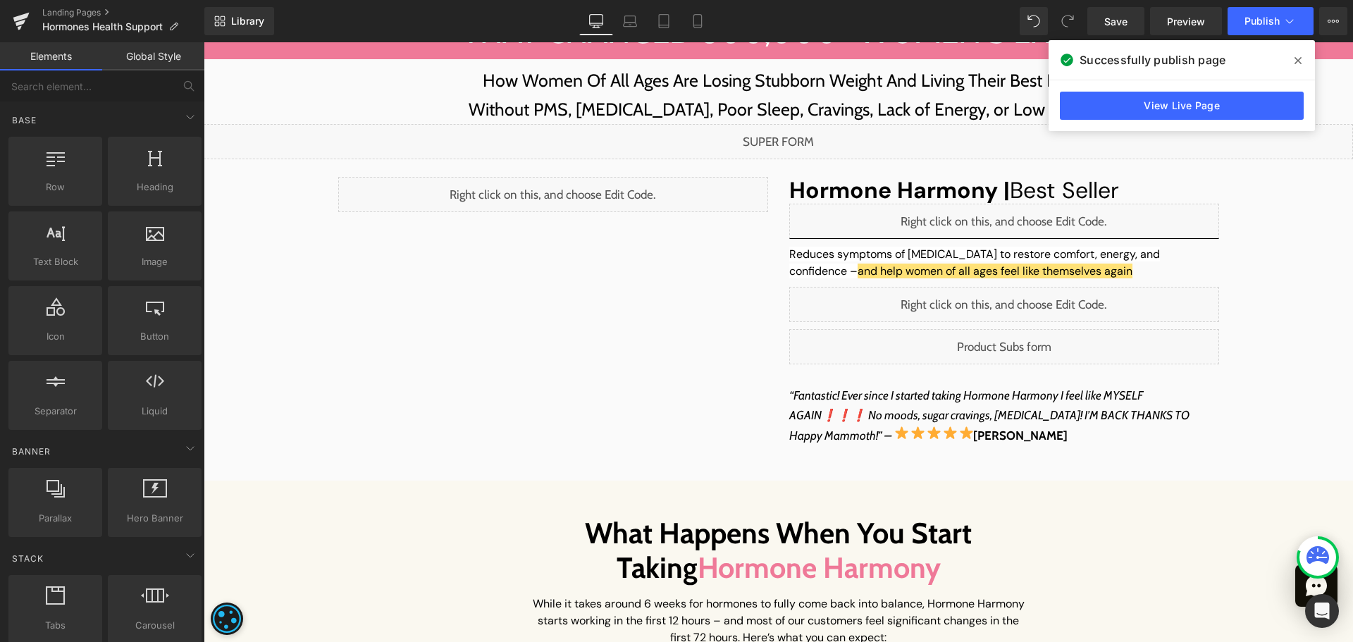
click at [1288, 59] on span at bounding box center [1298, 60] width 23 height 23
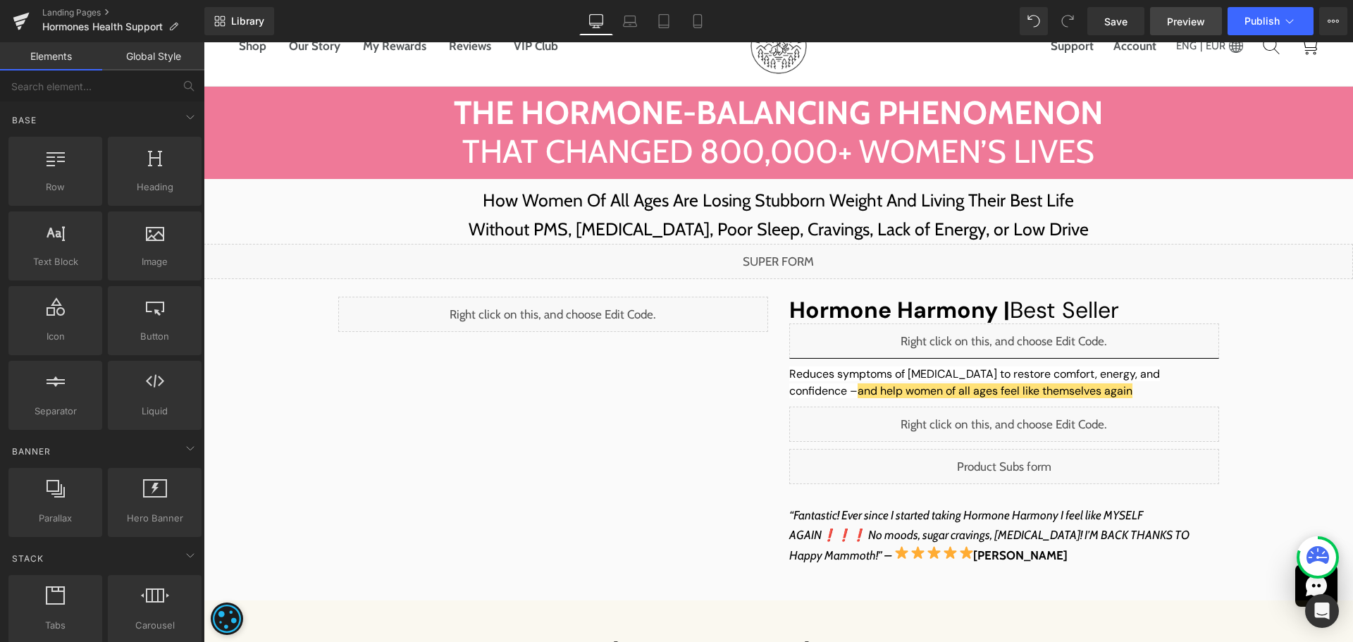
scroll to position [111, 0]
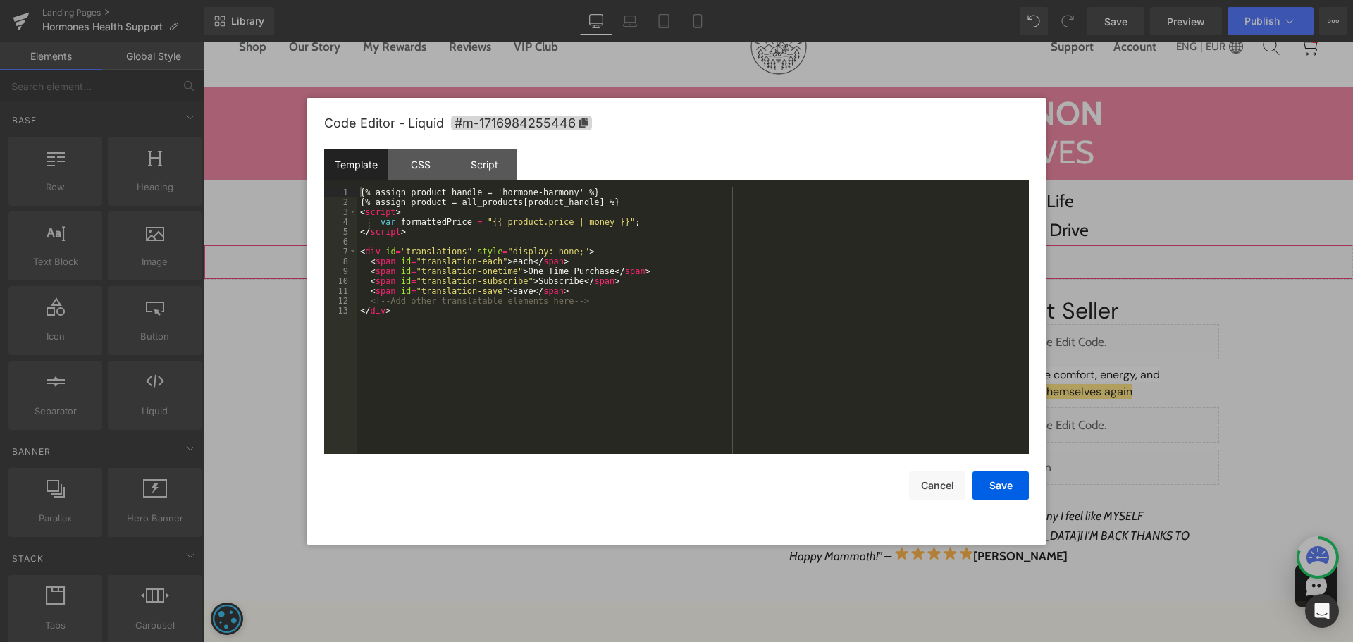
click at [785, 253] on div "Liquid" at bounding box center [778, 262] width 1149 height 35
click at [494, 167] on div "Script" at bounding box center [484, 165] width 64 height 32
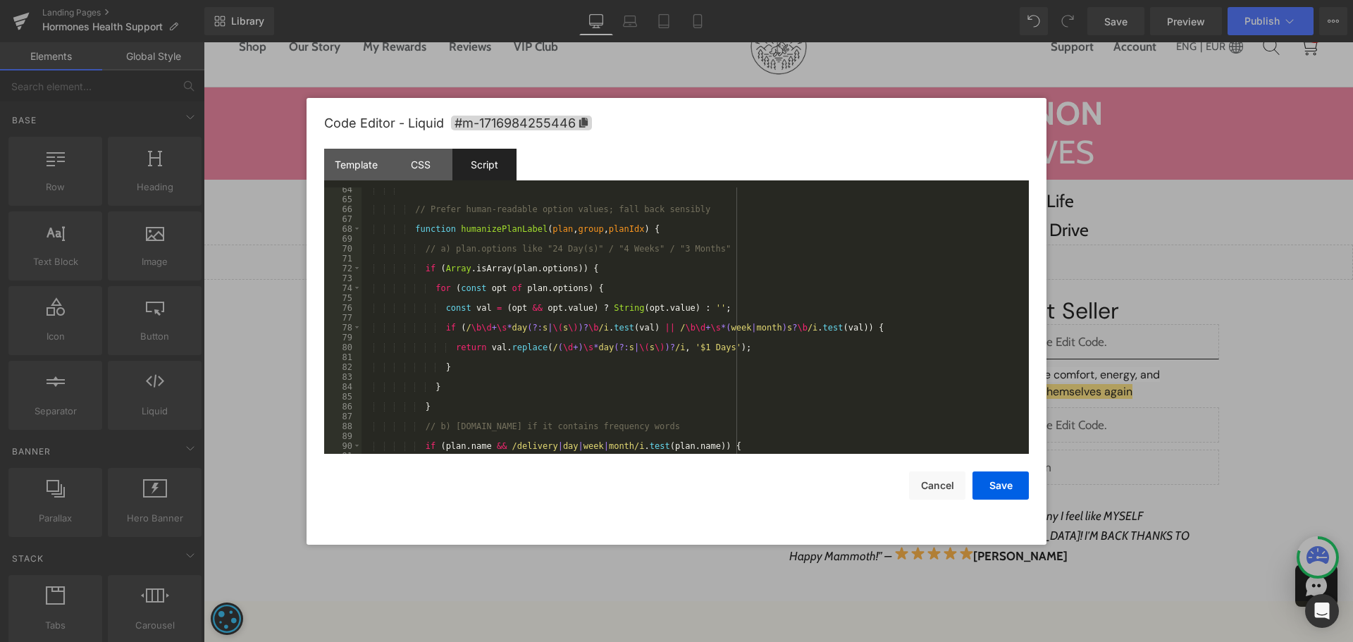
scroll to position [624, 0]
click at [700, 224] on div "// Prefer human-readable option values; fall back sensibly function humanizePla…" at bounding box center [692, 328] width 662 height 286
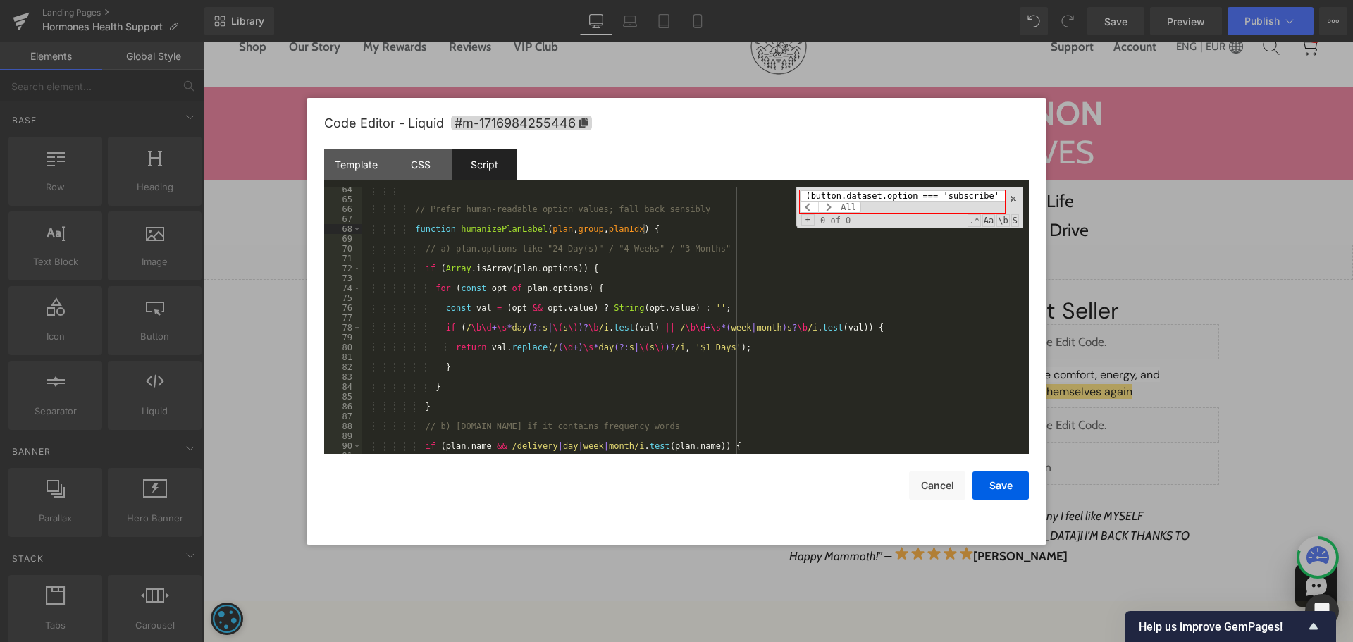
scroll to position [0, 0]
drag, startPoint x: 811, startPoint y: 198, endPoint x: 746, endPoint y: 213, distance: 67.2
click at [746, 213] on div "// Prefer human-readable option values; fall back sensibly function humanizePla…" at bounding box center [692, 320] width 662 height 266
click at [887, 198] on input "(button.dataset.option === 'subscribe') {" at bounding box center [902, 195] width 205 height 11
paste input "button.classList.add('active');"
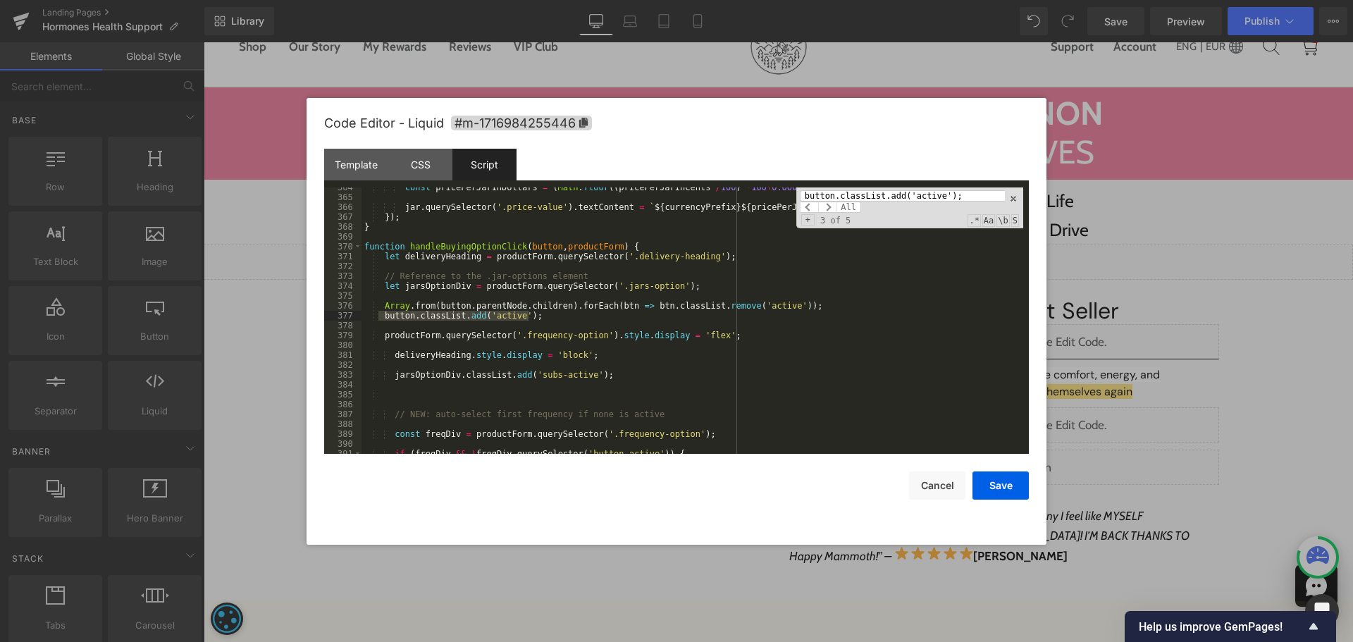
scroll to position [3635, 0]
type input "button.classList.add('active');"
click at [538, 319] on div "const pricePerJarInDollars = ( Math . floor (( pricePerJarInCents / 100 ) * 100…" at bounding box center [692, 320] width 662 height 266
click at [554, 316] on div "const pricePerJarInDollars = ( Math . floor (( pricePerJarInCents / 100 ) * 100…" at bounding box center [692, 326] width 662 height 286
click at [938, 199] on input "button.classList.add('active');" at bounding box center [902, 195] width 205 height 11
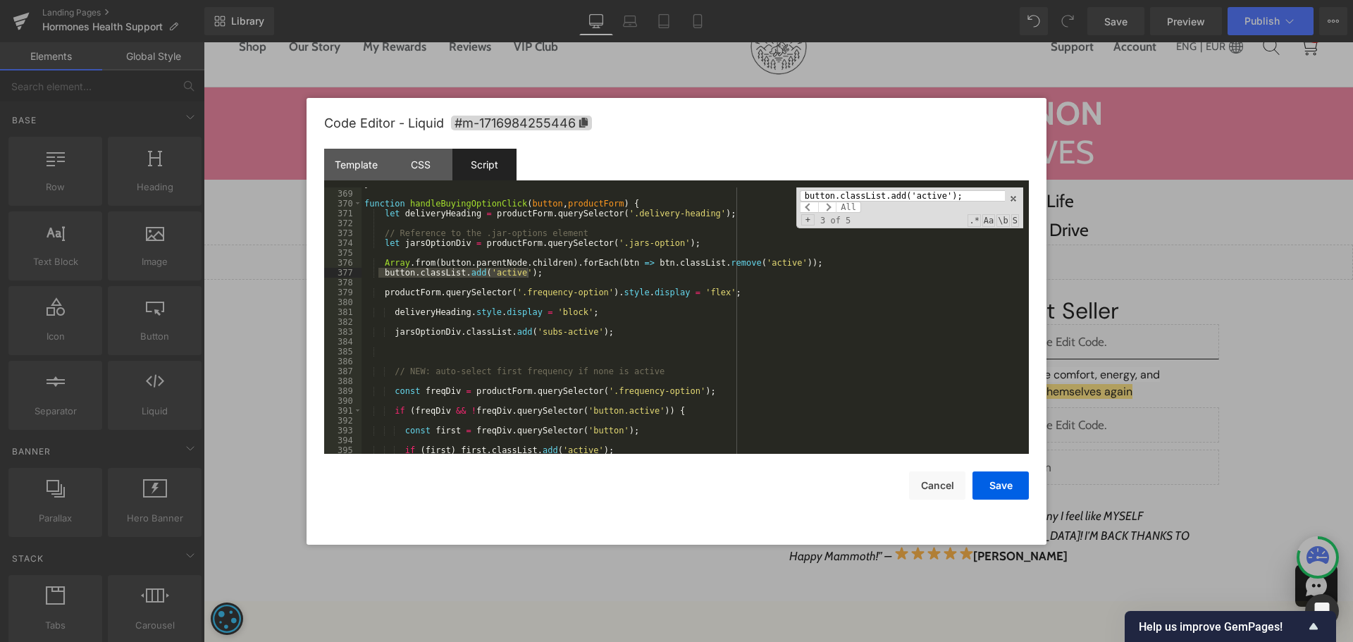
scroll to position [3678, 0]
click at [897, 192] on input "button.classList.add('active');" at bounding box center [902, 195] width 205 height 11
paste input "if (button.dataset.option === 'subscribe') {"
drag, startPoint x: 812, startPoint y: 199, endPoint x: 764, endPoint y: 204, distance: 48.2
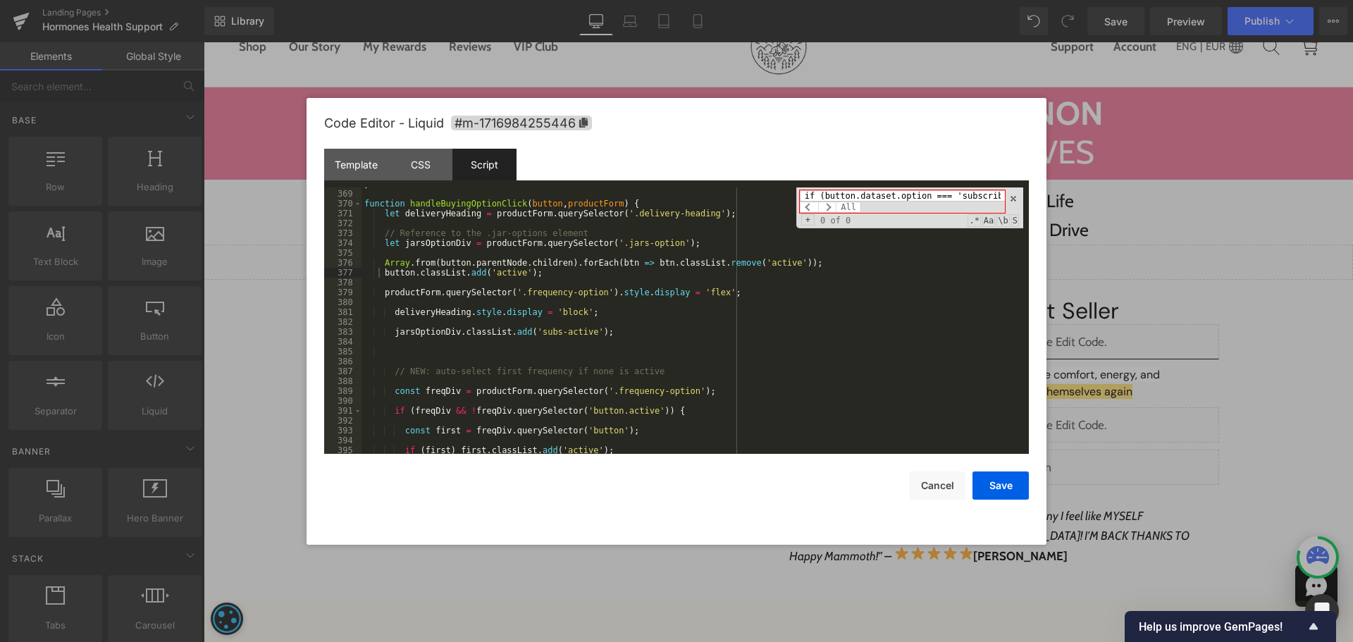
click at [764, 204] on div "} function handleBuyingOptionClick ( button , productForm ) { let deliveryHeadi…" at bounding box center [692, 320] width 662 height 266
click at [844, 197] on input "(button.dataset.option === 'subscribe') {" at bounding box center [902, 195] width 205 height 11
paste input "Array.from(button.parentNode.children).forEach(btn => btn.classList.remove('act…"
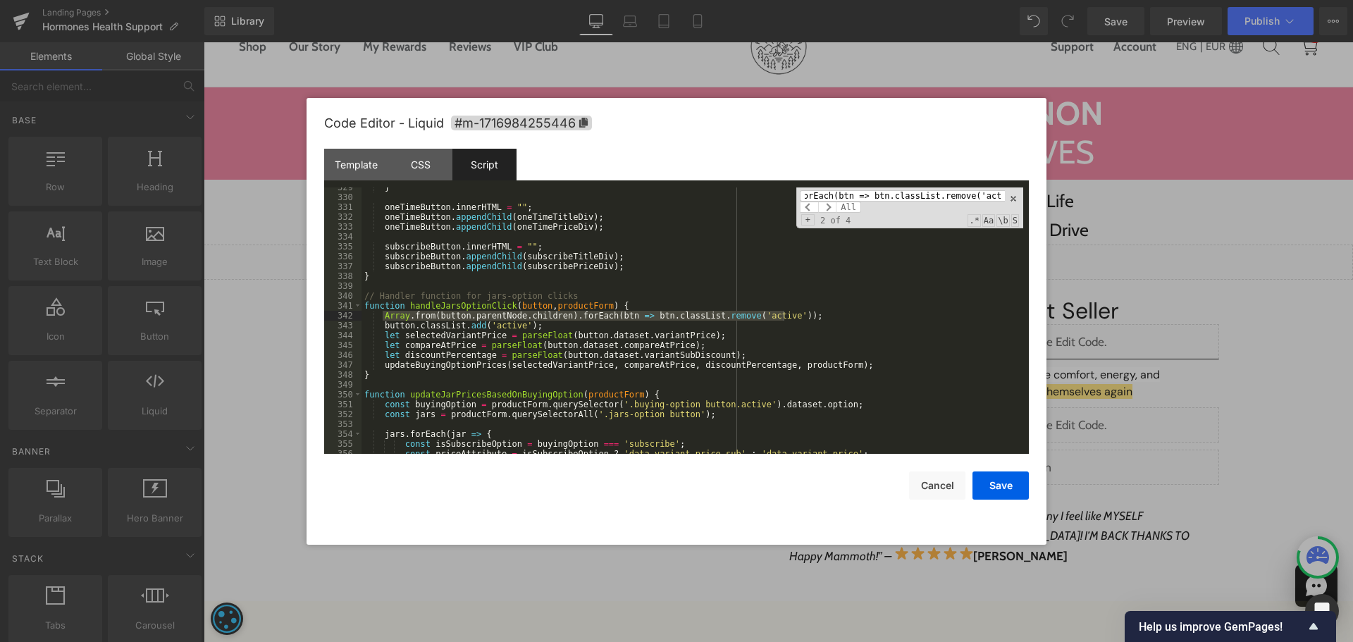
scroll to position [3625, 0]
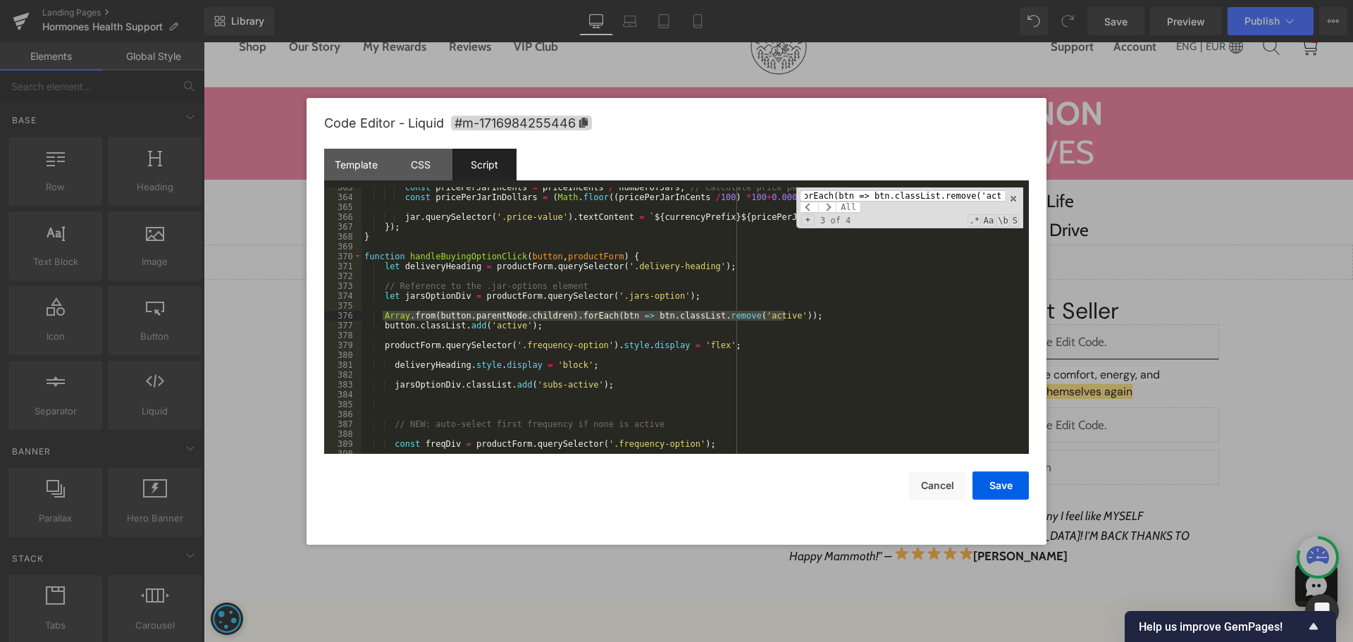
type input "Array.from(button.parentNode.children).forEach(btn => btn.classList.remove('act…"
click at [917, 197] on input "Array.from(button.parentNode.children).forEach(btn => btn.classList.remove('act…" at bounding box center [902, 195] width 205 height 11
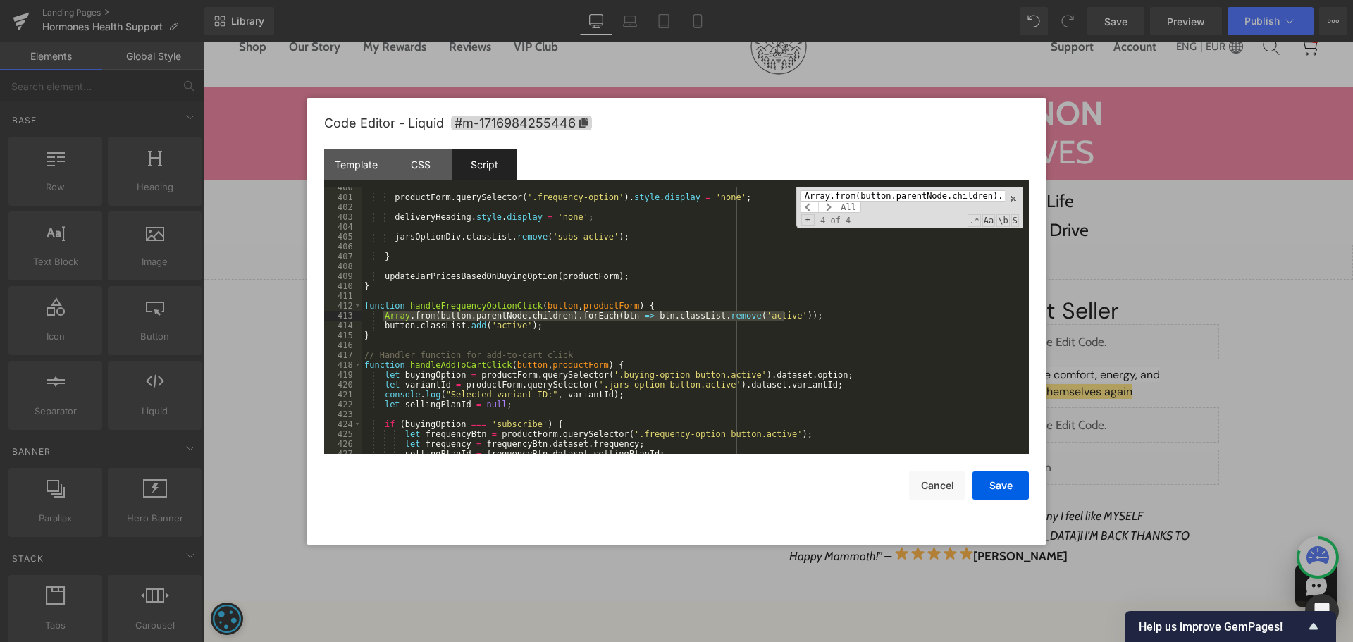
scroll to position [3990, 0]
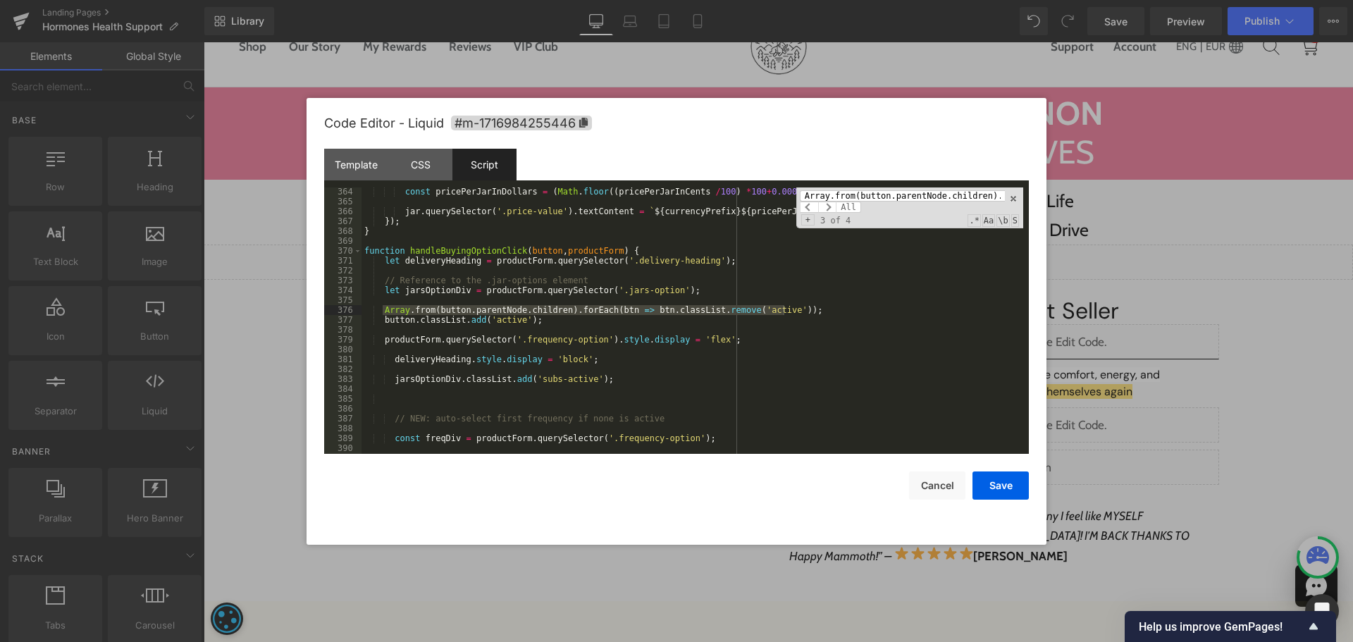
click at [383, 323] on div "const pricePerJarInDollars = ( Math . floor (( pricePerJarInCents / 100 ) * 100…" at bounding box center [692, 330] width 662 height 286
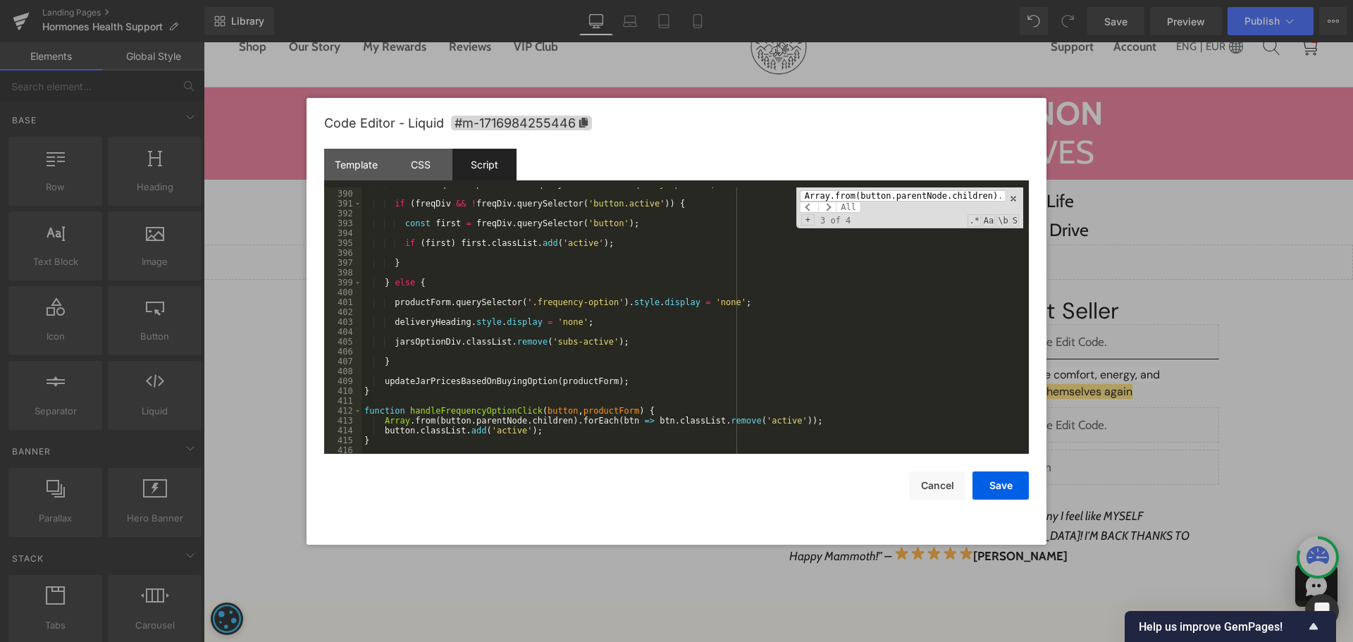
scroll to position [3885, 0]
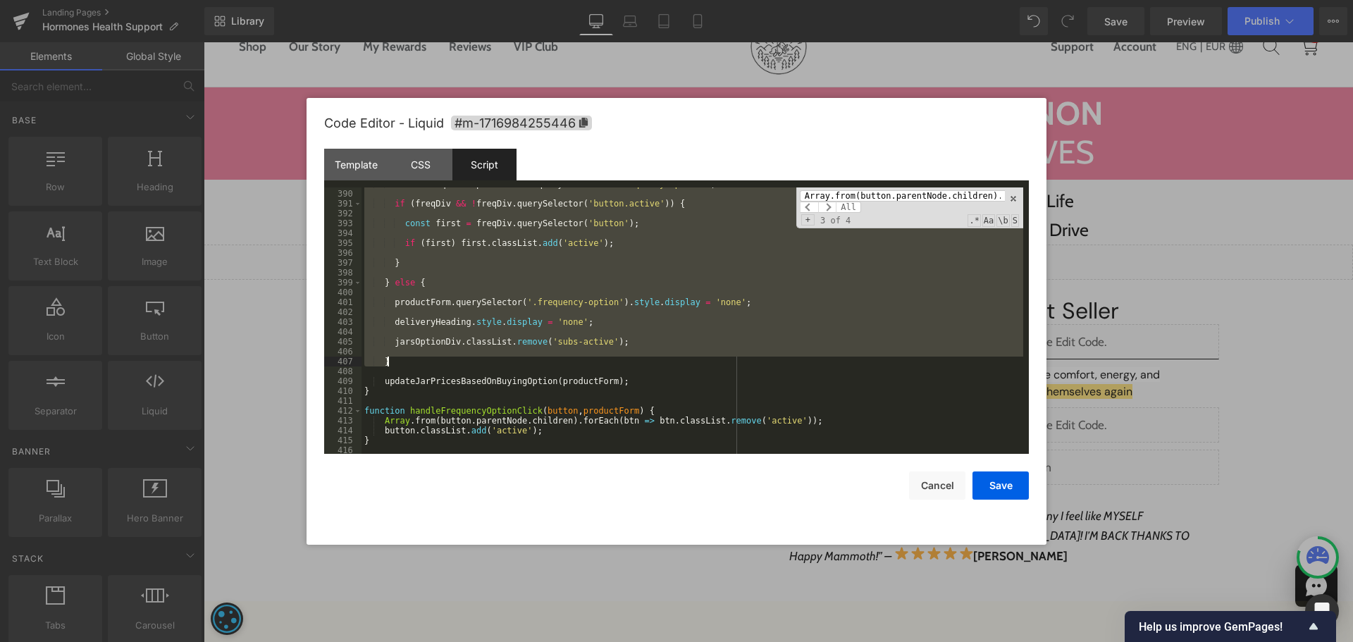
click at [419, 362] on div "const freqDiv = productForm . querySelector ( '.frequency-option' ) ; if ( freq…" at bounding box center [692, 322] width 662 height 286
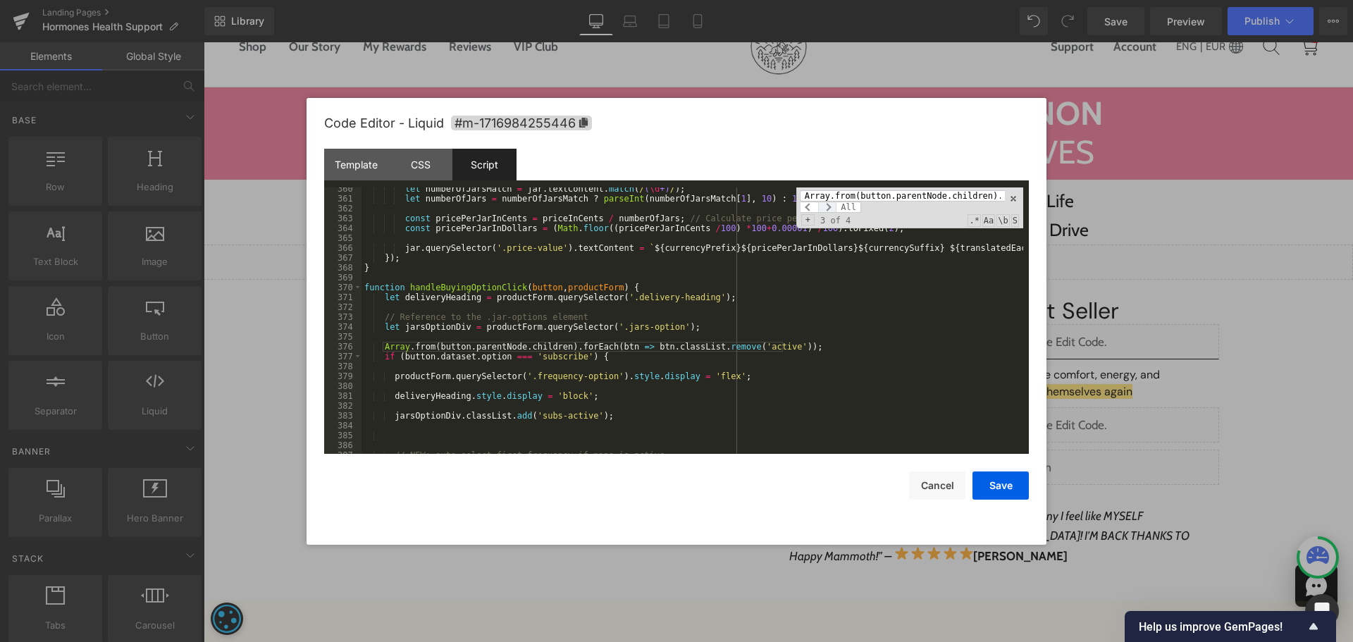
click at [831, 206] on span at bounding box center [827, 207] width 18 height 11
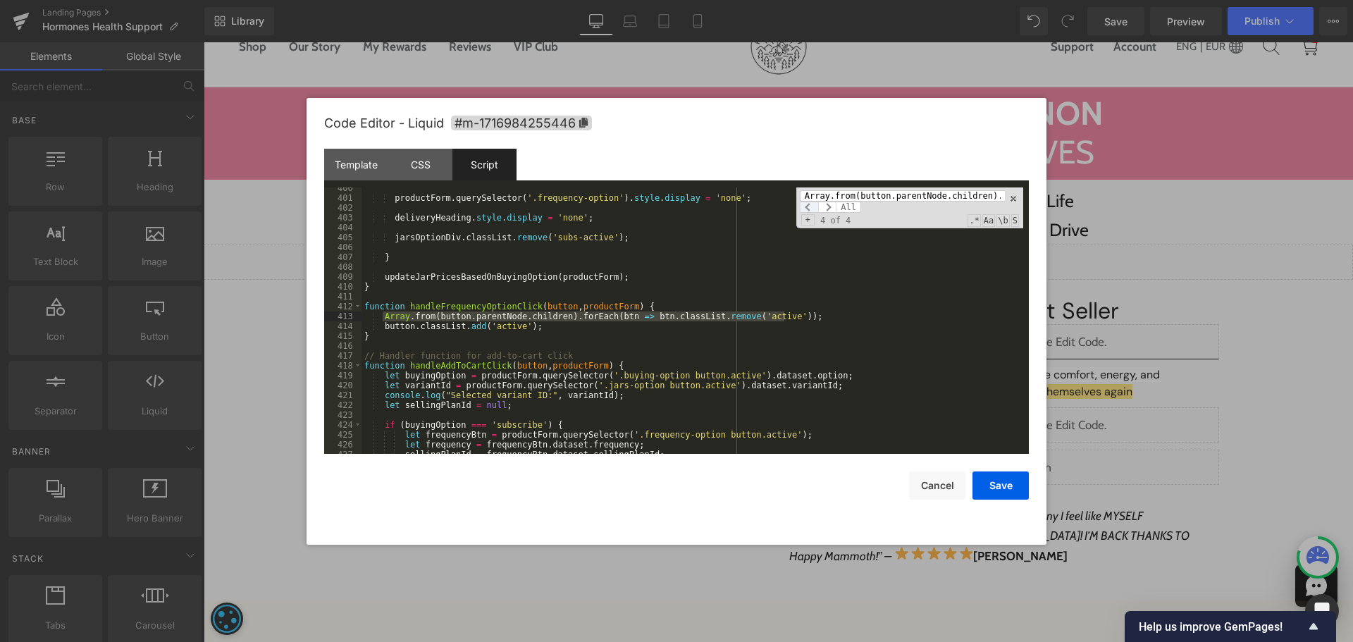
scroll to position [3990, 0]
click at [808, 210] on span at bounding box center [809, 207] width 18 height 11
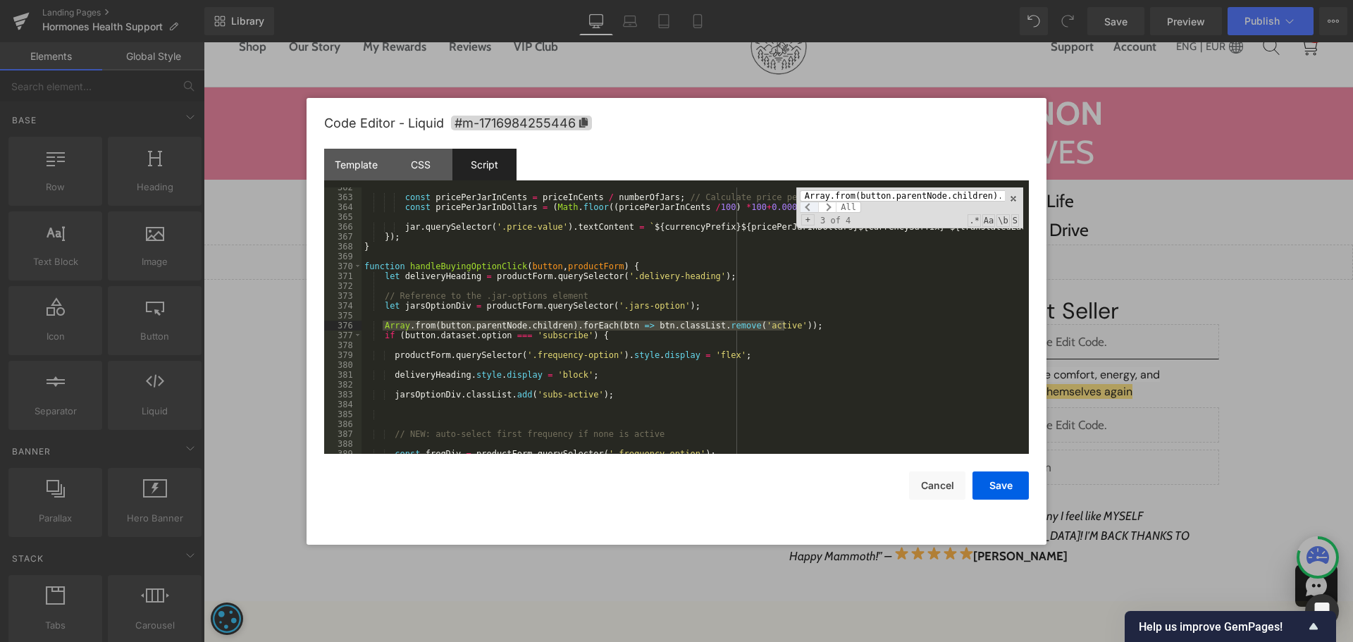
scroll to position [3616, 0]
click at [630, 340] on div "const pricePerJarInCents = priceInCents / numberOfJars ; // Calculate price per…" at bounding box center [692, 326] width 662 height 286
drag, startPoint x: 1003, startPoint y: 489, endPoint x: 1012, endPoint y: 471, distance: 19.9
click at [1003, 489] on button "Save" at bounding box center [1000, 485] width 56 height 28
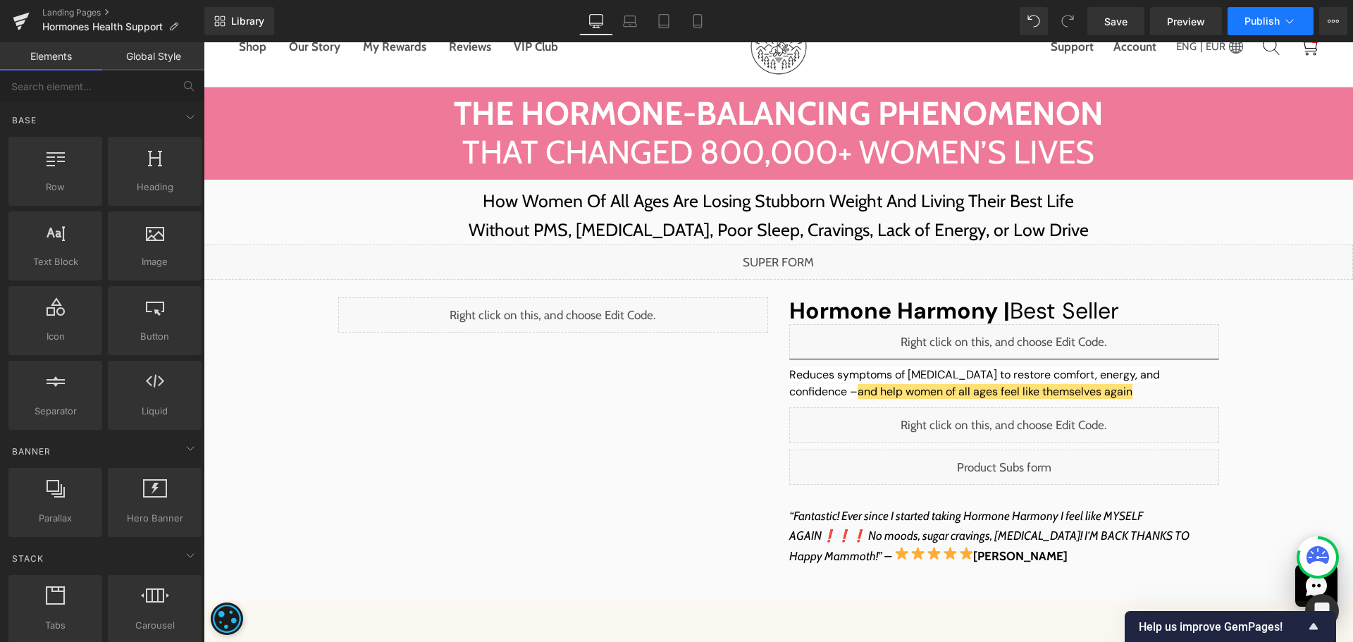
click at [1250, 22] on span "Publish" at bounding box center [1261, 21] width 35 height 11
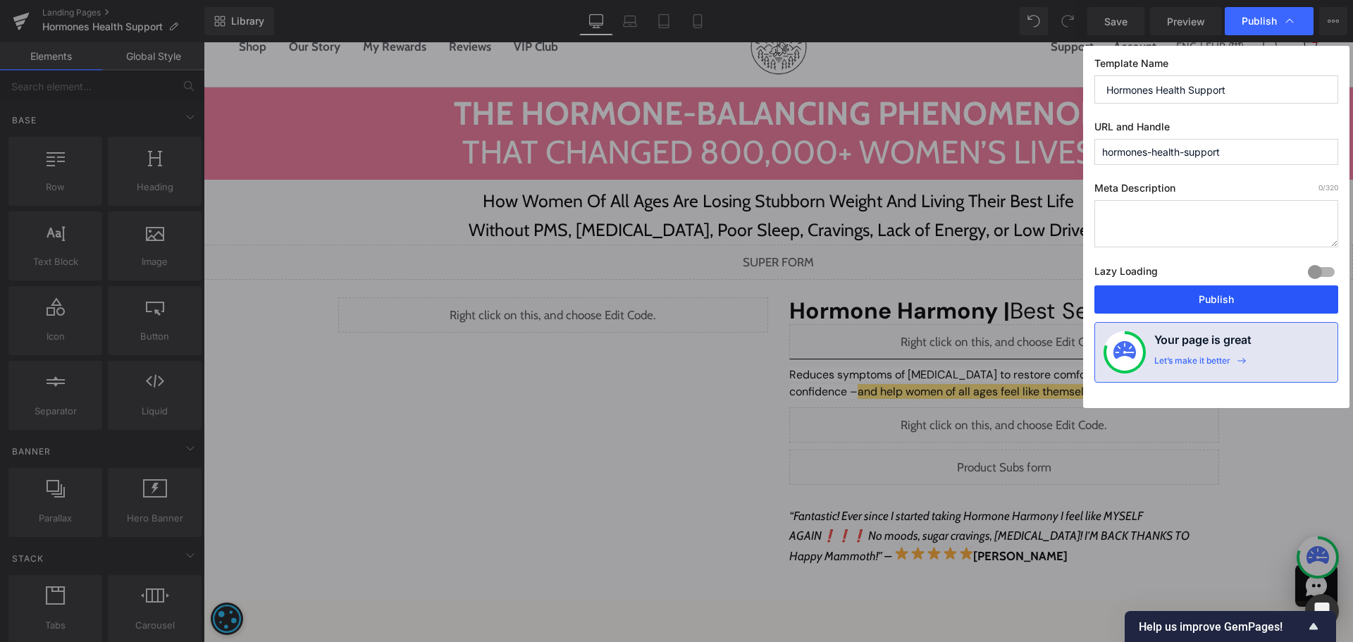
click at [1211, 299] on button "Publish" at bounding box center [1216, 299] width 244 height 28
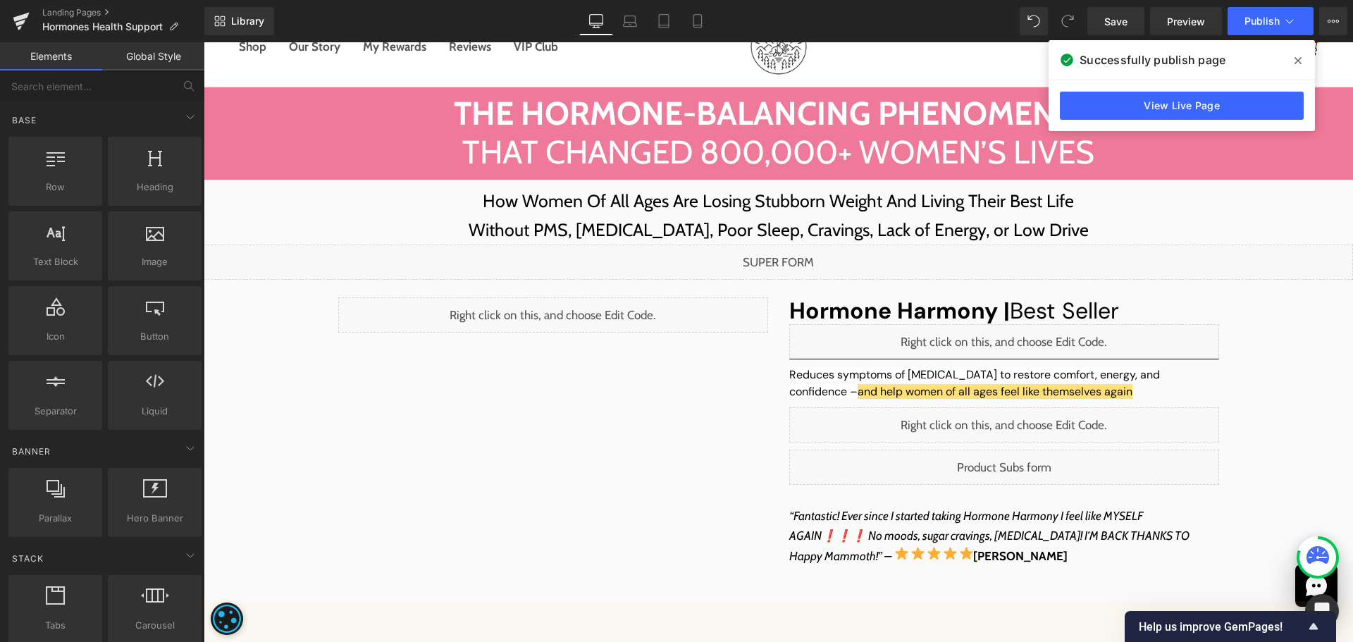
click at [793, 255] on div "Liquid" at bounding box center [778, 262] width 1149 height 35
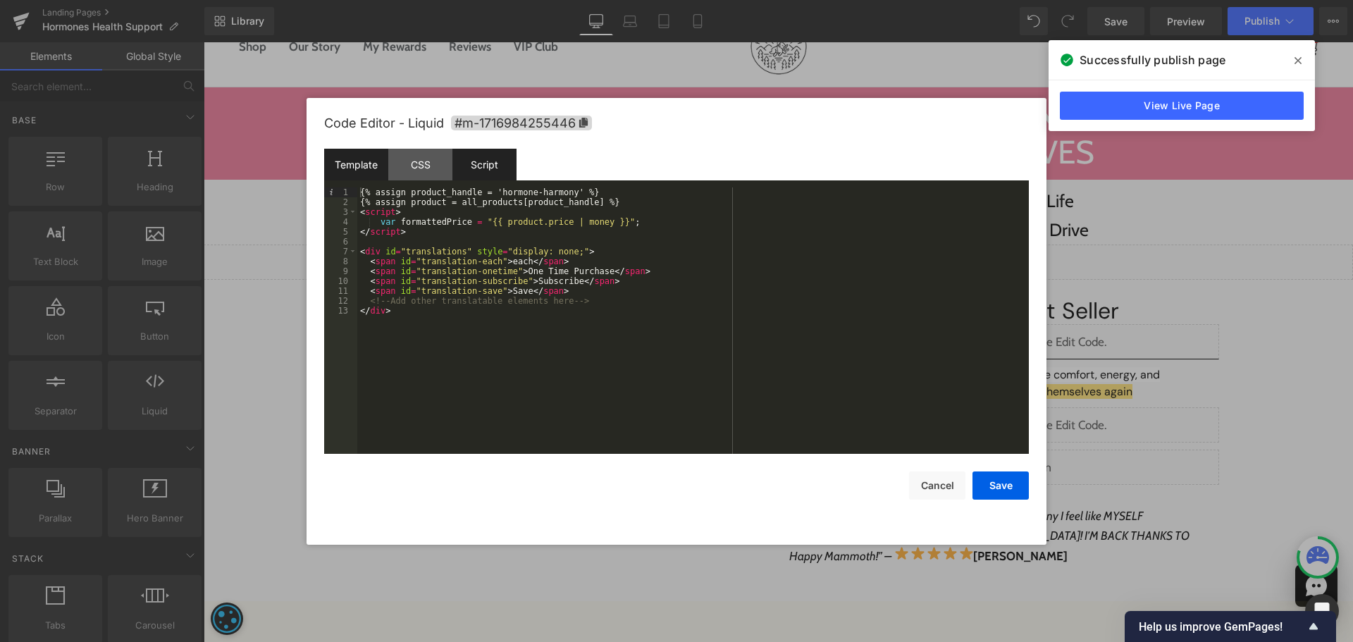
click at [489, 164] on div "Script" at bounding box center [484, 165] width 64 height 32
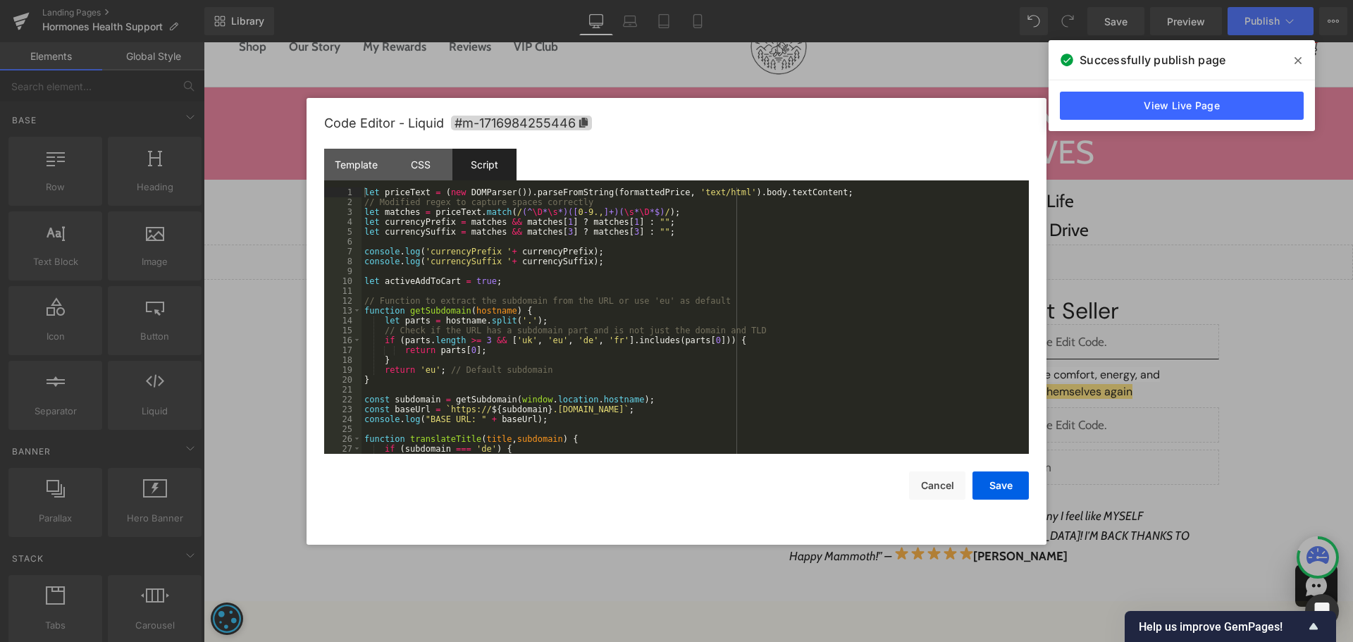
click at [782, 291] on div "let priceText = ( new DOMParser ( )) . parseFromString ( formattedPrice , 'text…" at bounding box center [692, 330] width 662 height 286
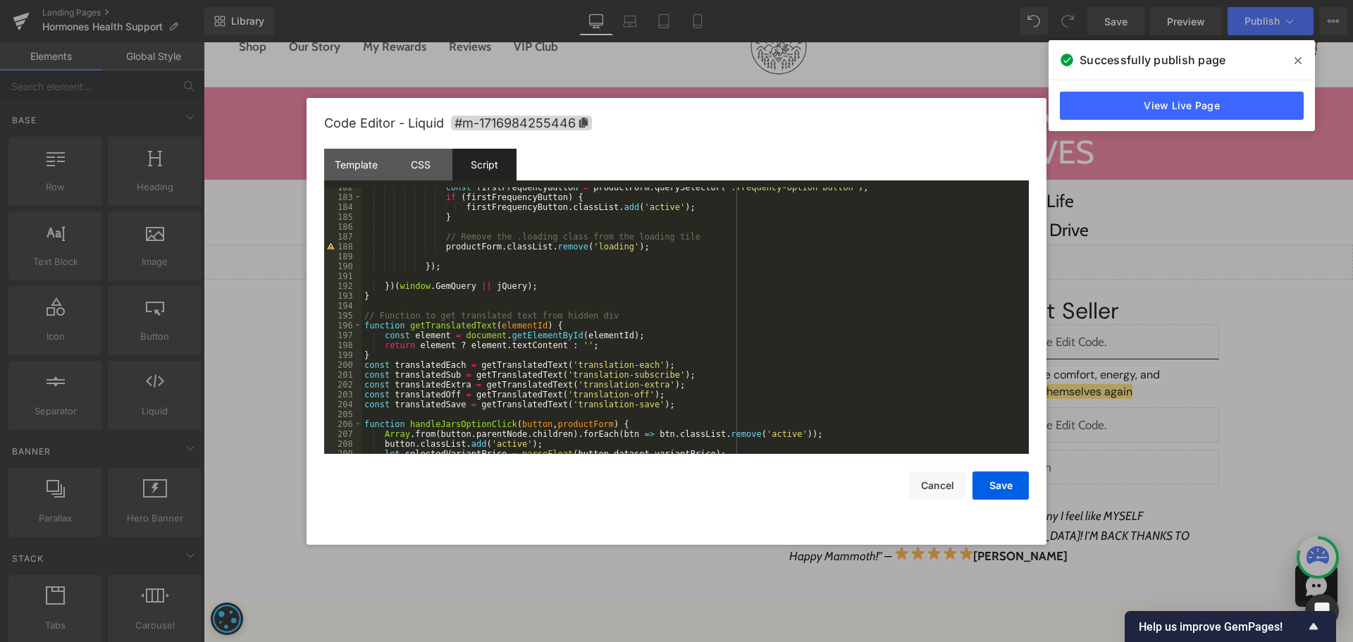
scroll to position [1798, 0]
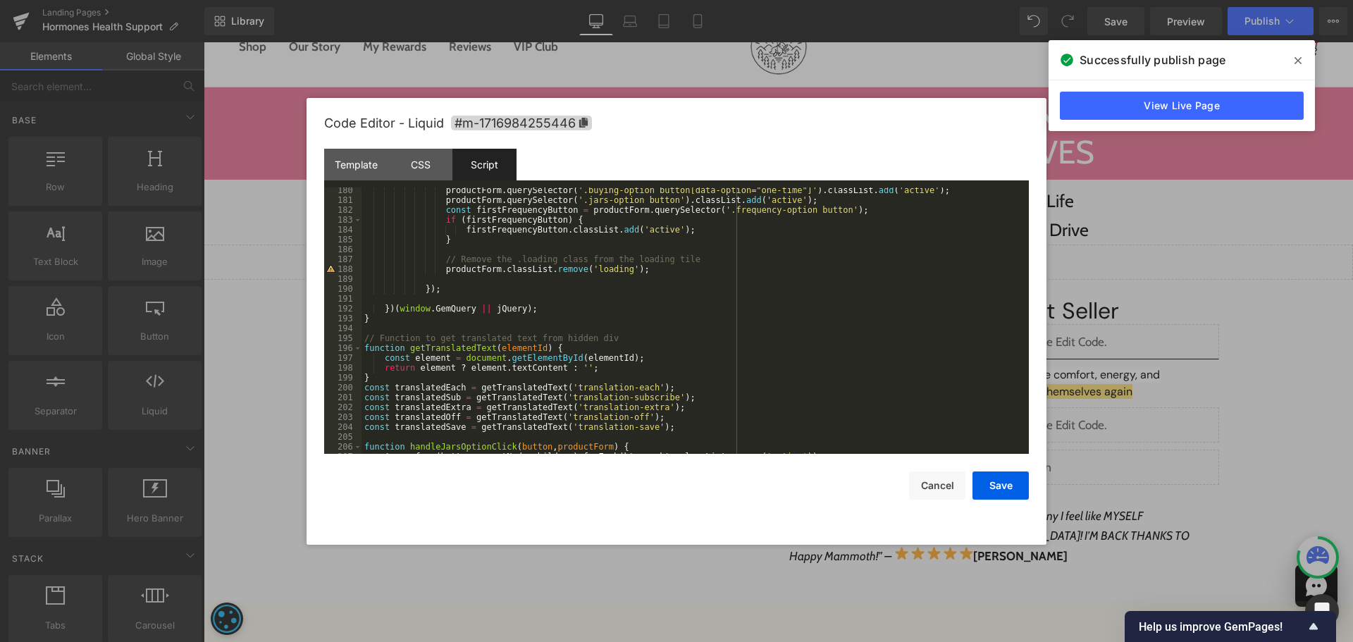
click at [832, 249] on div "productForm . querySelector ( '.buying-option button[data-option="one-time"]' )…" at bounding box center [692, 328] width 662 height 286
click at [712, 283] on div "productForm . querySelector ( '.buying-option button[data-option="one-time"]' )…" at bounding box center [692, 330] width 662 height 286
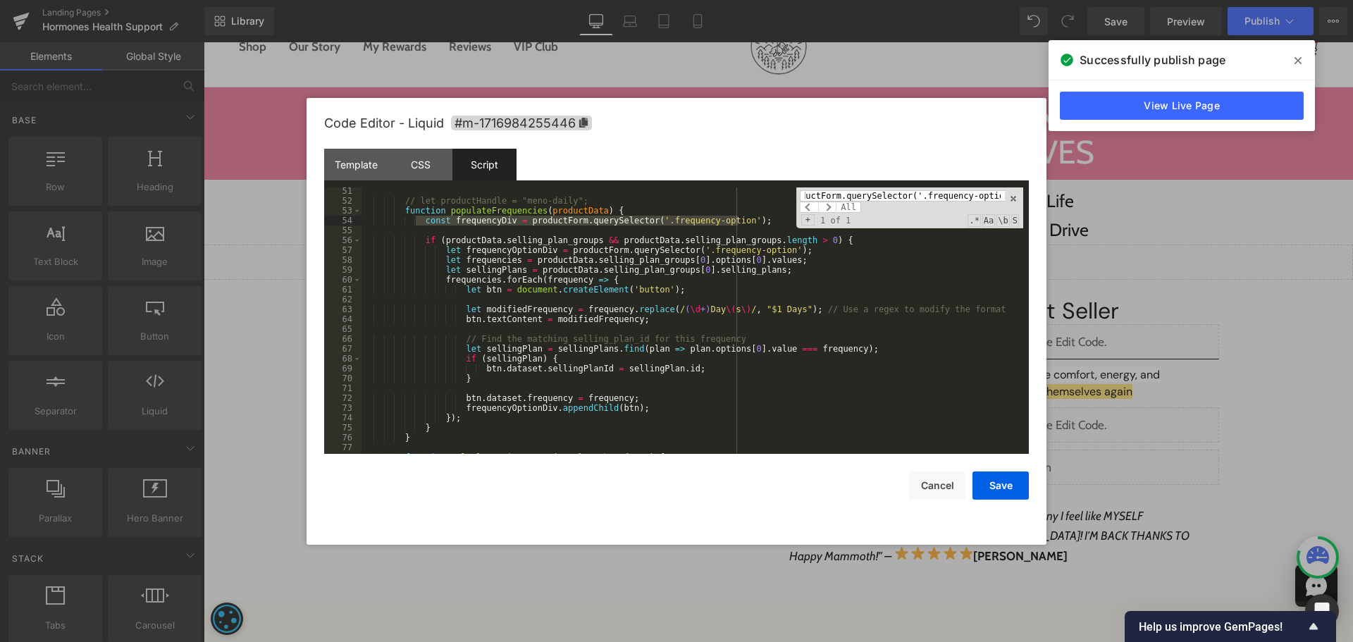
scroll to position [494, 0]
type input "const frequencyDiv = productForm.querySelector('.frequency-option');"
click at [418, 241] on div "// let productHandle = "meno-daily"; function populateFrequencies ( productData…" at bounding box center [692, 330] width 662 height 286
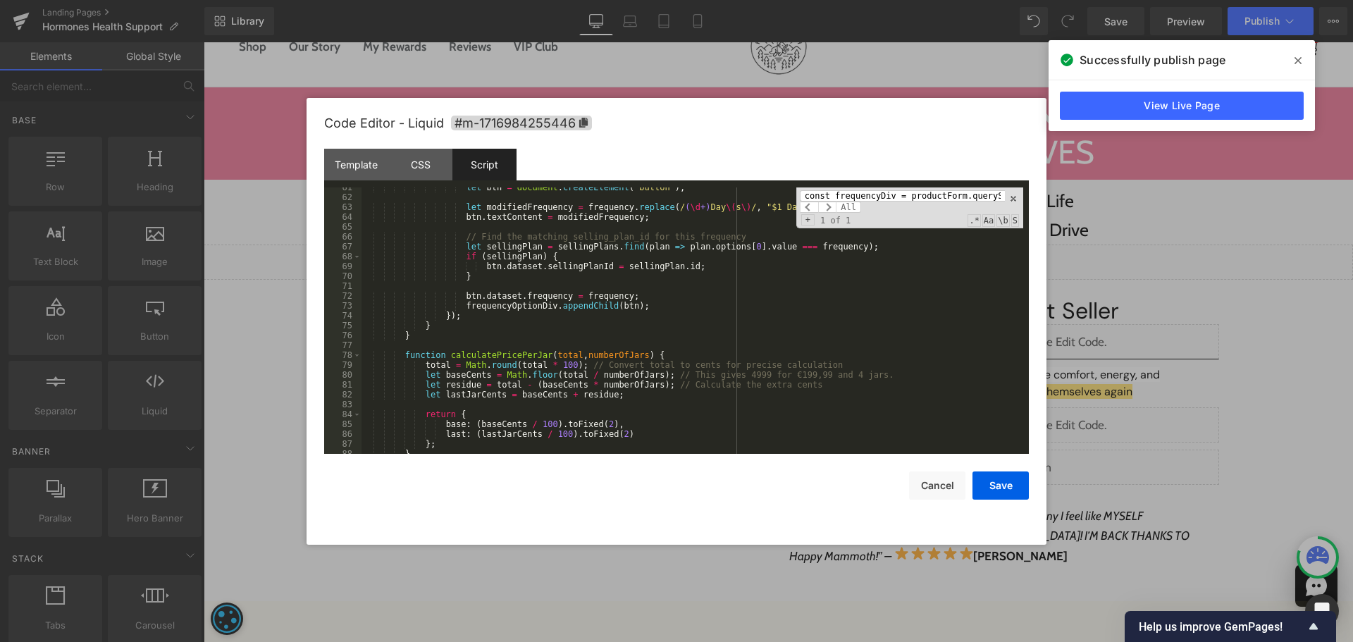
scroll to position [597, 0]
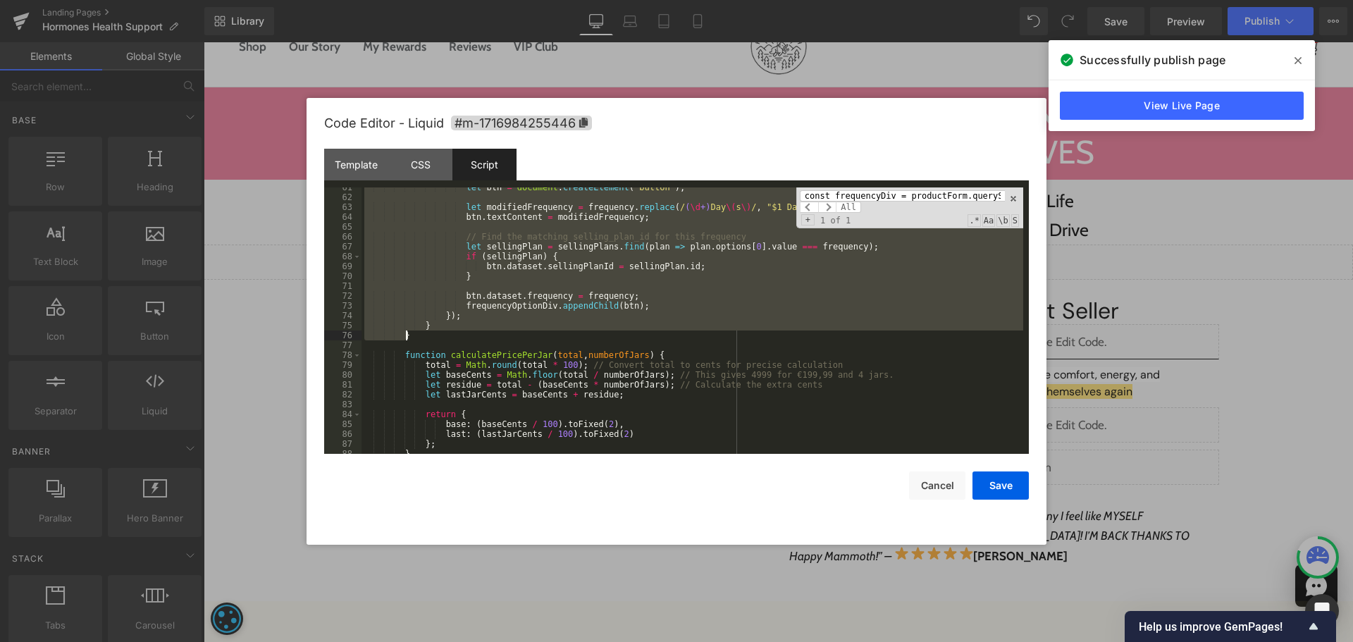
click at [440, 339] on div "let btn = document . createElement ( 'button' ) ; let modifiedFrequency = frequ…" at bounding box center [692, 326] width 662 height 286
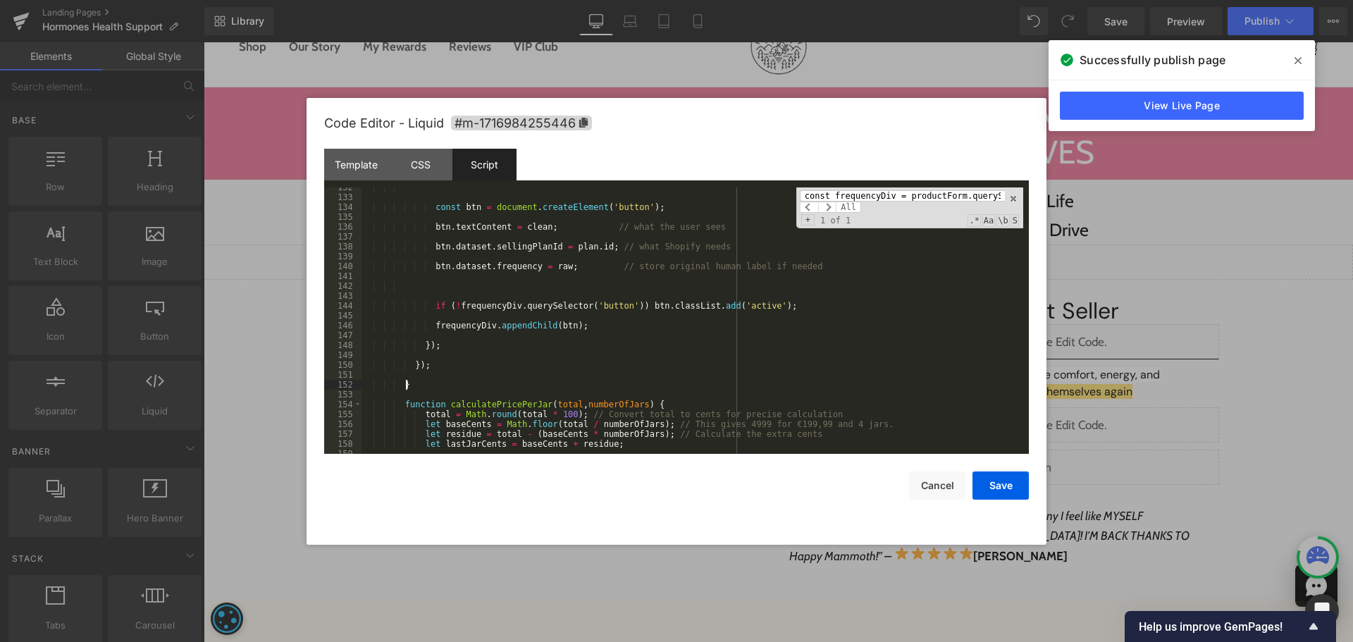
scroll to position [1298, 0]
drag, startPoint x: 996, startPoint y: 478, endPoint x: 1003, endPoint y: 466, distance: 14.3
click at [996, 478] on button "Save" at bounding box center [1000, 485] width 56 height 28
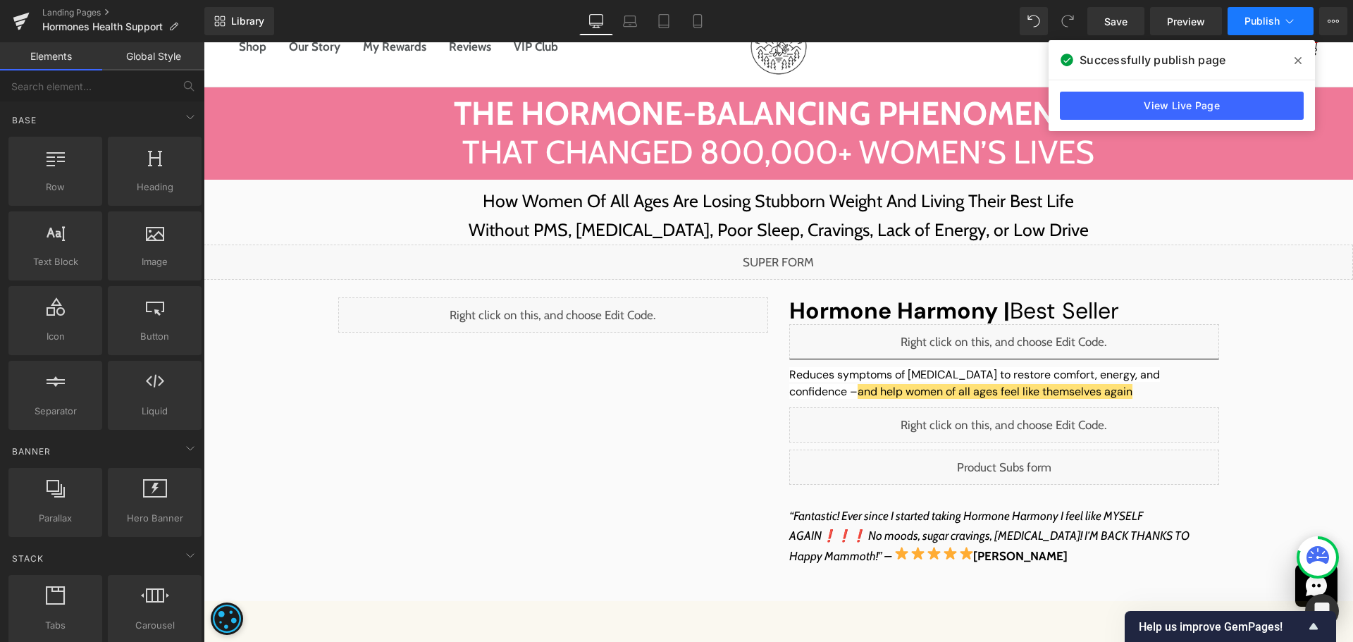
click at [1259, 20] on span "Publish" at bounding box center [1261, 21] width 35 height 11
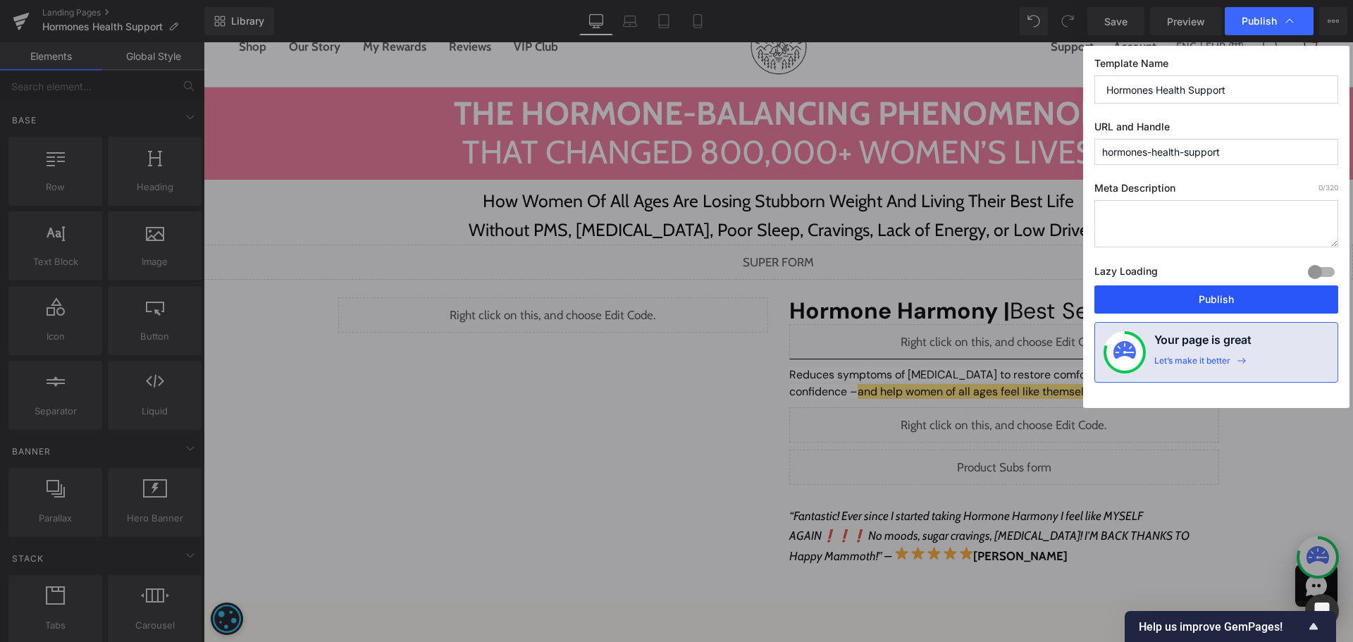
click at [1167, 287] on button "Publish" at bounding box center [1216, 299] width 244 height 28
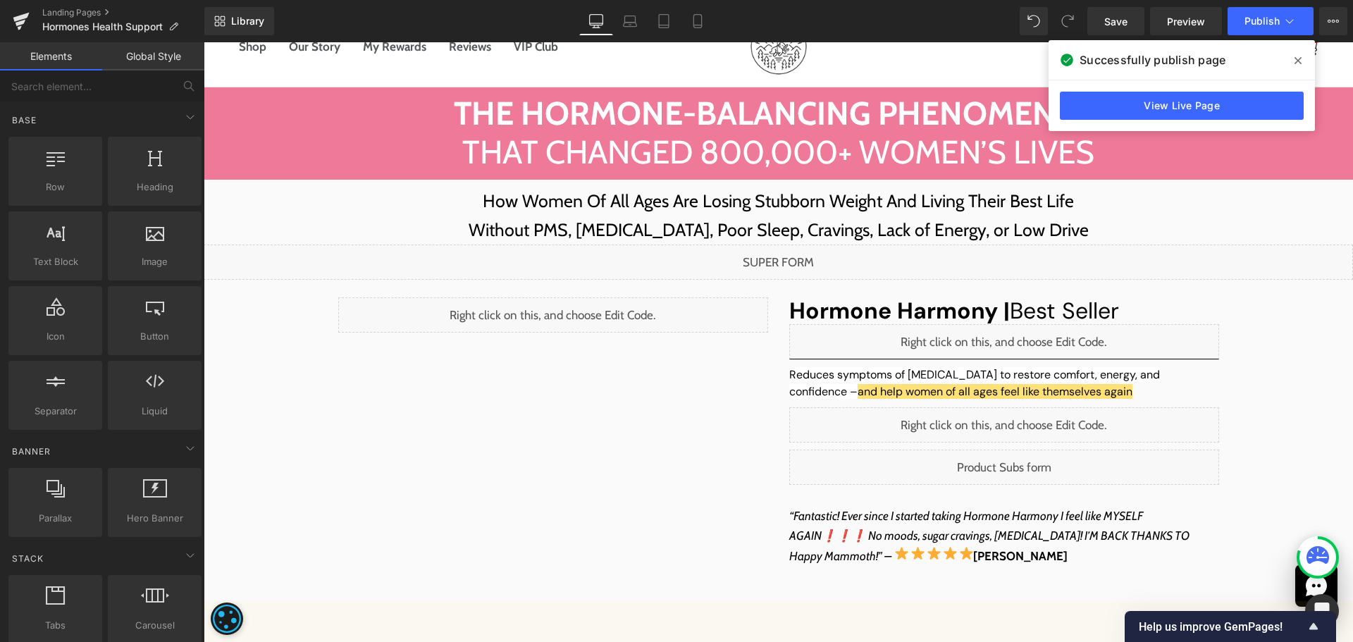
click at [1293, 61] on span at bounding box center [1298, 60] width 23 height 23
